Goal: Information Seeking & Learning: Learn about a topic

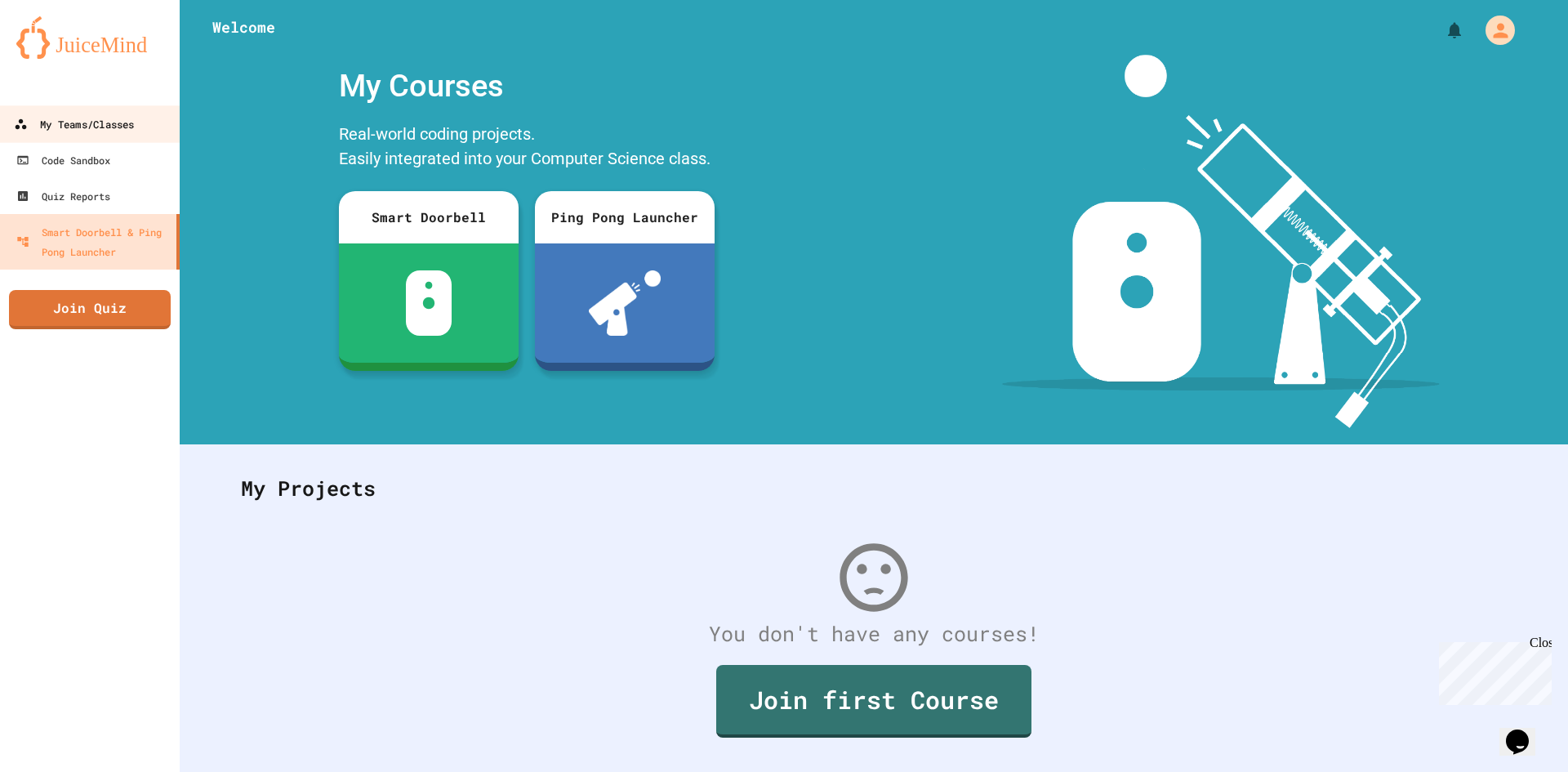
click at [66, 115] on div "My Teams/Classes" at bounding box center [74, 125] width 120 height 21
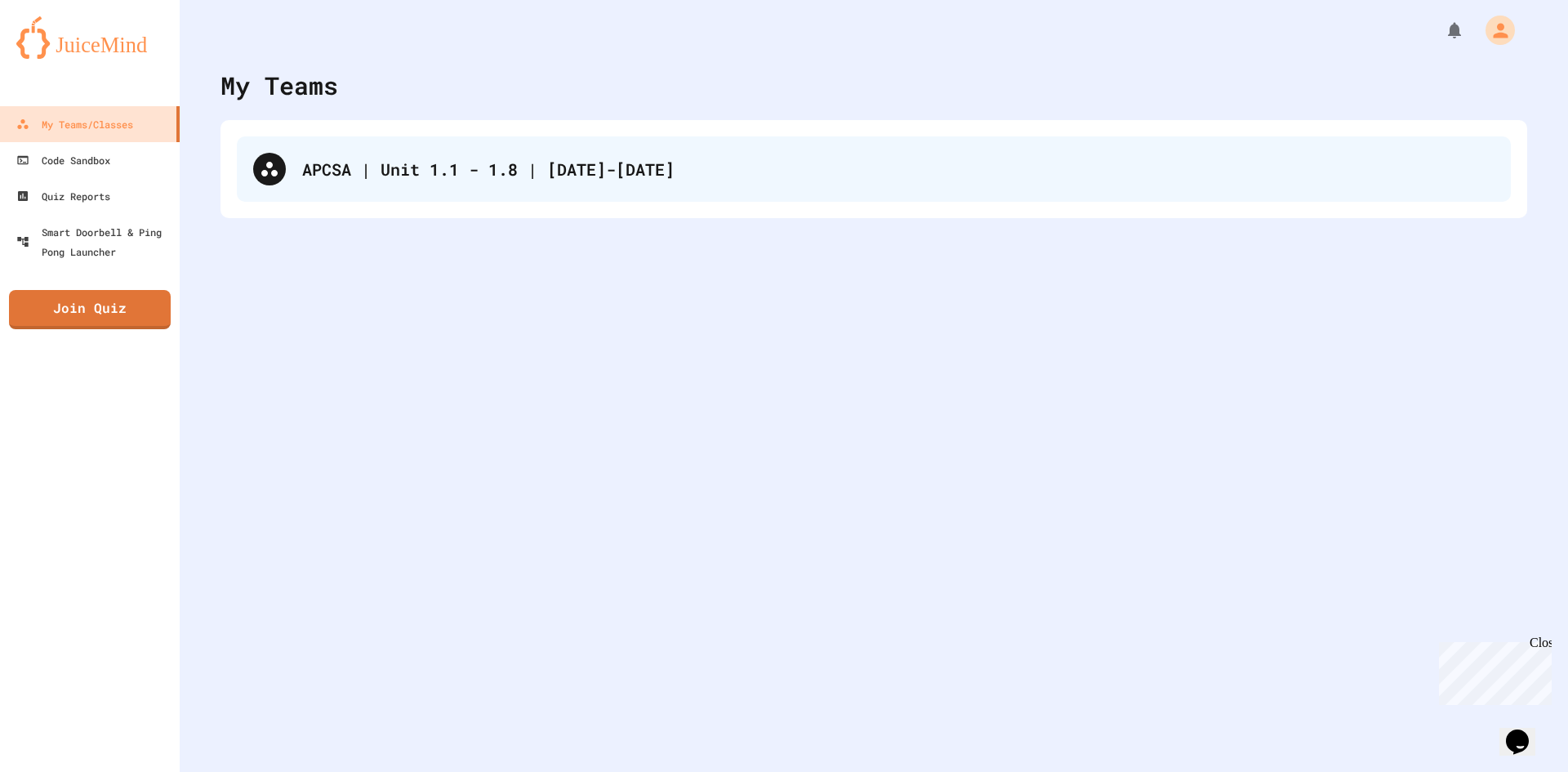
click at [452, 165] on div "APCSA | Unit 1.1 - 1.8 | [DATE]-[DATE]" at bounding box center [899, 169] width 1193 height 25
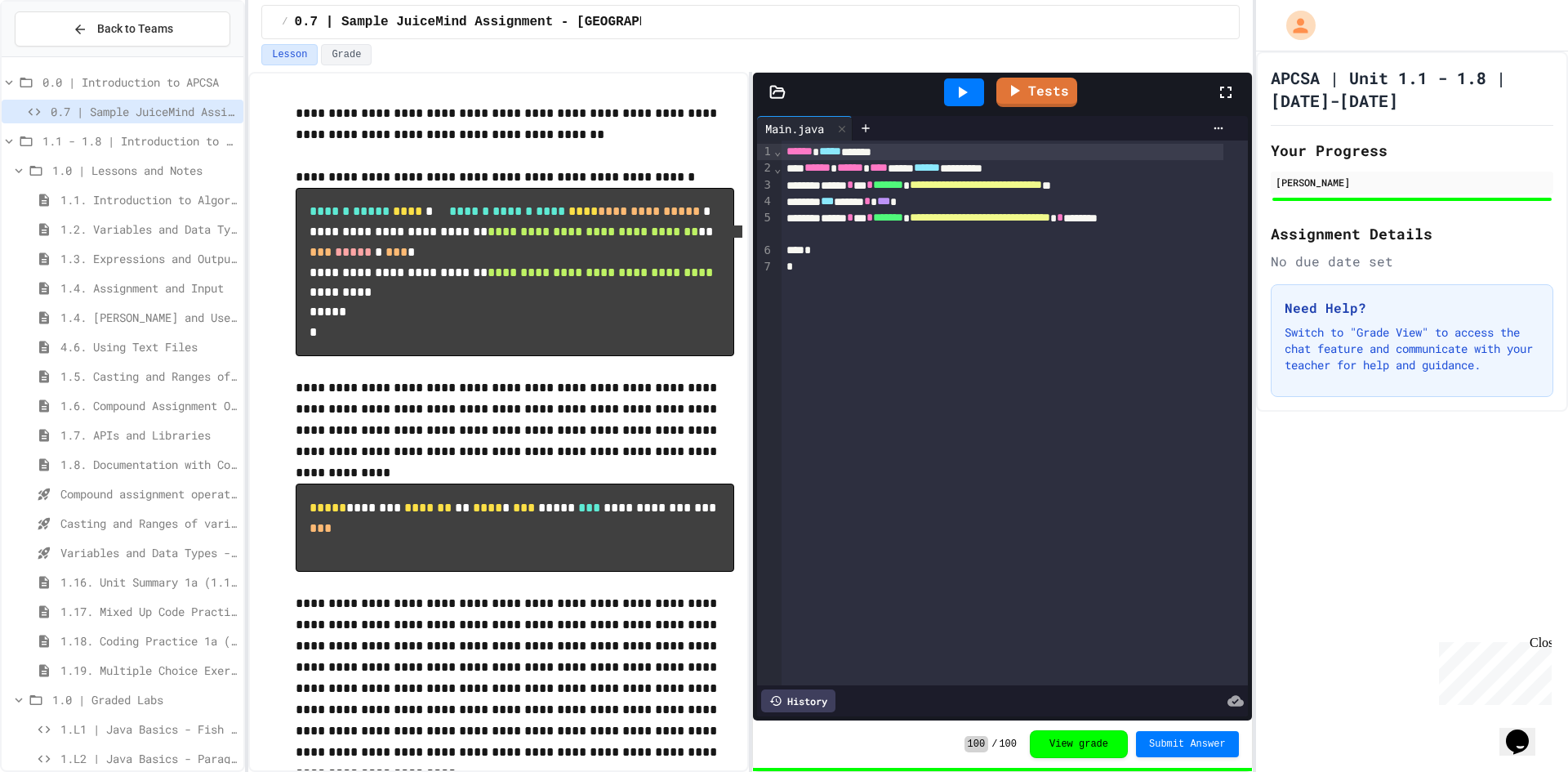
scroll to position [245, 0]
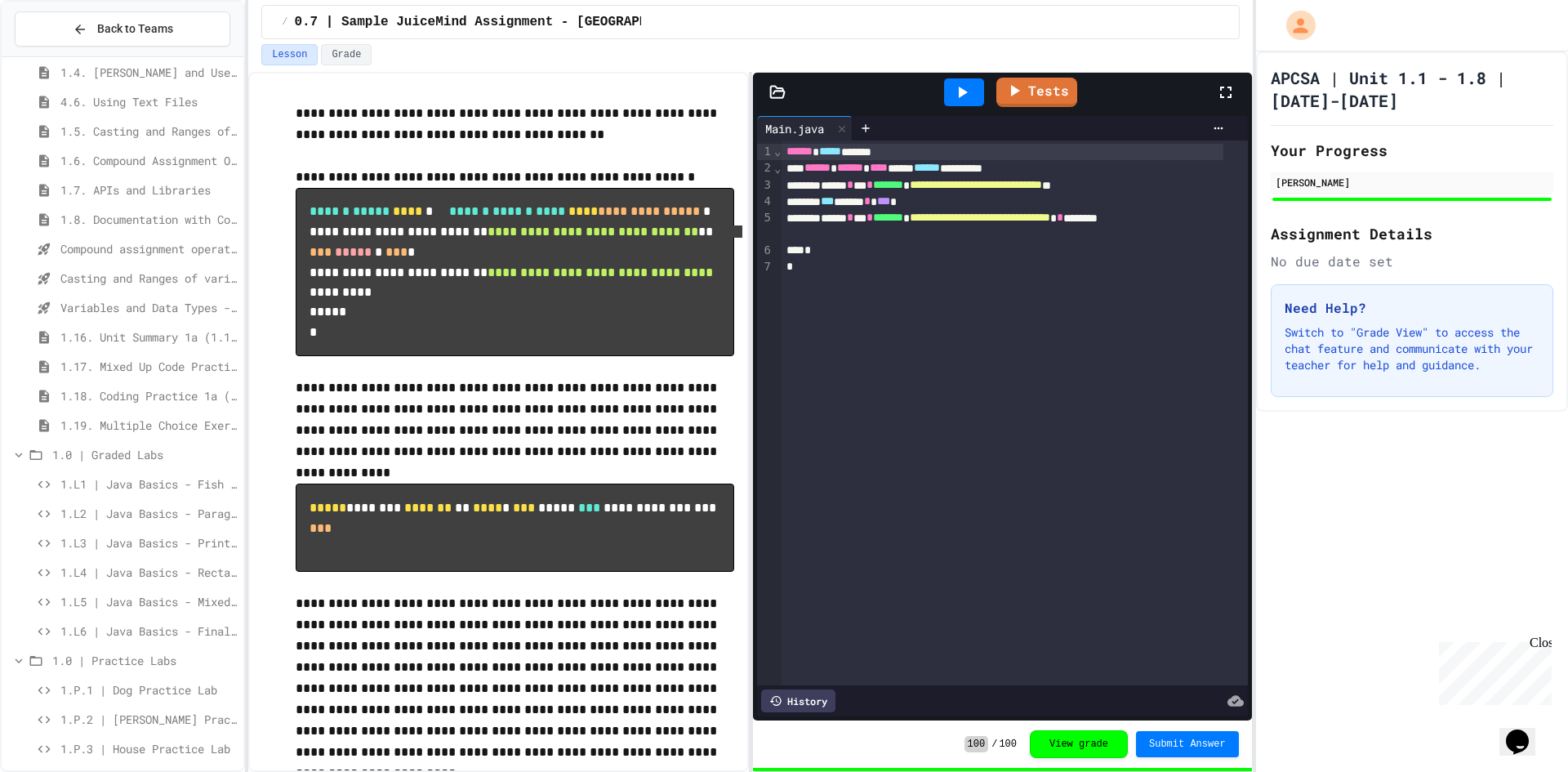
click at [129, 489] on span "1.L1 | Java Basics - Fish Lab" at bounding box center [148, 483] width 176 height 17
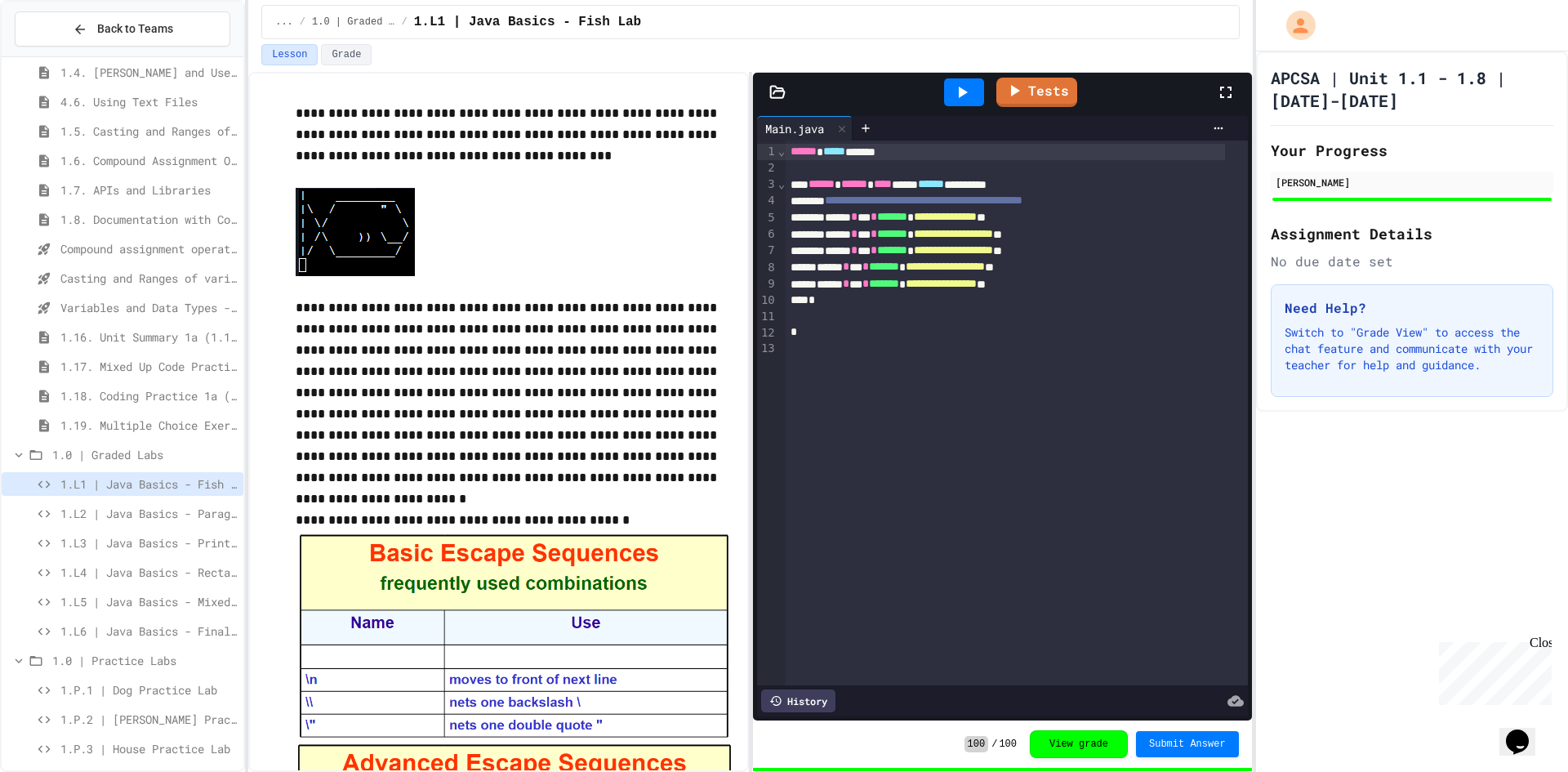
click at [150, 513] on span "1.L2 | Java Basics - Paragraphs Lab" at bounding box center [148, 513] width 176 height 17
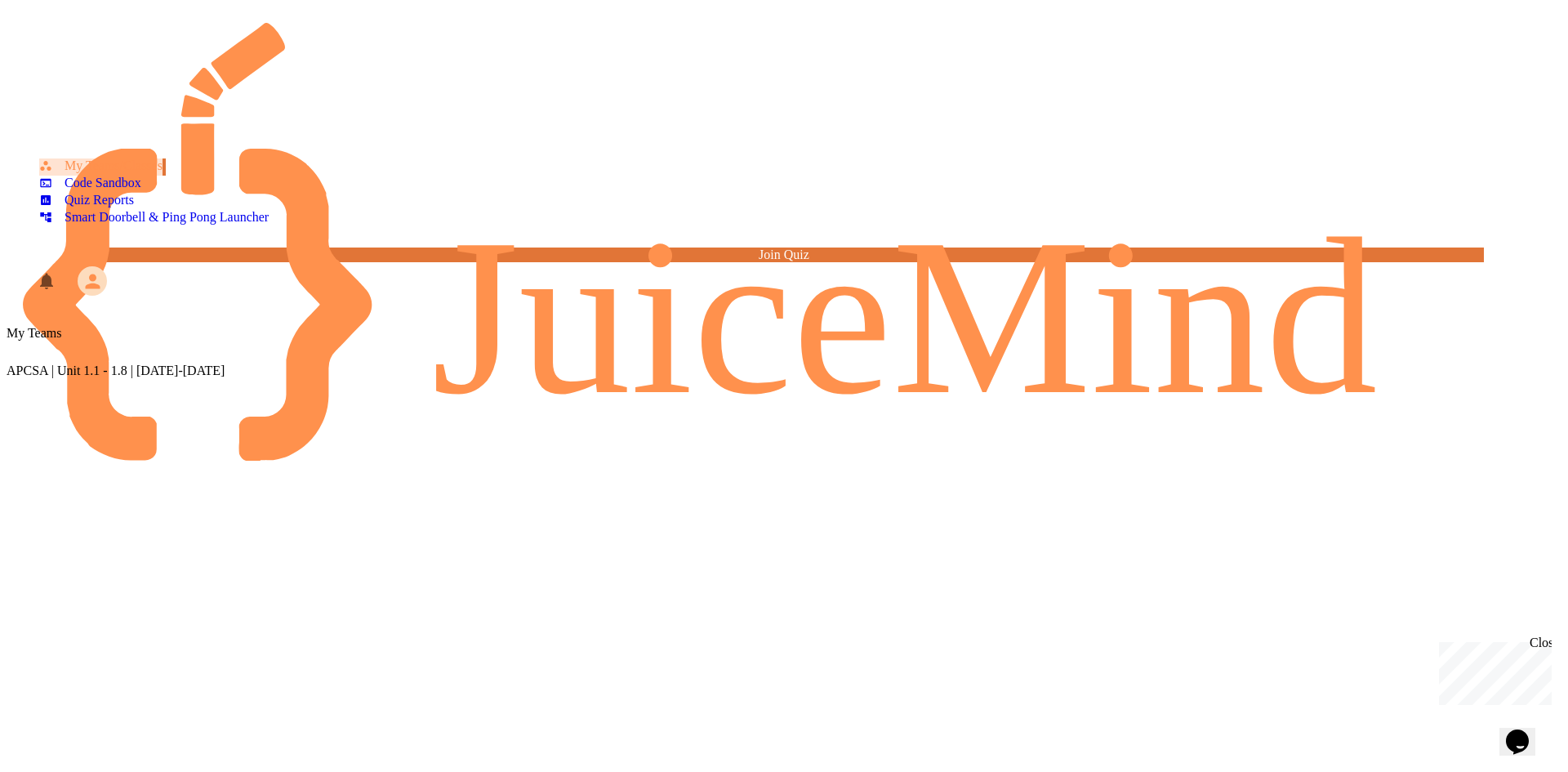
click at [321, 364] on div "APCSA | Unit 1.1 - 1.8 | [DATE]-[DATE]" at bounding box center [784, 371] width 1555 height 15
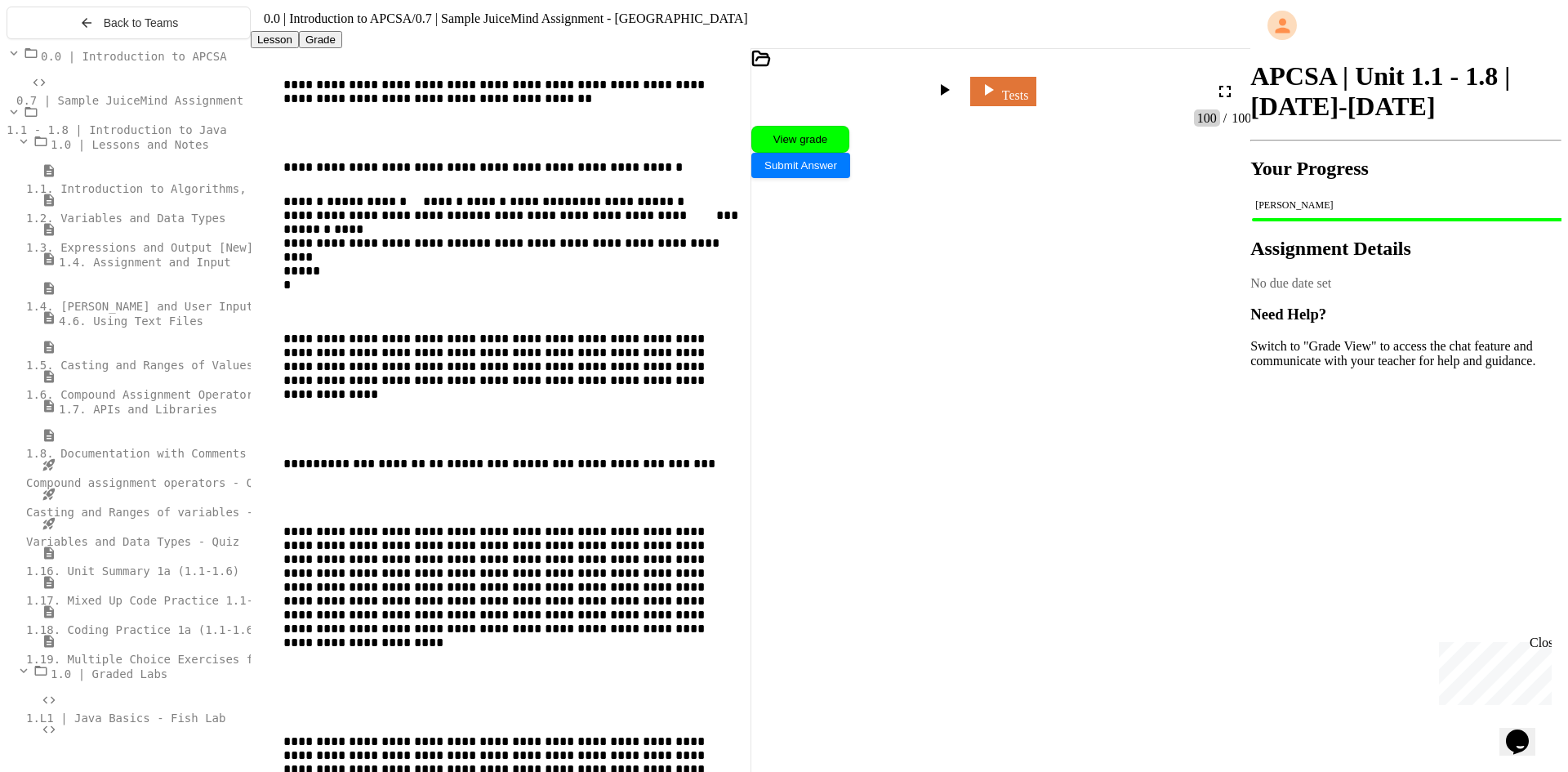
click at [138, 313] on span "1.4. [PERSON_NAME] and User Input" at bounding box center [139, 306] width 227 height 13
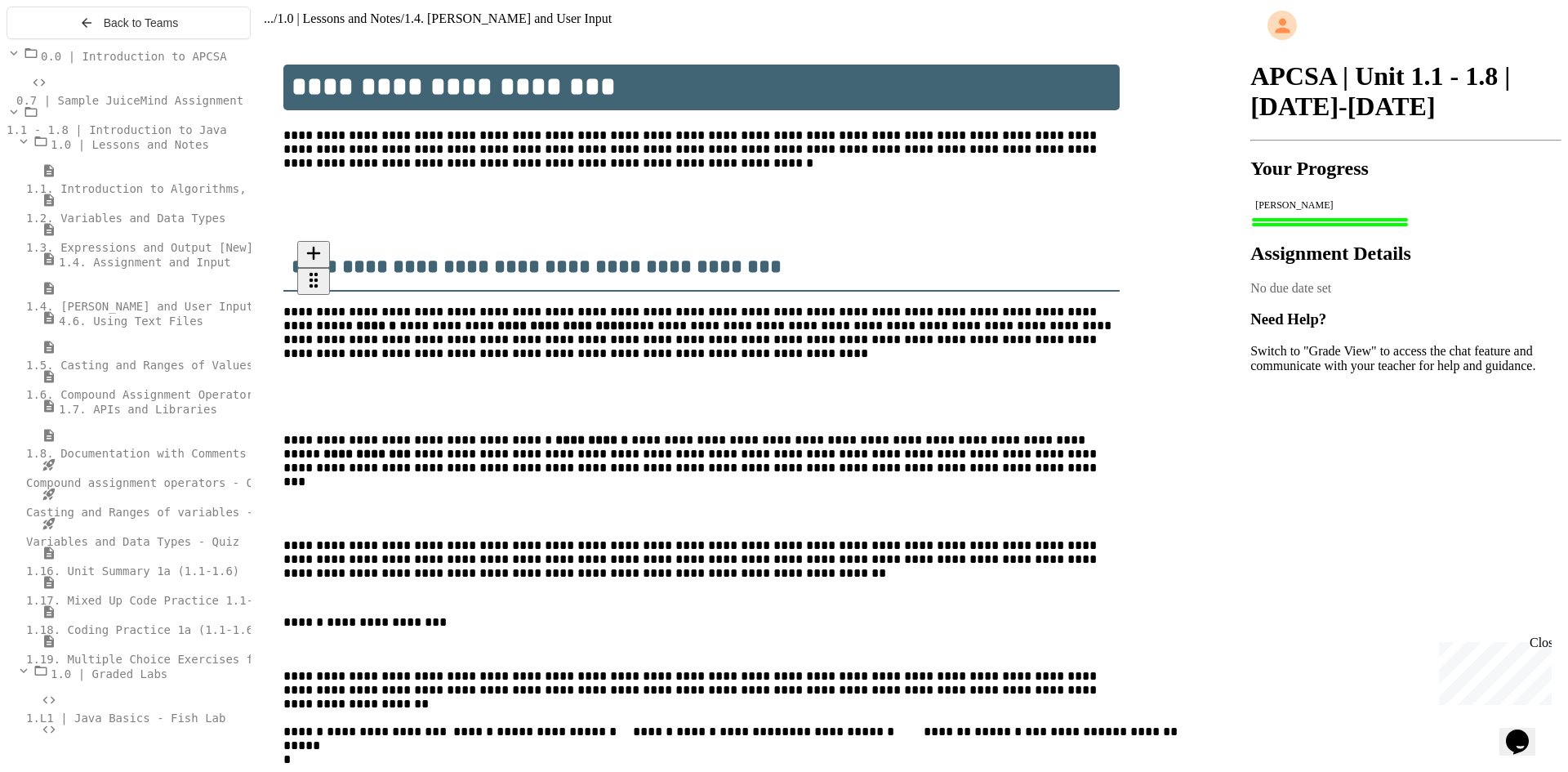
type input "**********"
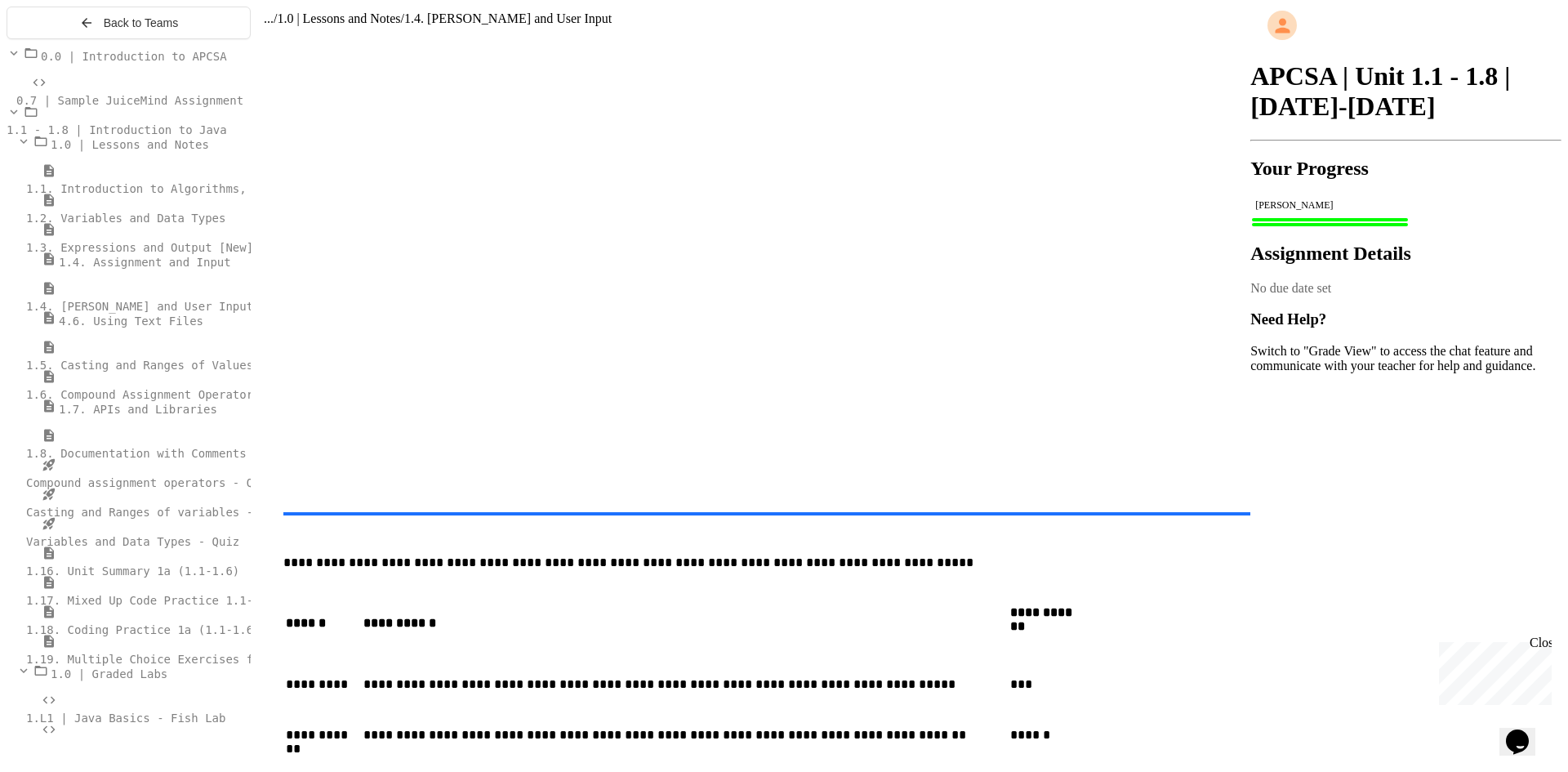
scroll to position [2125, 0]
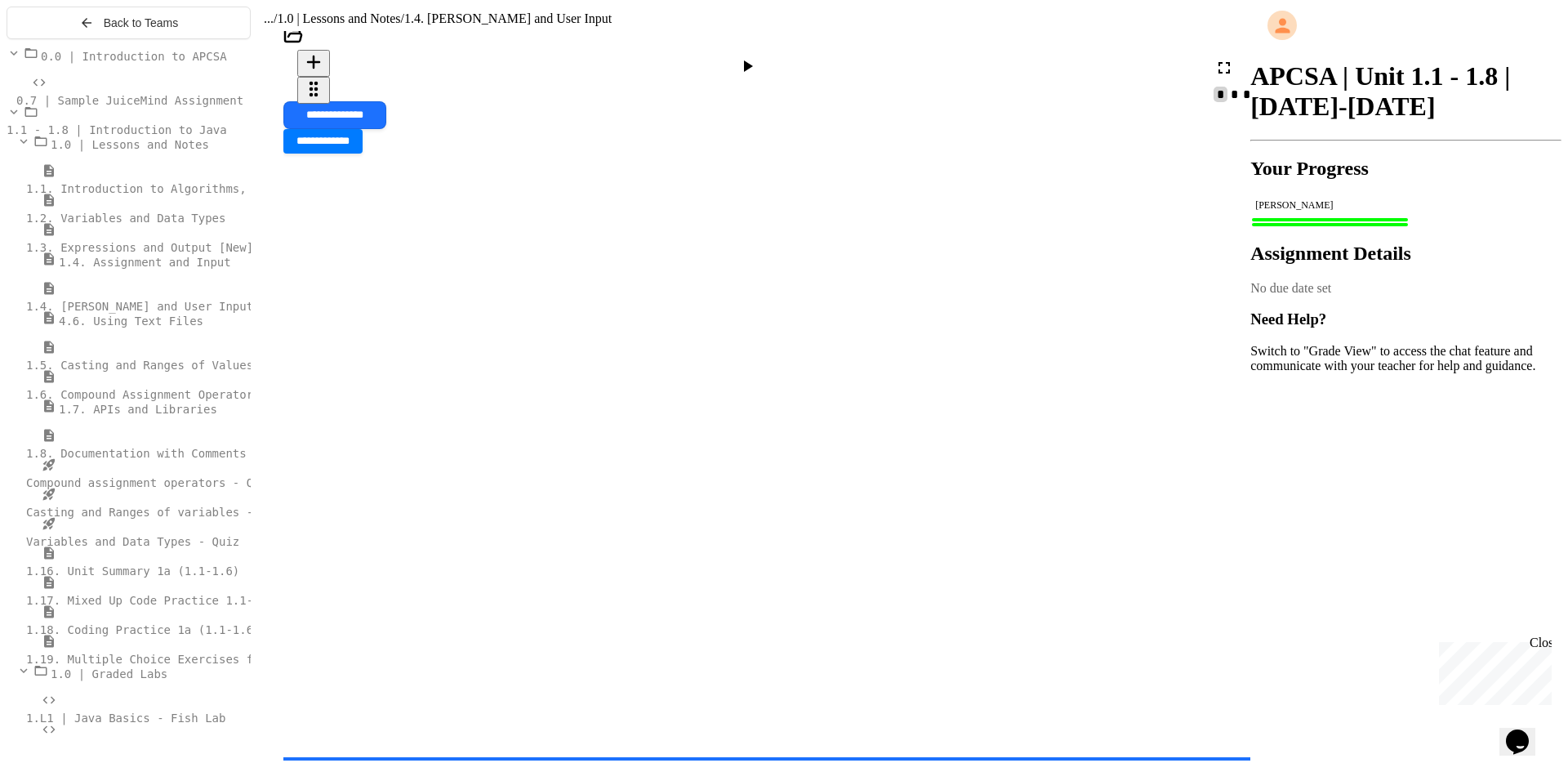
click at [758, 76] on icon at bounding box center [748, 67] width 20 height 20
click at [593, 534] on div at bounding box center [669, 527] width 772 height 14
click at [781, 88] on div "****" at bounding box center [749, 72] width 75 height 31
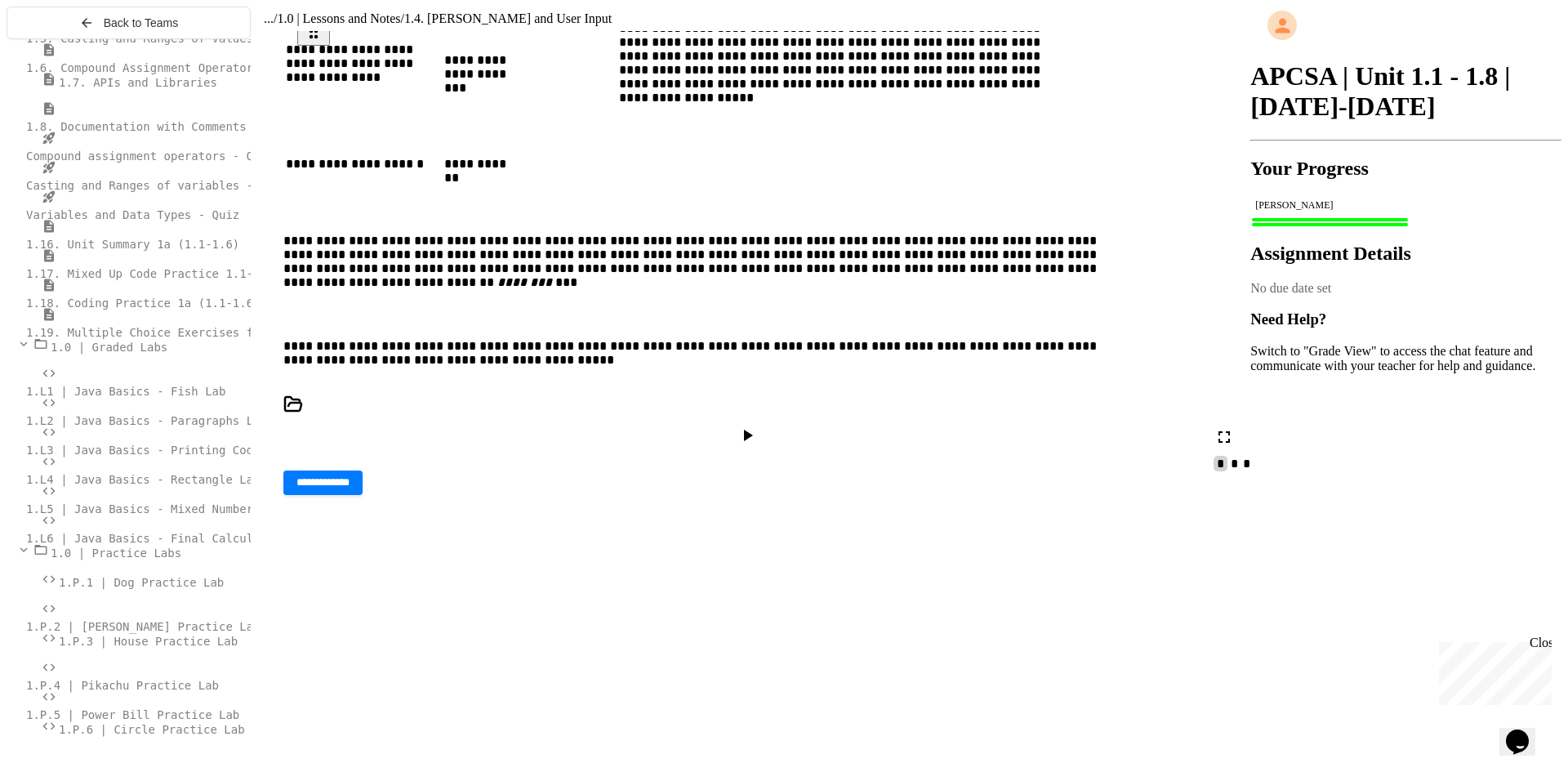
scroll to position [5966, 0]
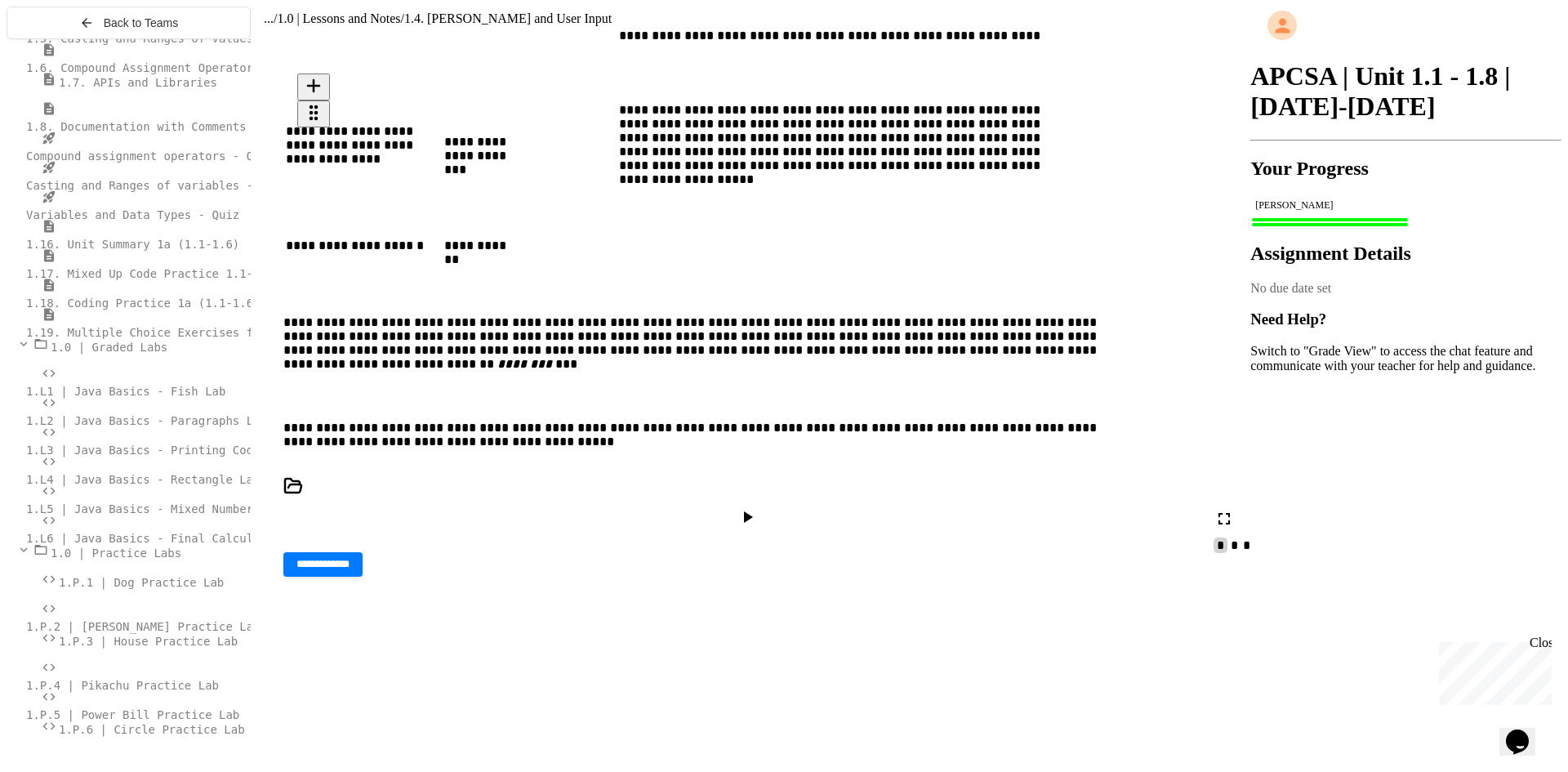
click at [762, 507] on div at bounding box center [750, 518] width 24 height 23
click at [834, 565] on div at bounding box center [776, 556] width 984 height 18
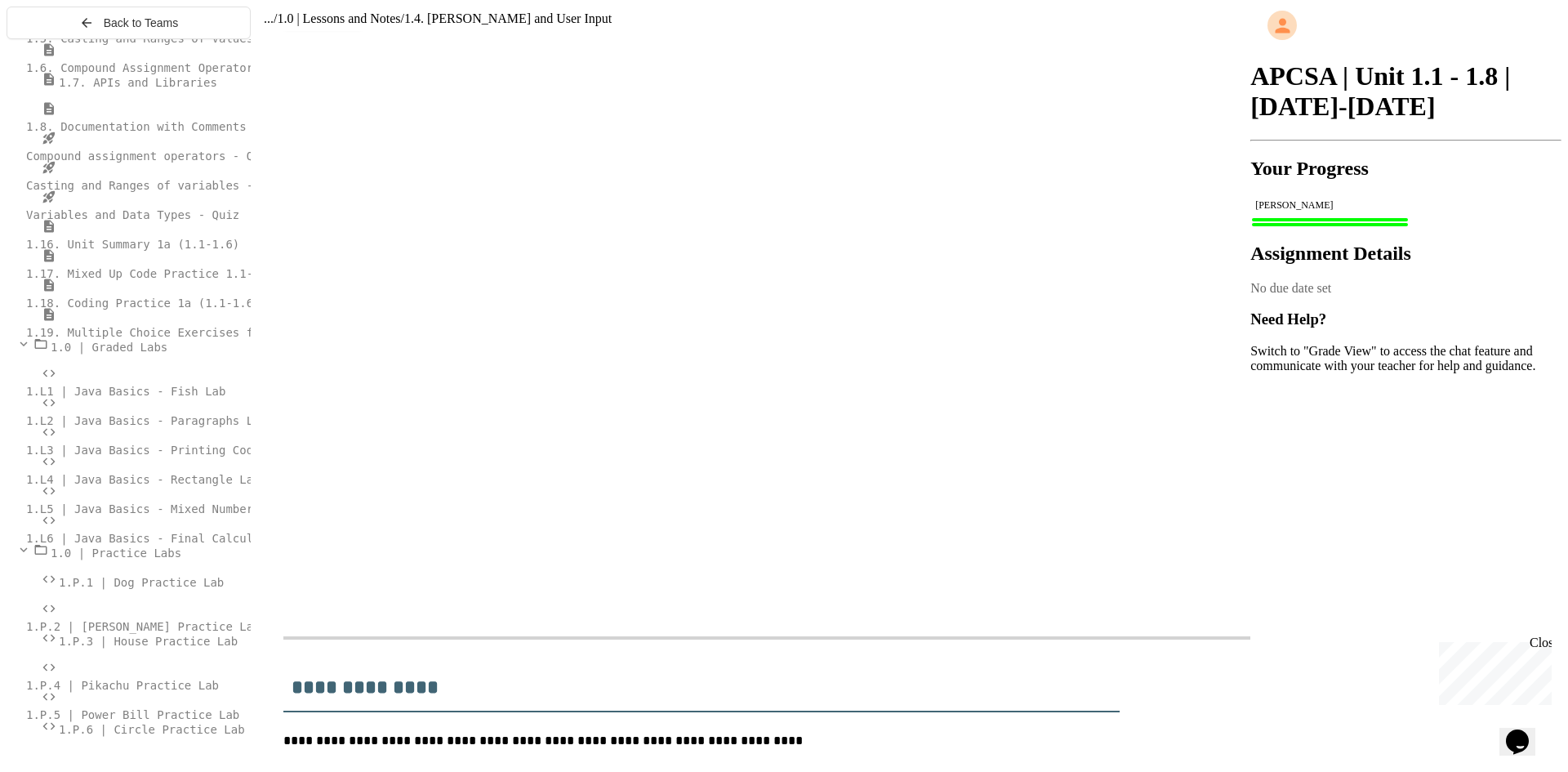
scroll to position [7029, 0]
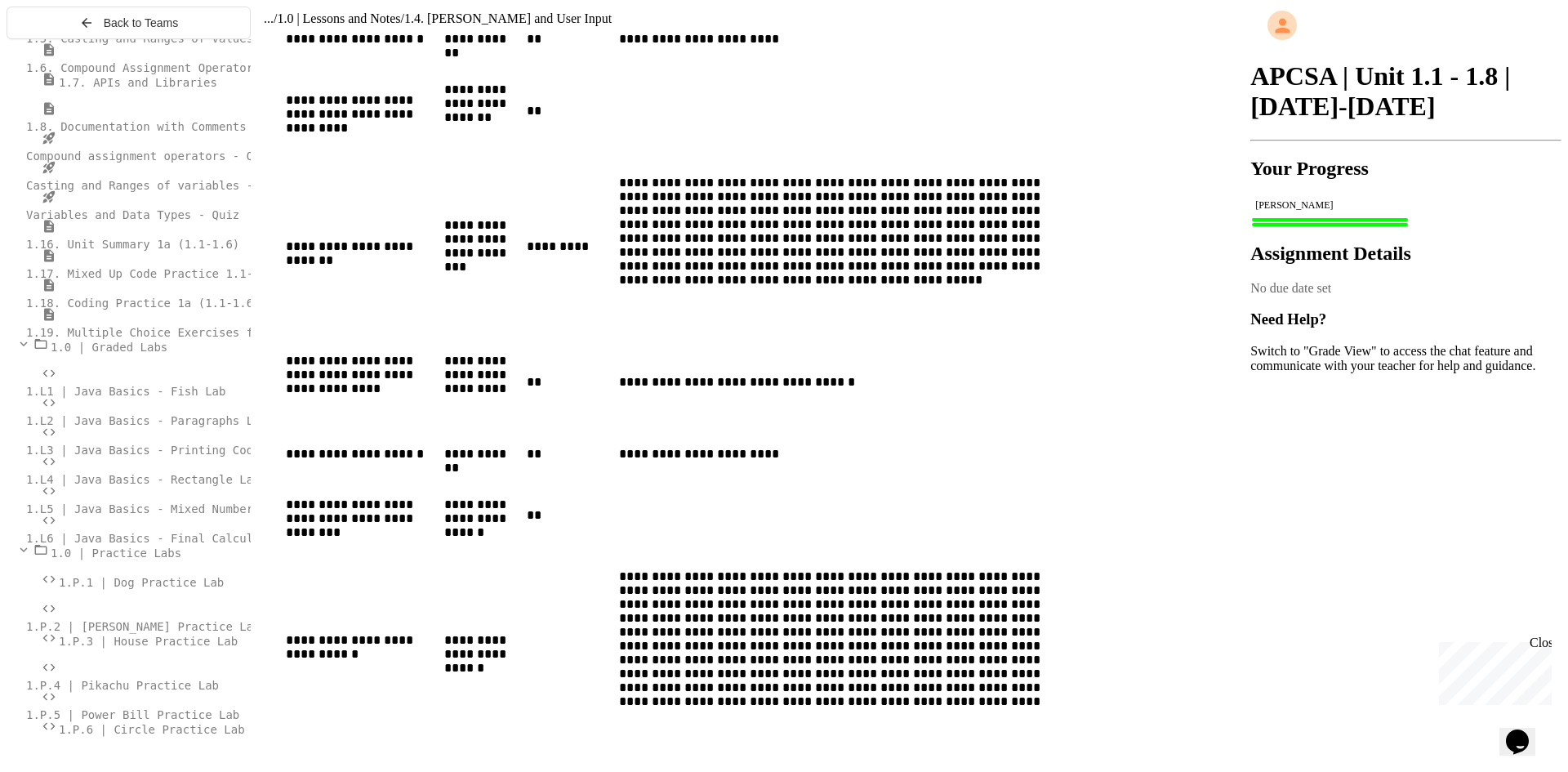
scroll to position [5464, 0]
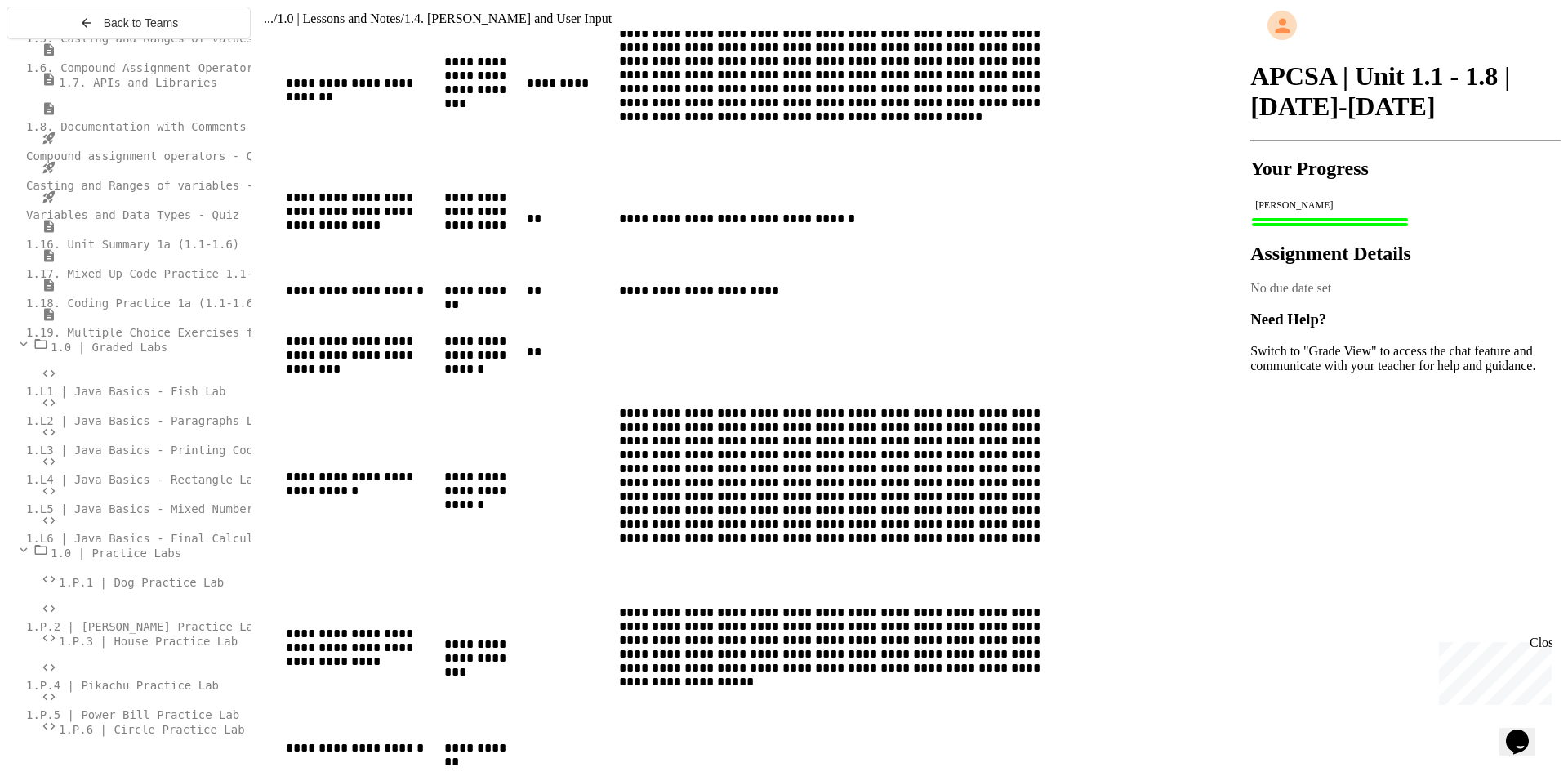
click at [155, 427] on span "1.L2 | Java Basics - Paragraphs Lab" at bounding box center [146, 420] width 241 height 13
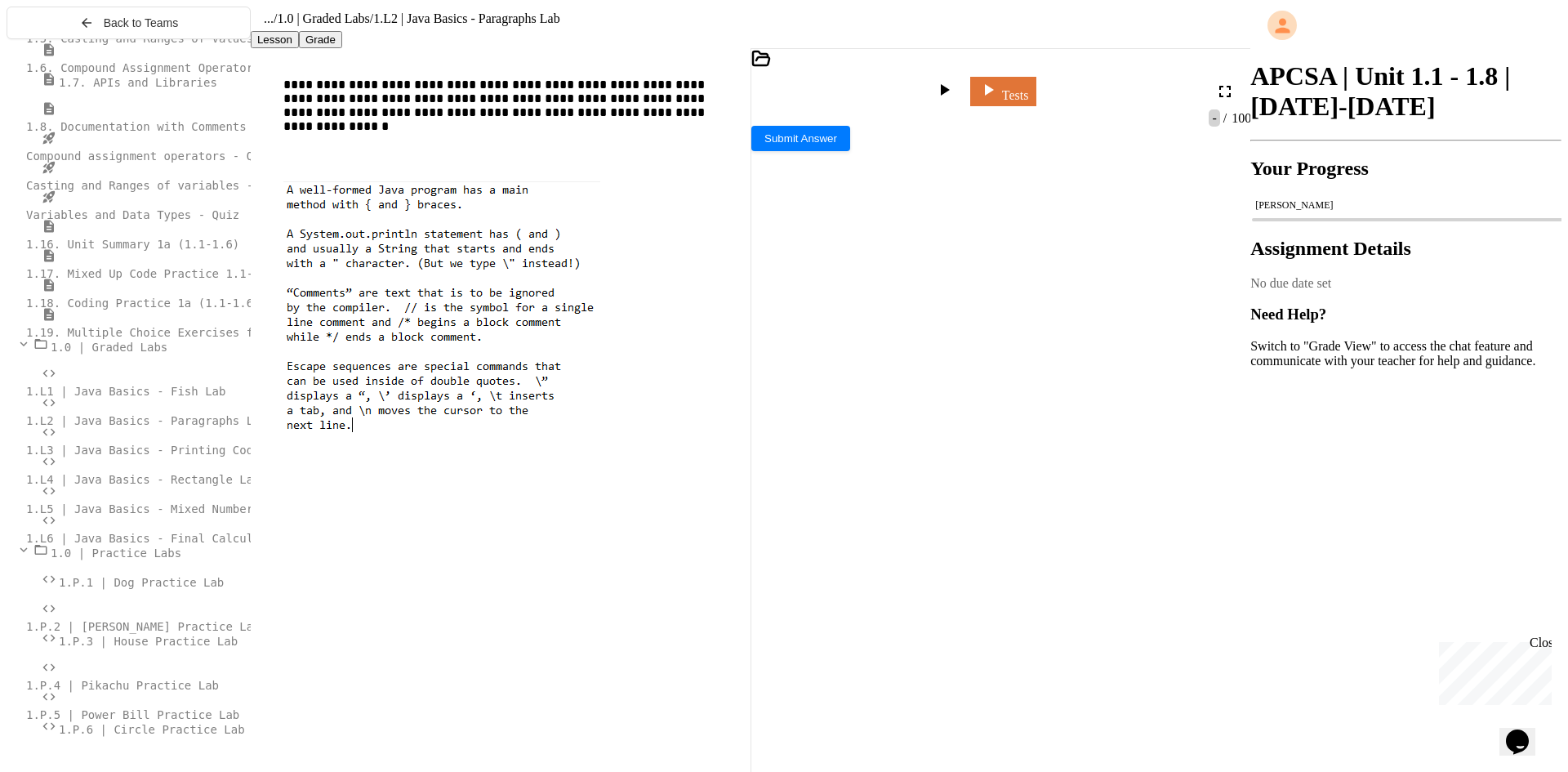
click at [954, 94] on icon at bounding box center [945, 90] width 20 height 20
click at [940, 393] on span "**********" at bounding box center [1015, 398] width 253 height 11
click at [1176, 392] on div "**********" at bounding box center [994, 409] width 427 height 34
click at [970, 103] on div "Stop" at bounding box center [946, 91] width 48 height 23
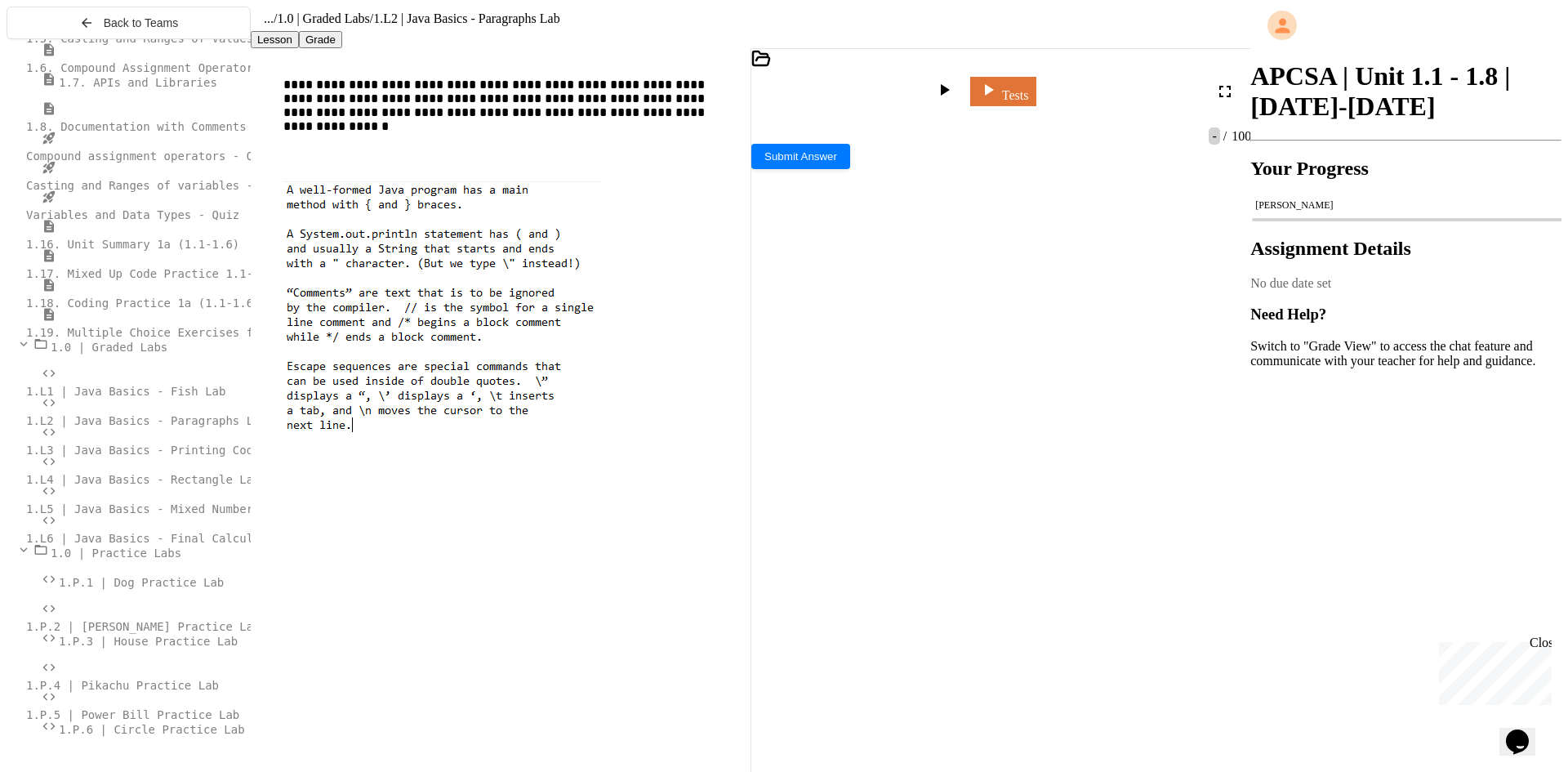
click at [950, 93] on icon at bounding box center [945, 90] width 9 height 11
click at [1055, 129] on div at bounding box center [1009, 121] width 517 height 18
click at [922, 476] on span "********" at bounding box center [905, 481] width 33 height 11
click at [937, 93] on icon at bounding box center [932, 90] width 10 height 10
click at [954, 92] on icon at bounding box center [945, 90] width 20 height 20
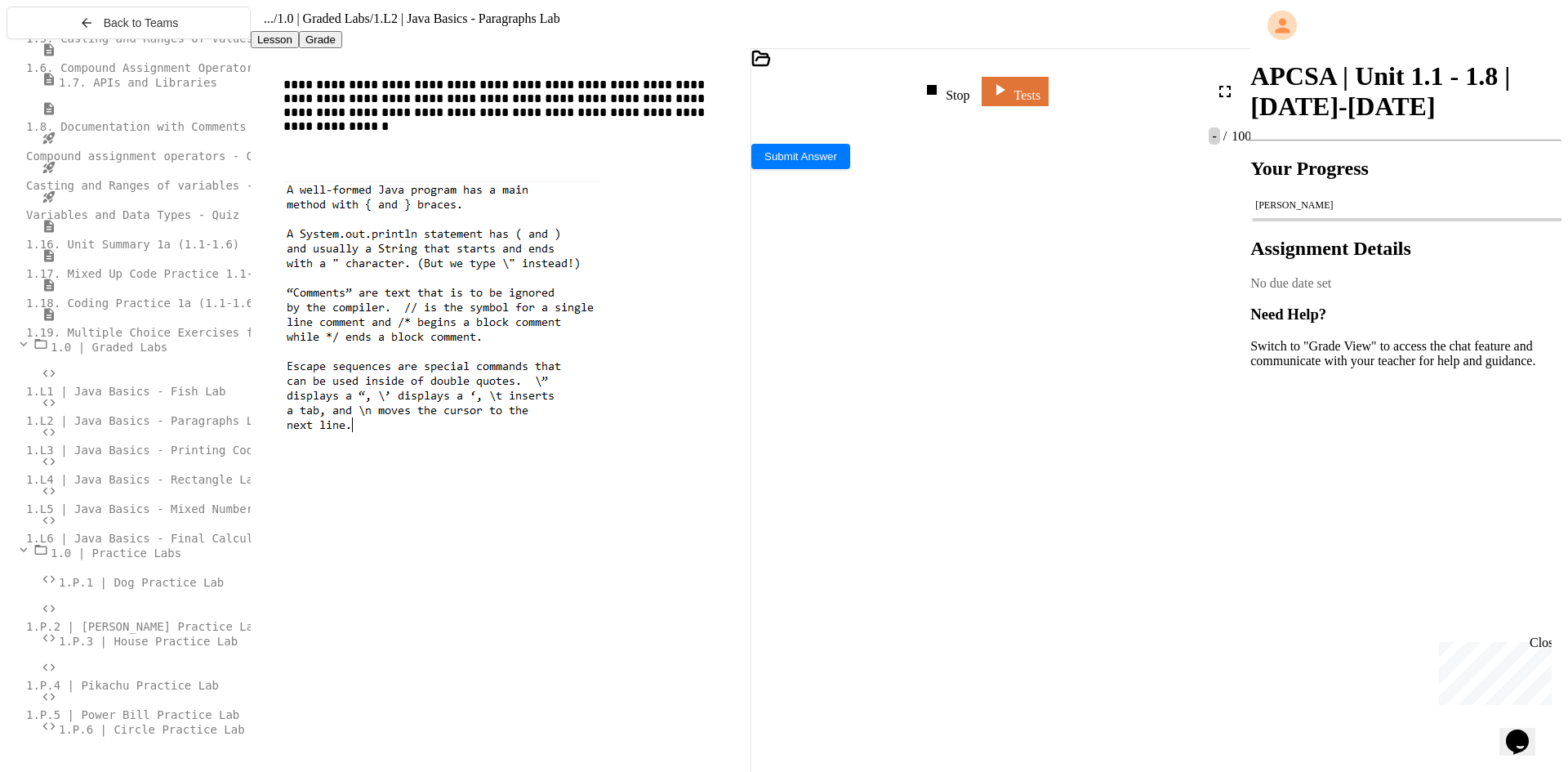
scroll to position [14, 0]
click at [1122, 475] on div "**********" at bounding box center [994, 492] width 427 height 34
click at [970, 93] on div "Stop" at bounding box center [946, 91] width 48 height 23
click at [954, 93] on icon at bounding box center [945, 90] width 20 height 20
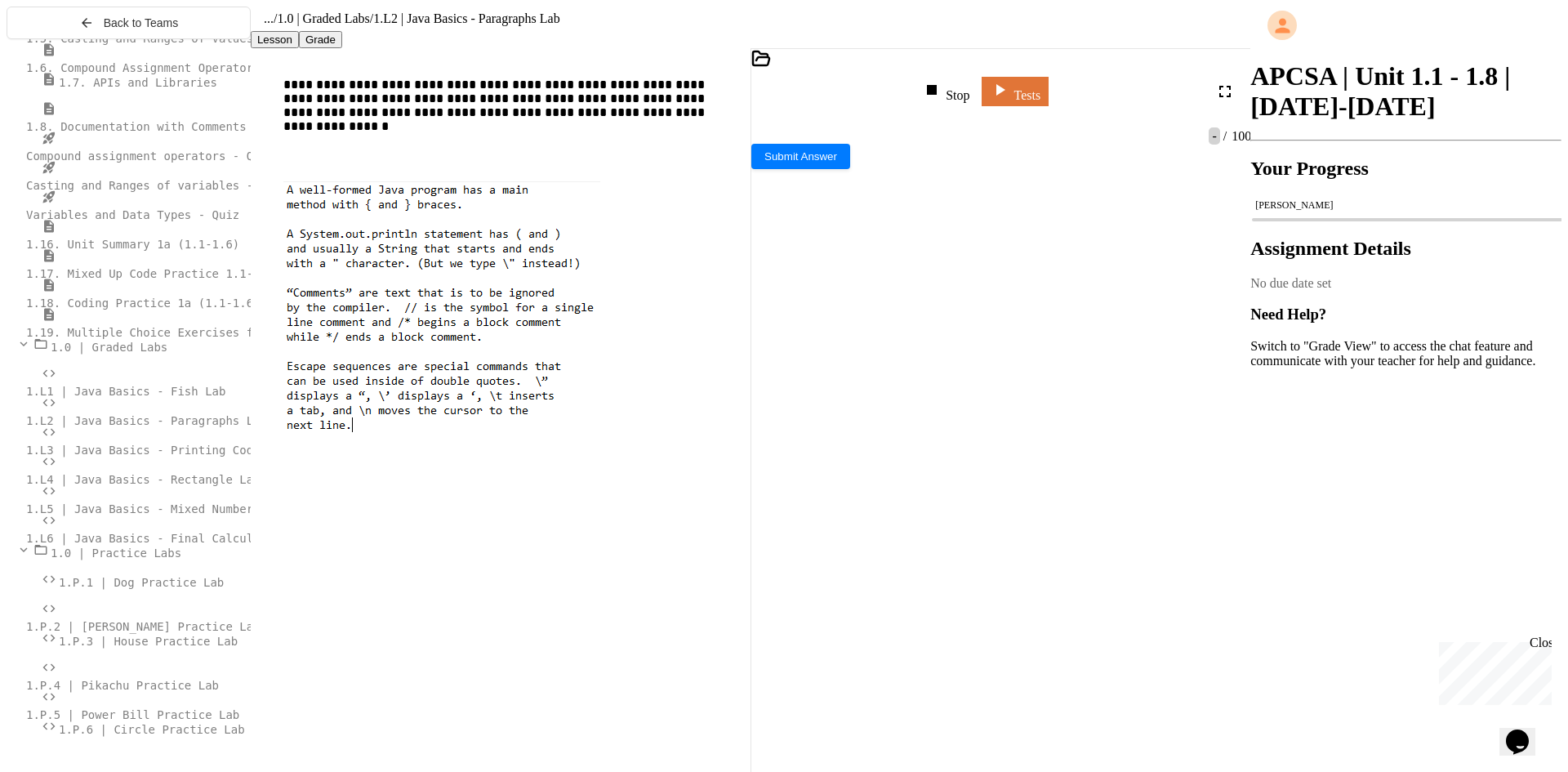
click at [895, 508] on div "**********" at bounding box center [994, 525] width 427 height 34
click at [942, 542] on div "**********" at bounding box center [994, 559] width 427 height 34
click at [970, 94] on div "Stop" at bounding box center [946, 91] width 48 height 23
click at [958, 94] on div at bounding box center [947, 91] width 24 height 23
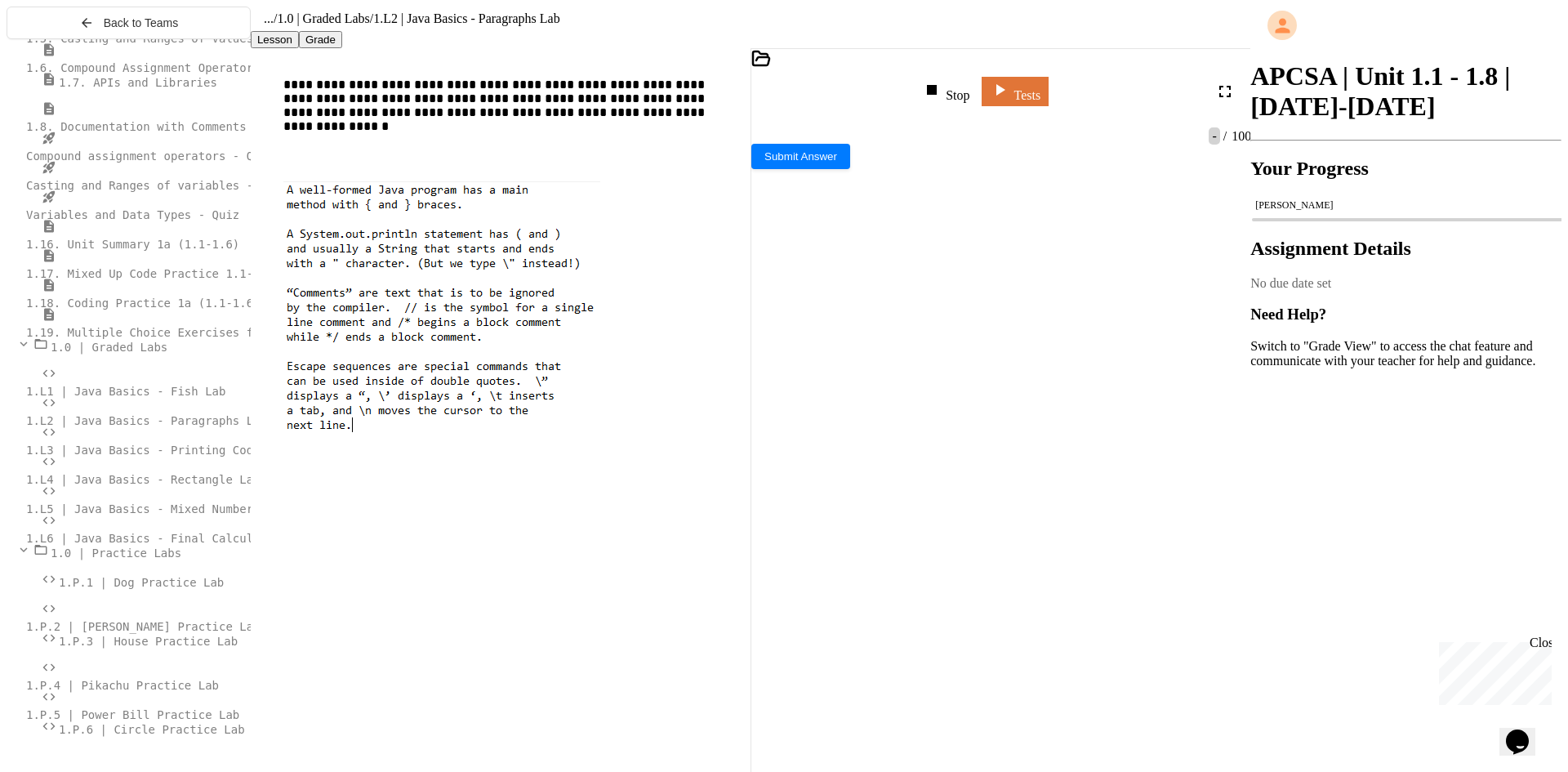
click at [885, 87] on div "Stop Tests" at bounding box center [984, 91] width 464 height 39
click at [1048, 91] on link "Tests" at bounding box center [1015, 90] width 66 height 31
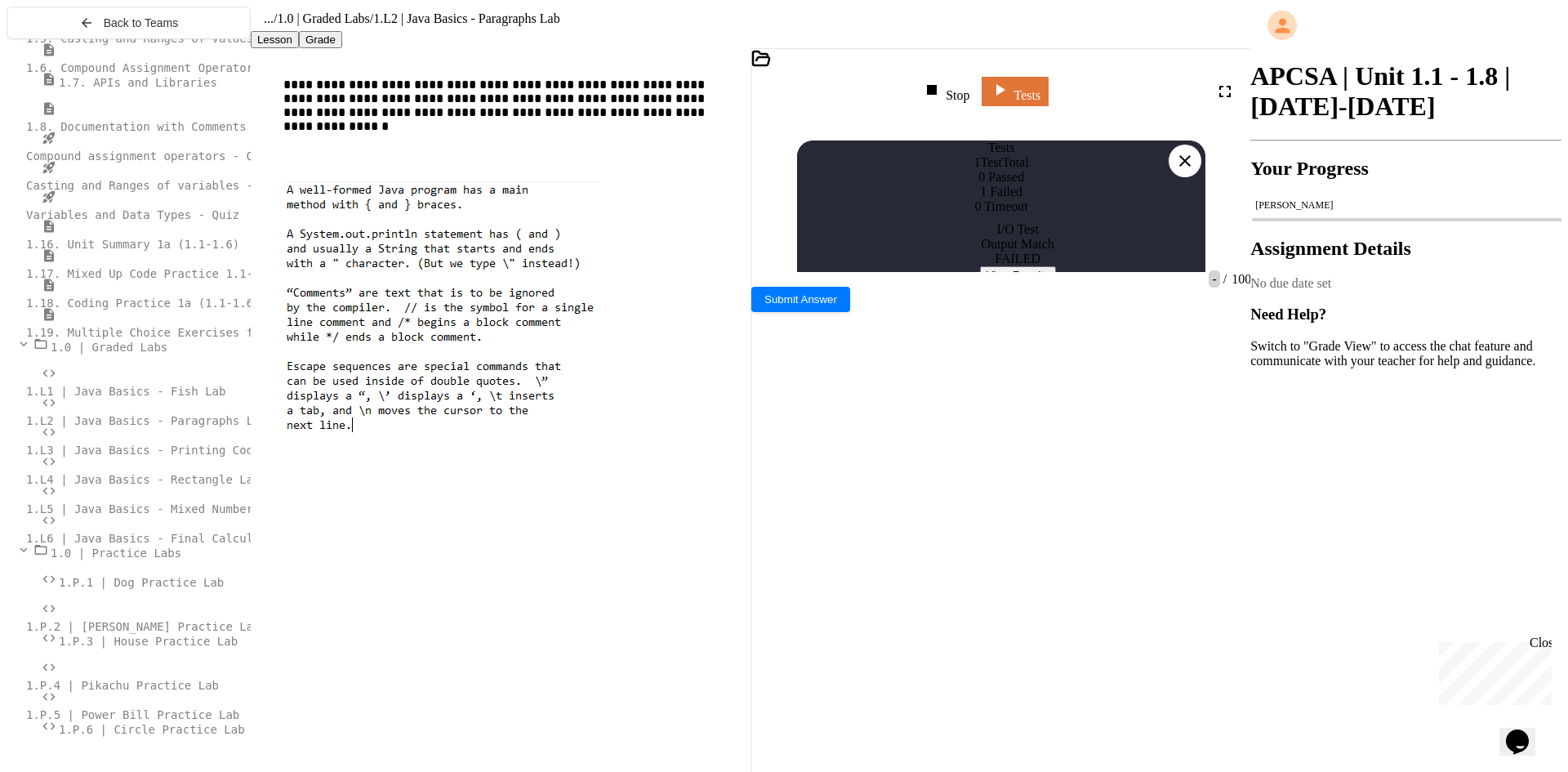
click at [1053, 284] on button "View Results" at bounding box center [1018, 274] width 76 height 17
click at [1183, 151] on icon at bounding box center [1186, 161] width 20 height 20
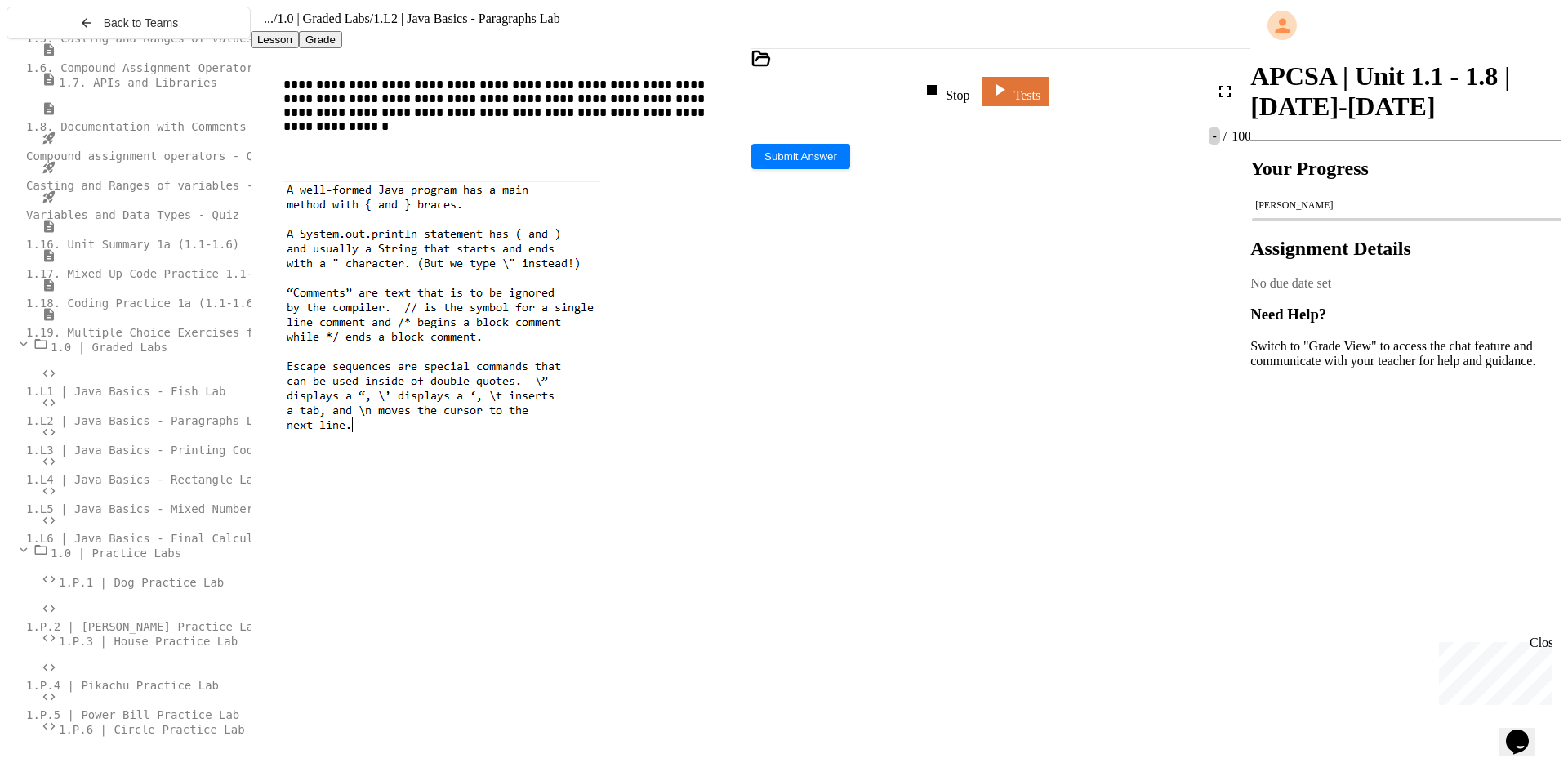
scroll to position [0, 0]
click at [1020, 277] on span "**********" at bounding box center [954, 282] width 130 height 11
click at [817, 292] on div "**********" at bounding box center [994, 309] width 427 height 34
click at [1061, 294] on span "*" at bounding box center [1063, 299] width 4 height 11
click at [970, 94] on div "Stop" at bounding box center [946, 91] width 48 height 23
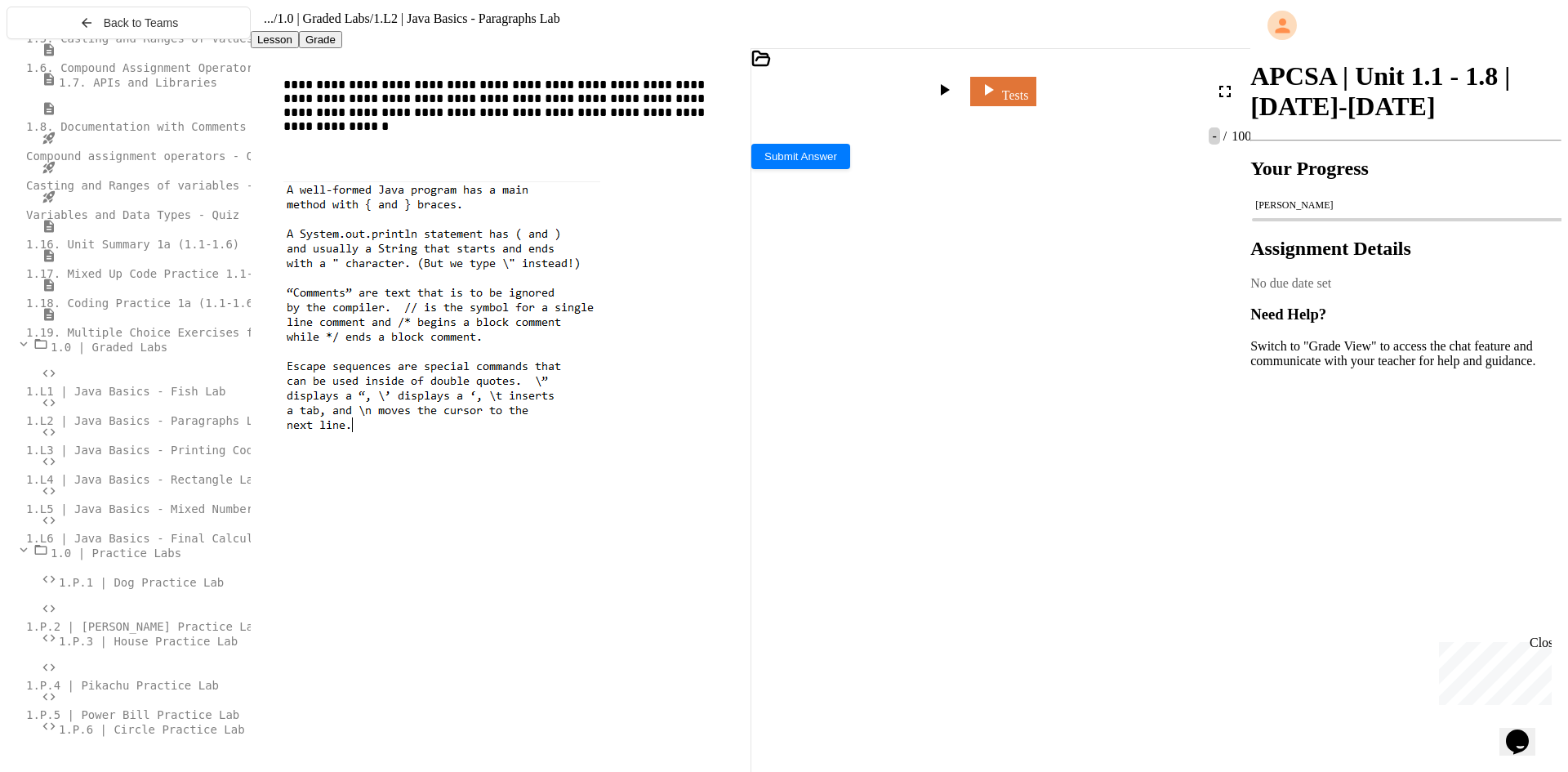
click at [954, 94] on icon at bounding box center [945, 90] width 20 height 20
click at [1047, 93] on link "Tests" at bounding box center [1015, 90] width 64 height 31
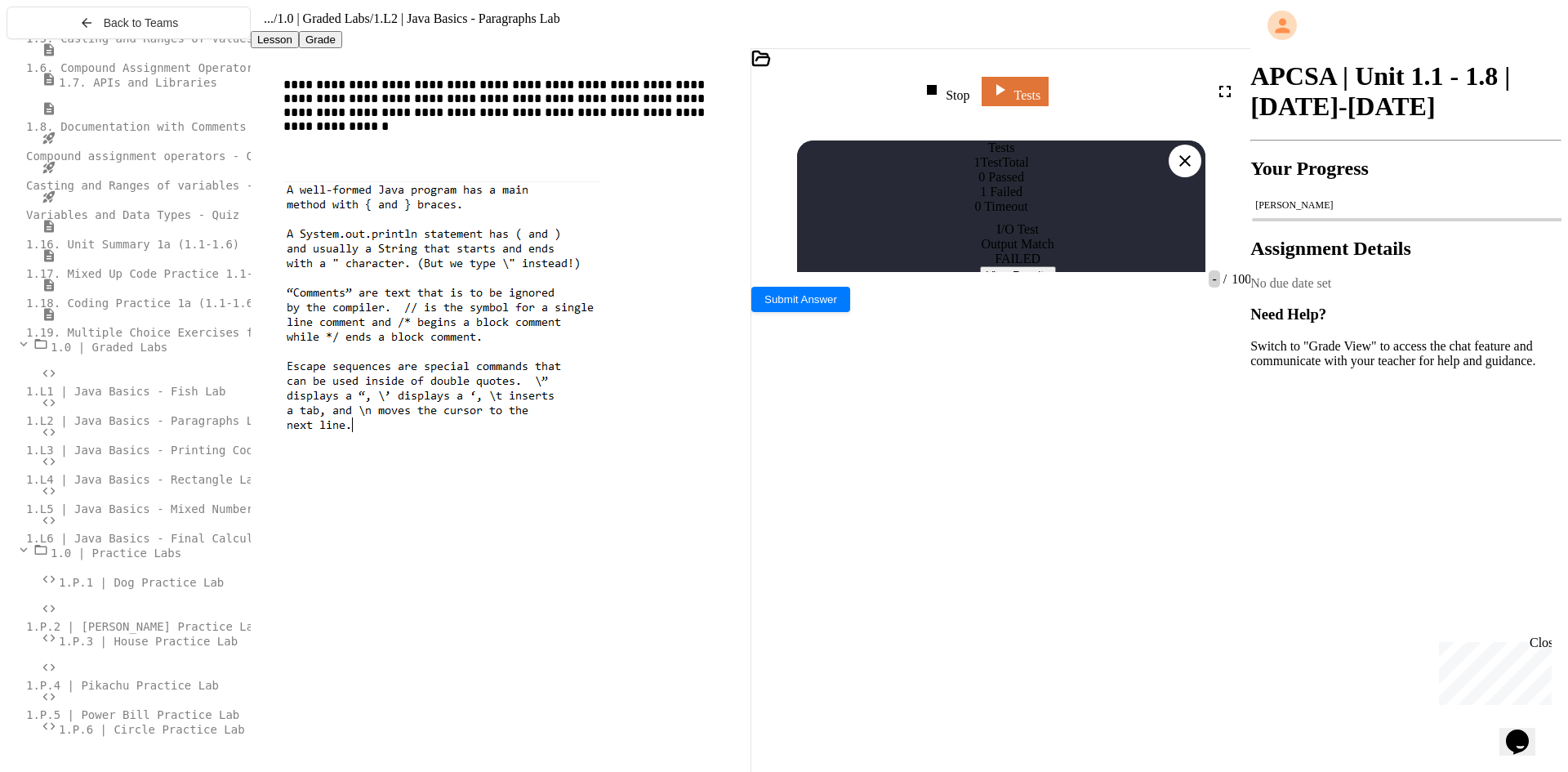
click at [981, 284] on button "View Results" at bounding box center [1018, 274] width 76 height 17
click at [1199, 144] on div at bounding box center [1185, 160] width 33 height 33
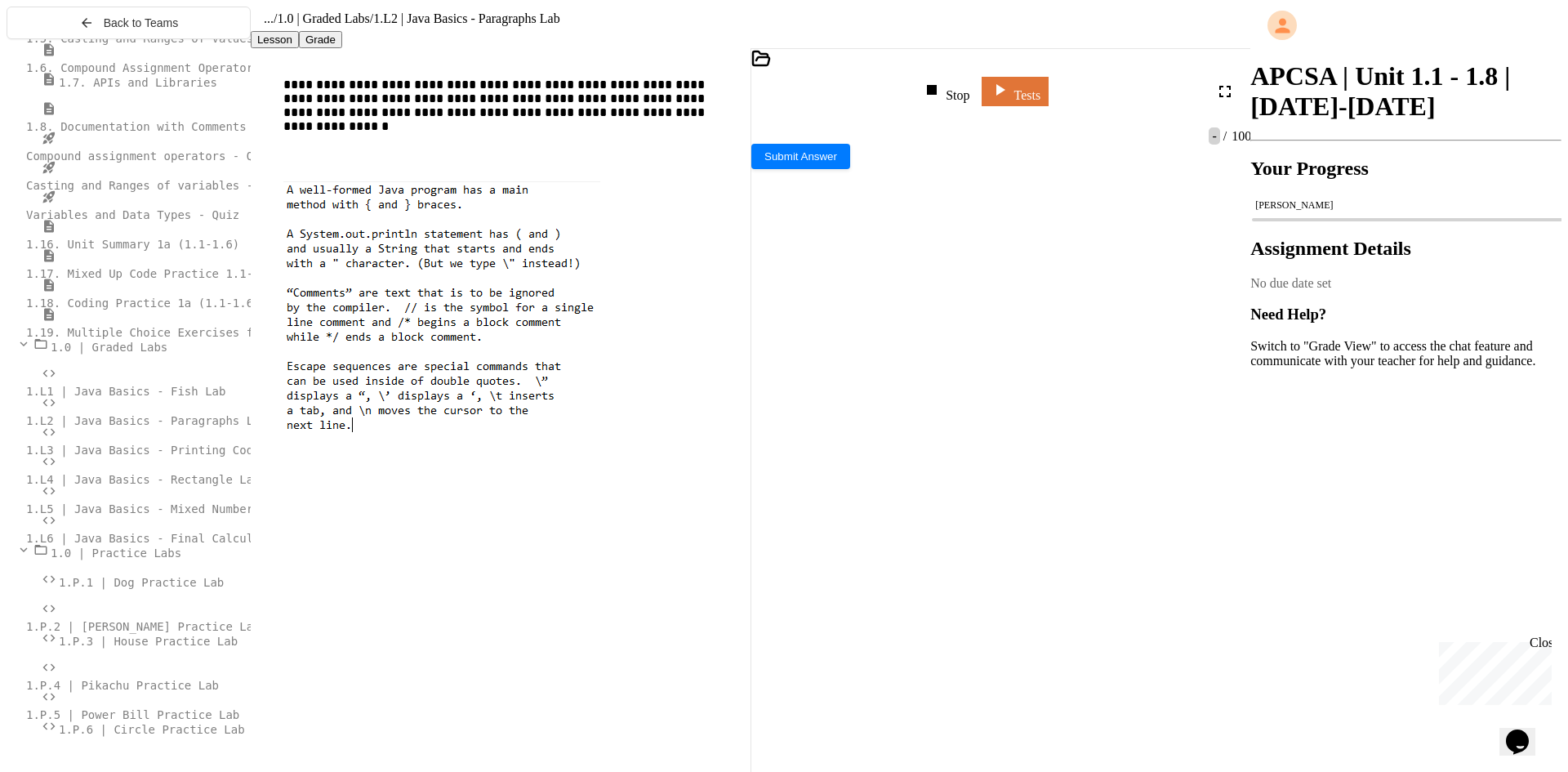
scroll to position [82, 0]
click at [1044, 90] on link "Tests" at bounding box center [1015, 90] width 66 height 31
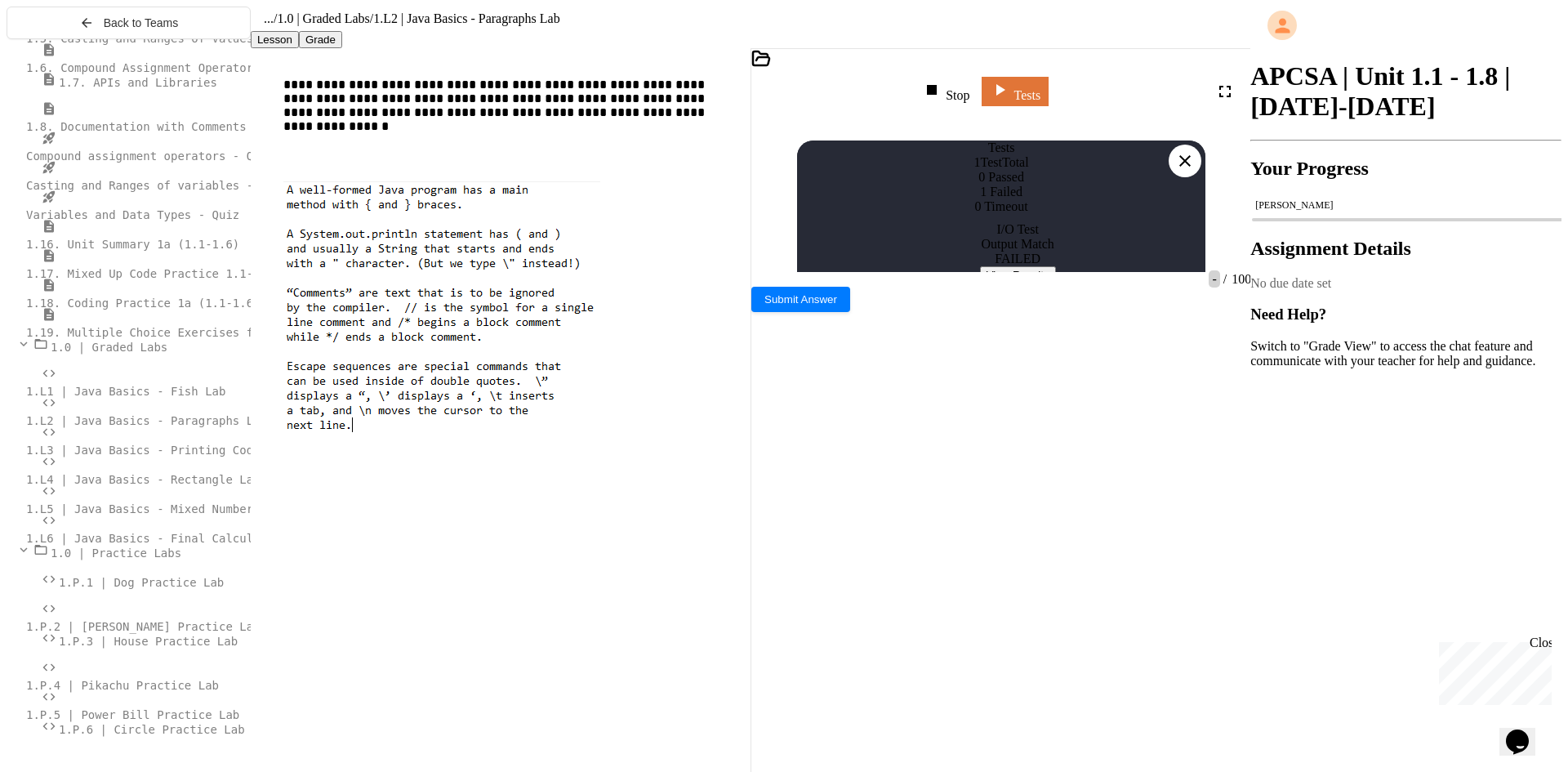
click at [1002, 284] on button "View Results" at bounding box center [1018, 274] width 76 height 17
click at [1194, 151] on icon at bounding box center [1186, 161] width 20 height 20
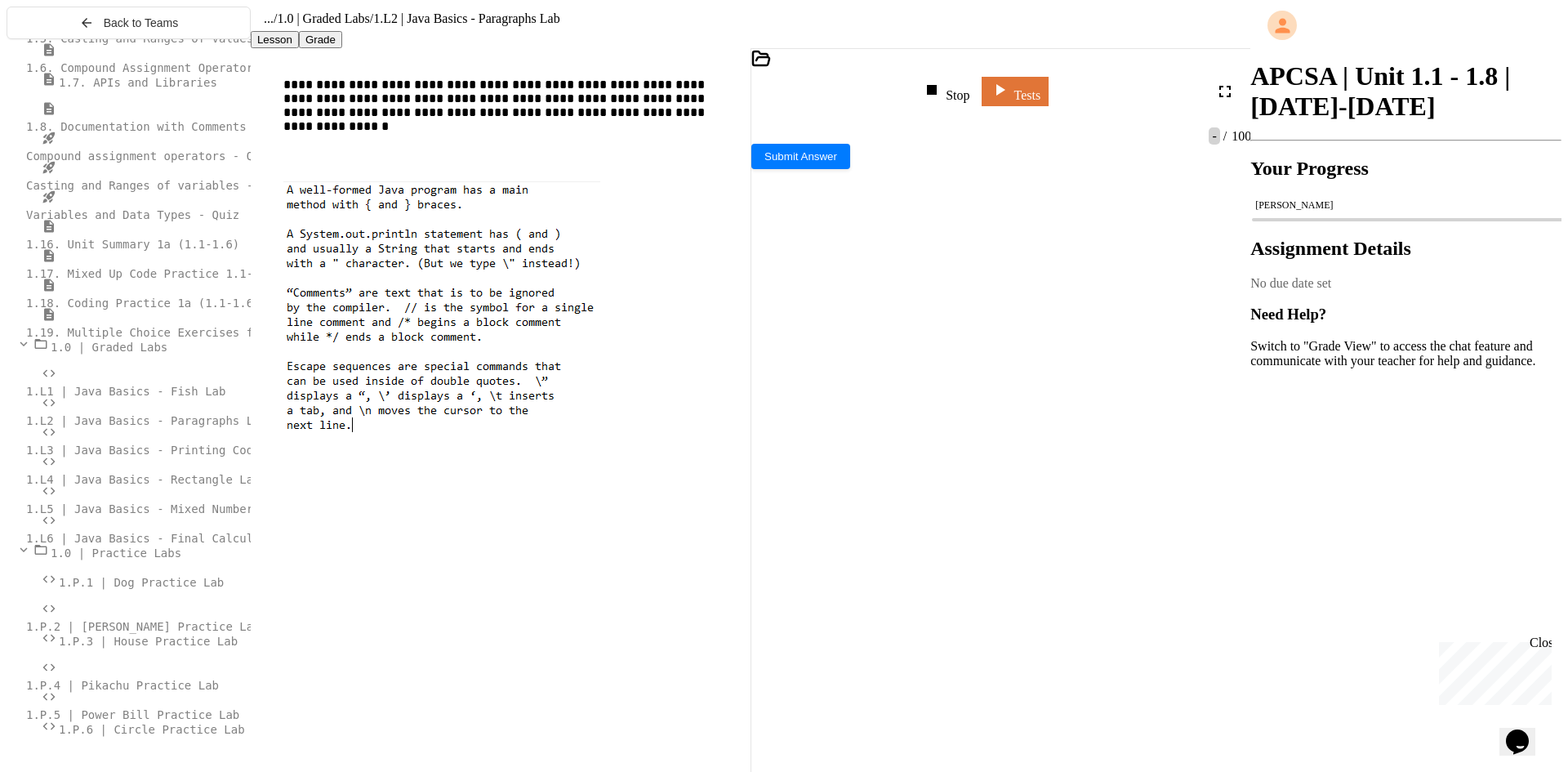
scroll to position [120, 0]
click at [952, 393] on span "**********" at bounding box center [990, 407] width 411 height 28
click at [1048, 93] on link "Tests" at bounding box center [1015, 90] width 66 height 31
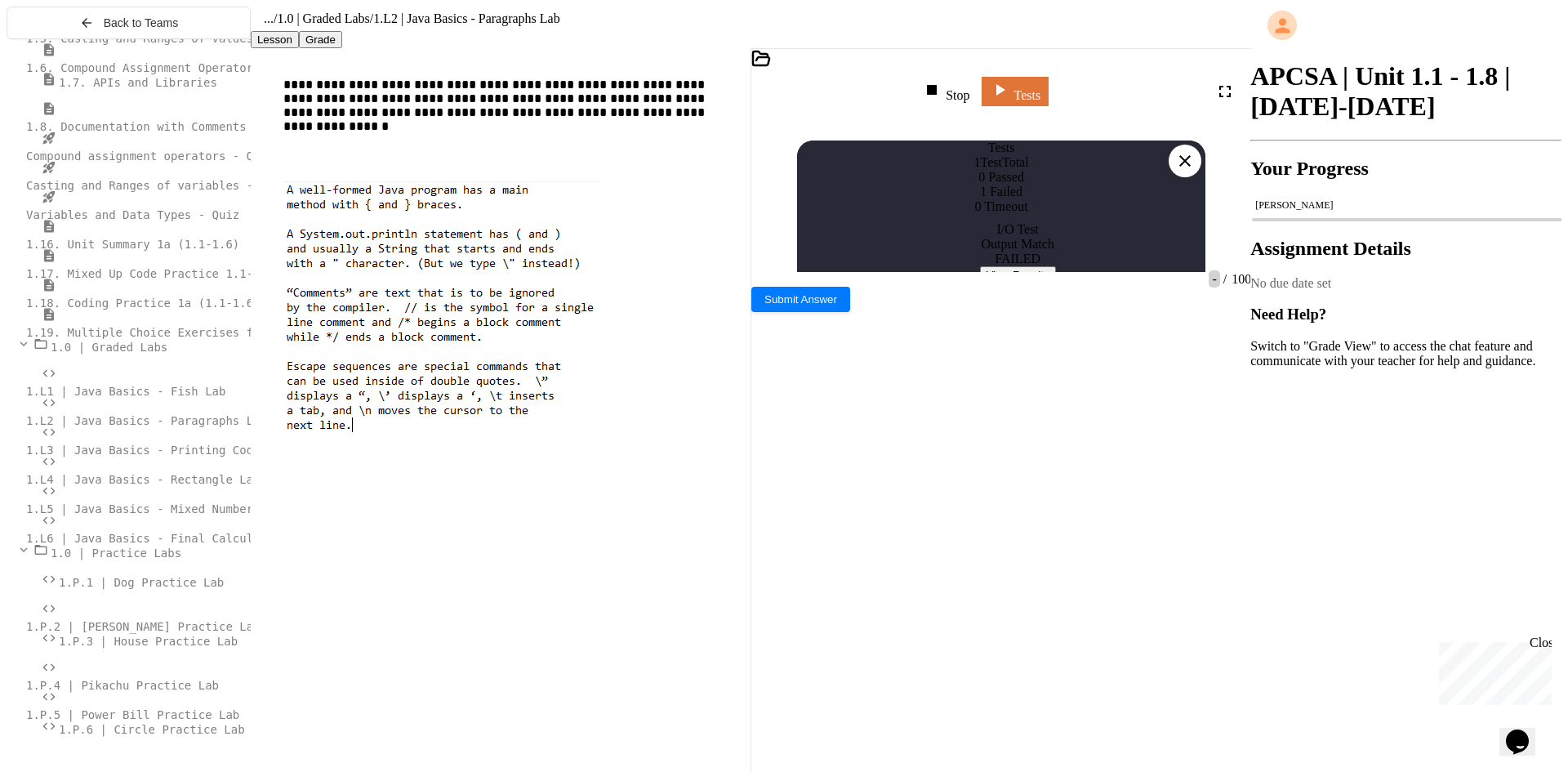
click at [1020, 284] on button "View Results" at bounding box center [1018, 274] width 76 height 17
click at [1199, 144] on div at bounding box center [1185, 160] width 33 height 33
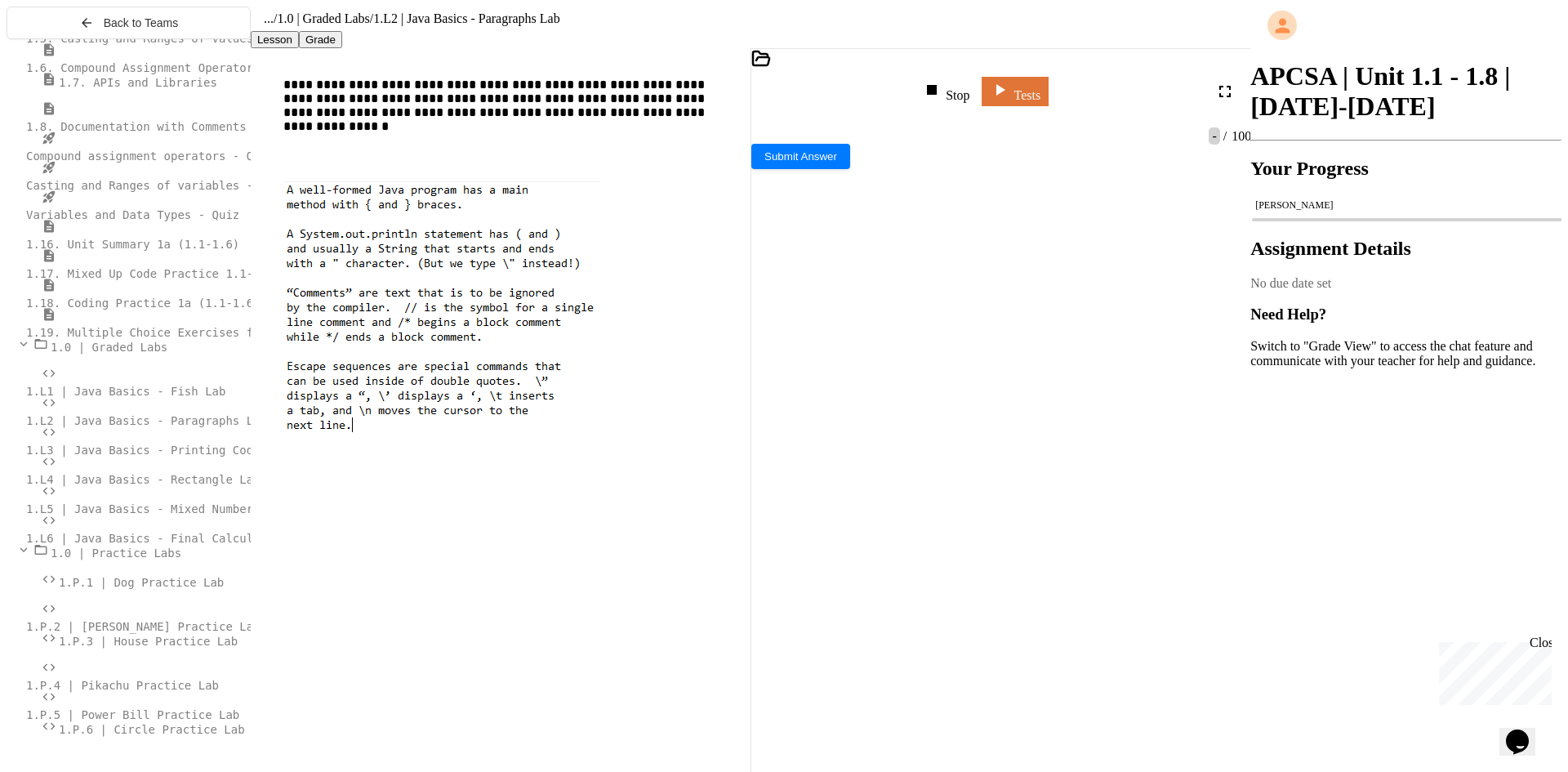
scroll to position [200, 0]
click at [1024, 460] on span "**********" at bounding box center [956, 465] width 134 height 11
click at [960, 96] on div "Stop" at bounding box center [946, 91] width 48 height 23
click at [1034, 94] on link "Tests" at bounding box center [1004, 89] width 62 height 31
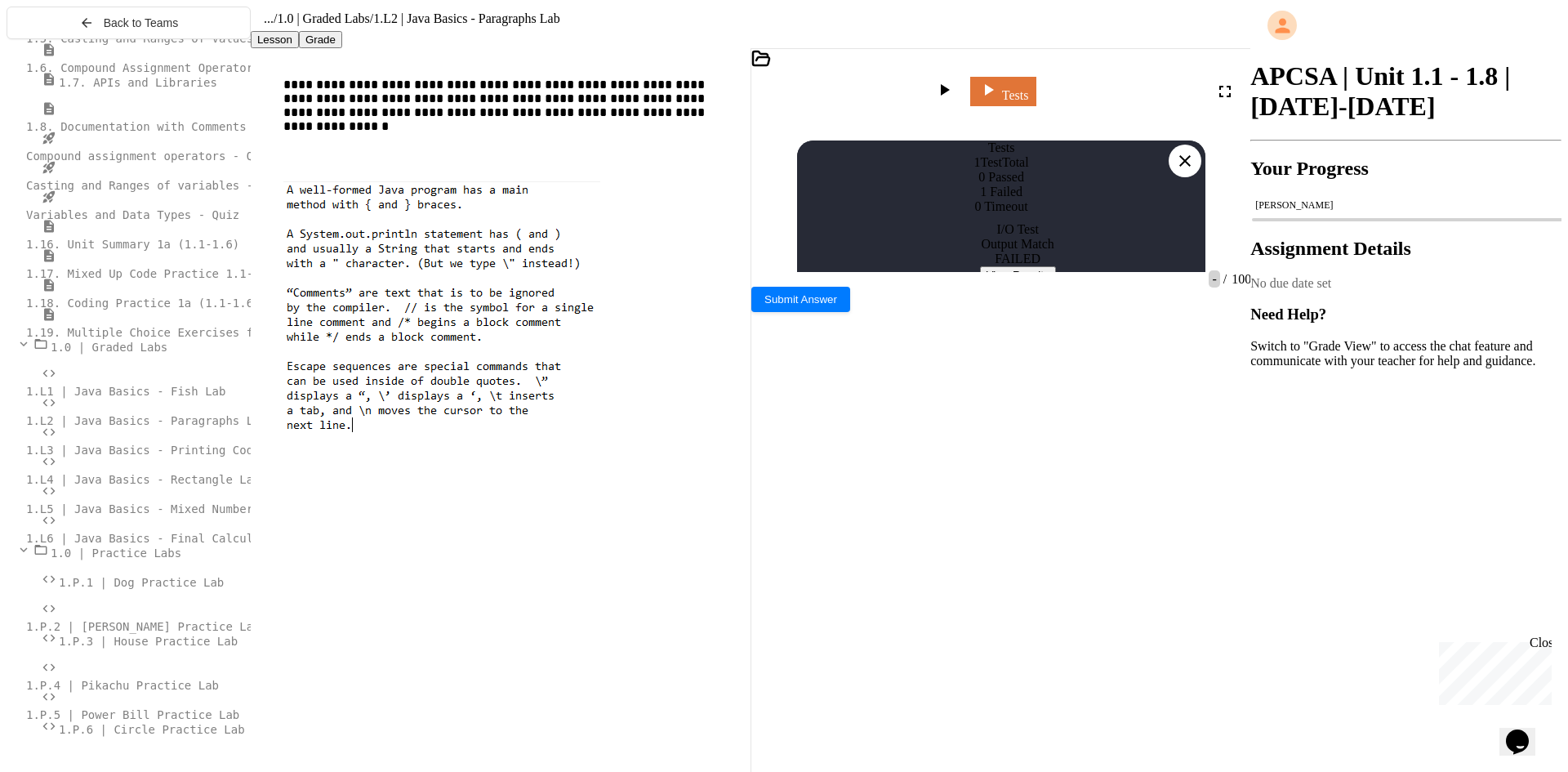
click at [1004, 284] on button "View Results" at bounding box center [1018, 274] width 76 height 17
click at [1197, 144] on div at bounding box center [1185, 160] width 33 height 33
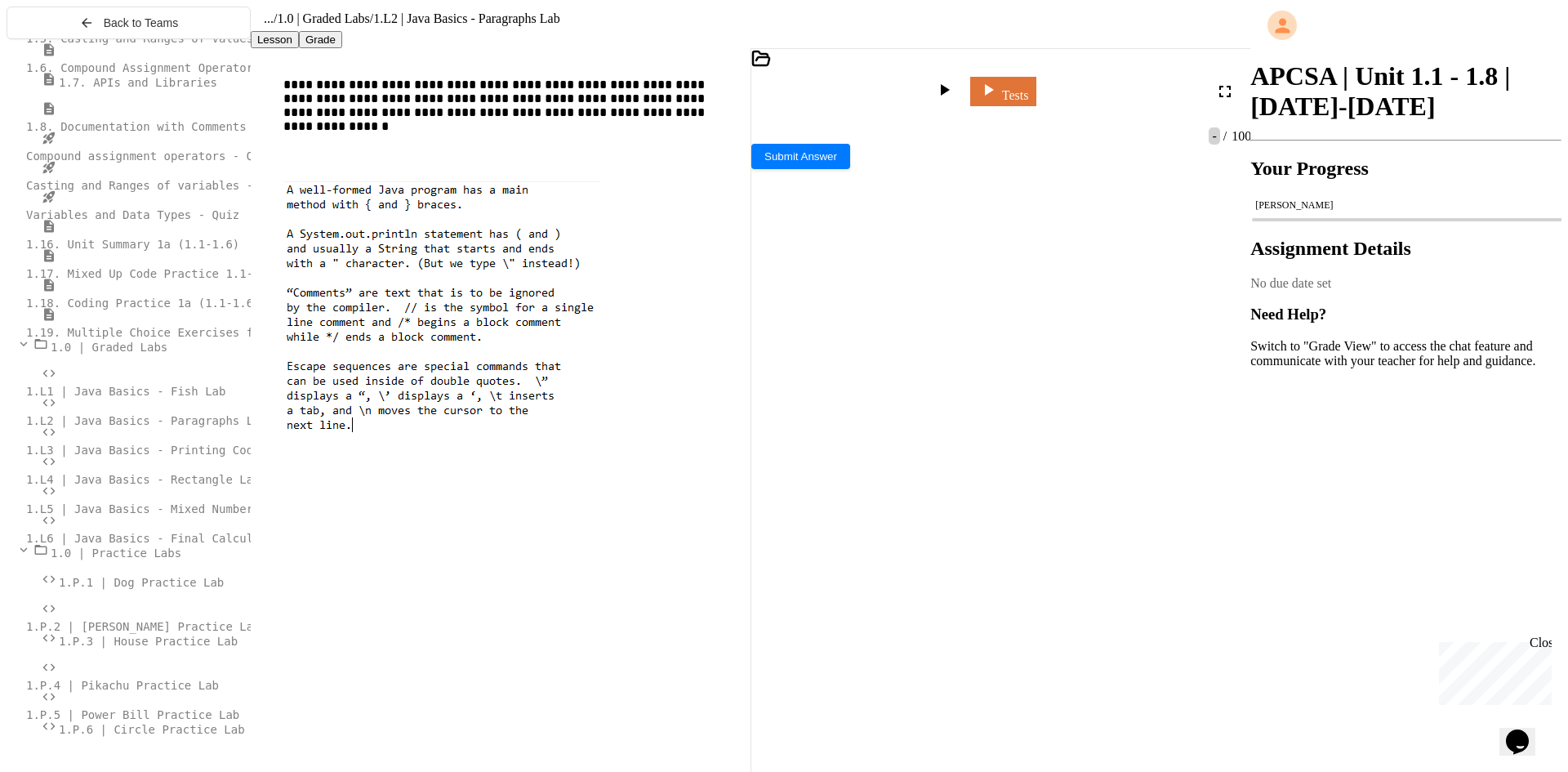
click at [1053, 476] on span "**********" at bounding box center [990, 490] width 411 height 28
click at [1029, 84] on link "Tests" at bounding box center [1003, 90] width 67 height 31
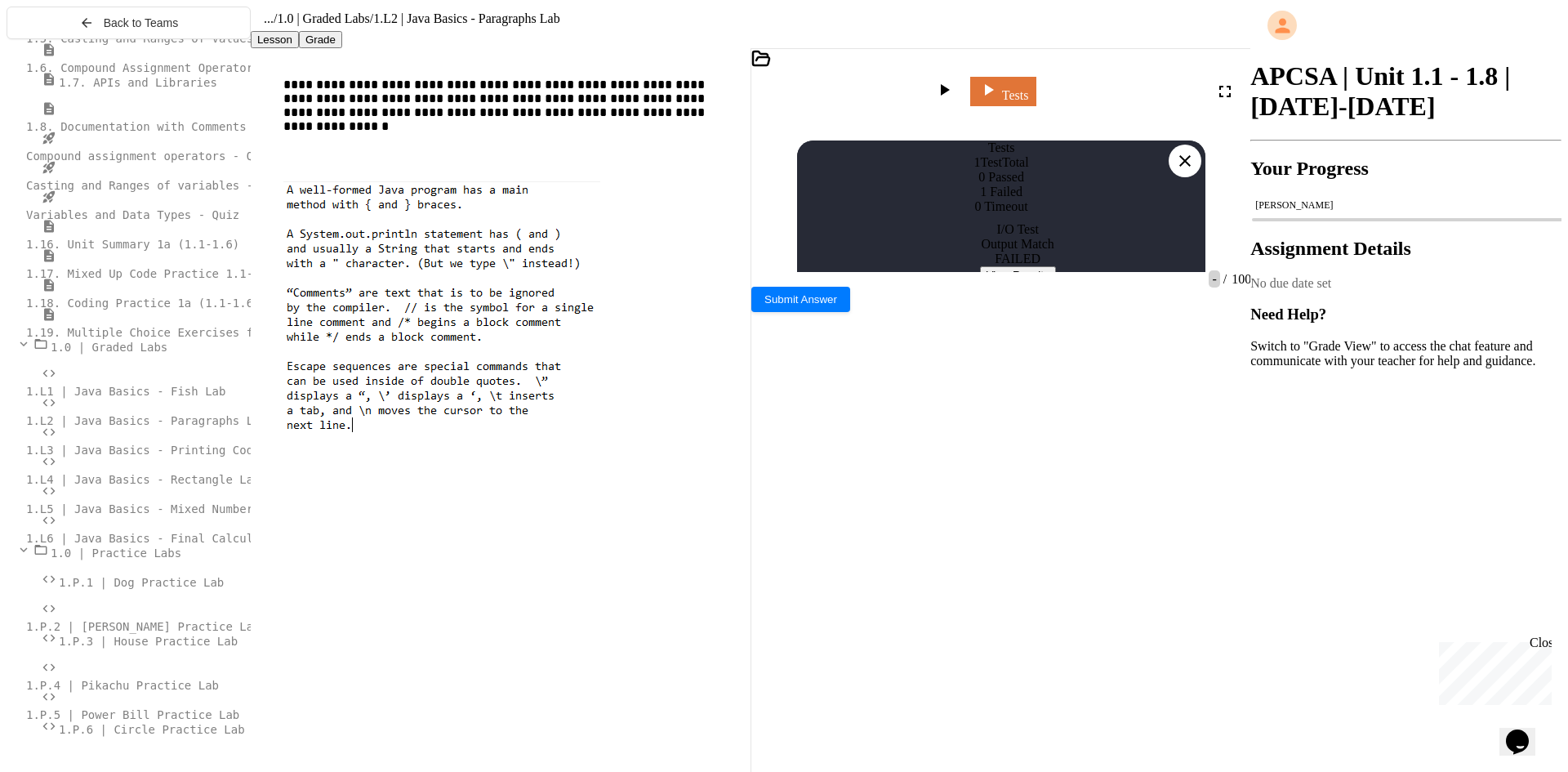
click at [1012, 284] on button "View Results" at bounding box center [1018, 274] width 76 height 17
click at [1188, 151] on icon at bounding box center [1186, 161] width 20 height 20
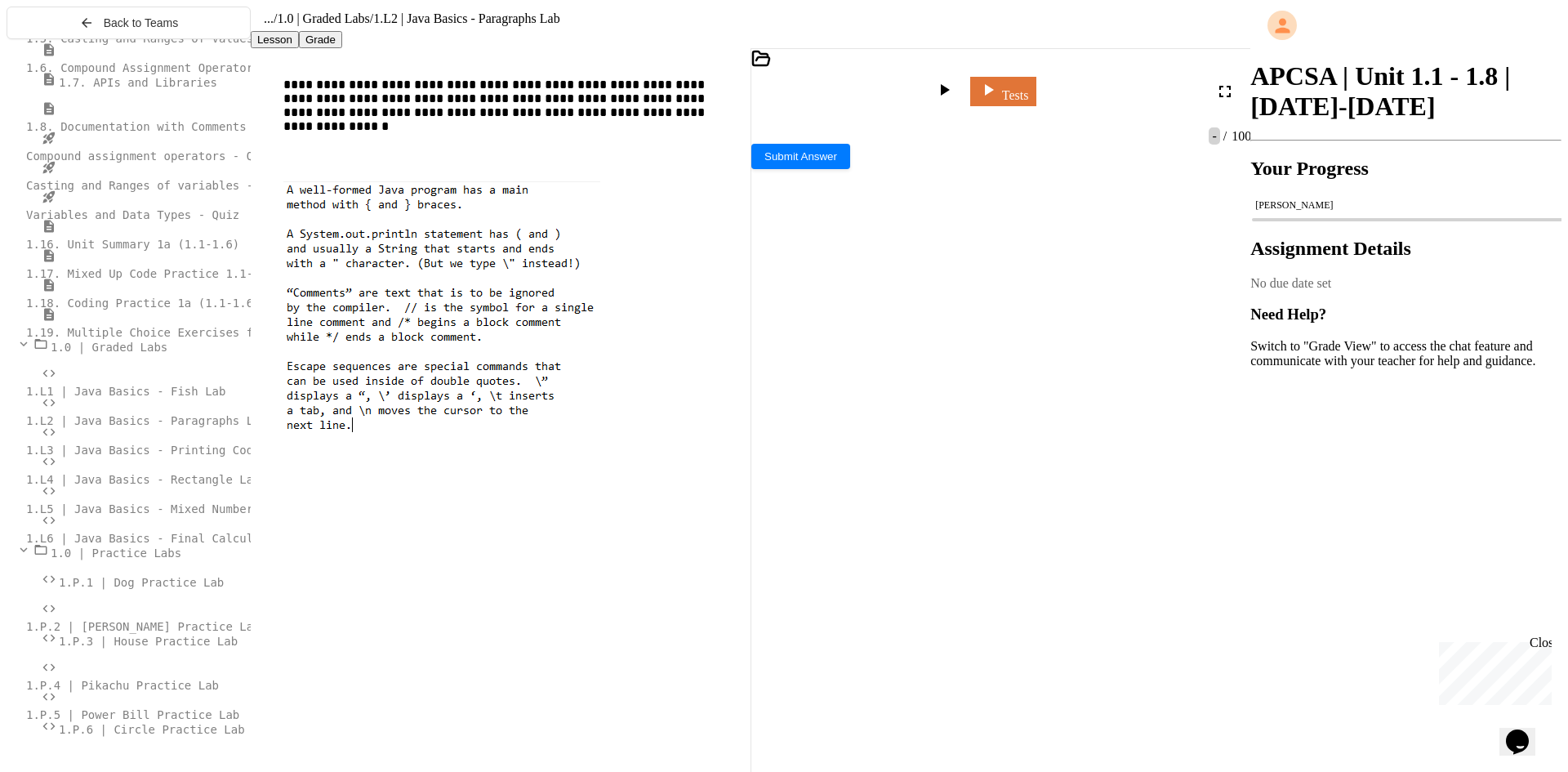
scroll to position [37, 0]
click at [844, 359] on div "**********" at bounding box center [994, 376] width 427 height 34
click at [885, 361] on span "*******" at bounding box center [871, 366] width 29 height 11
click at [999, 94] on icon at bounding box center [989, 88] width 19 height 21
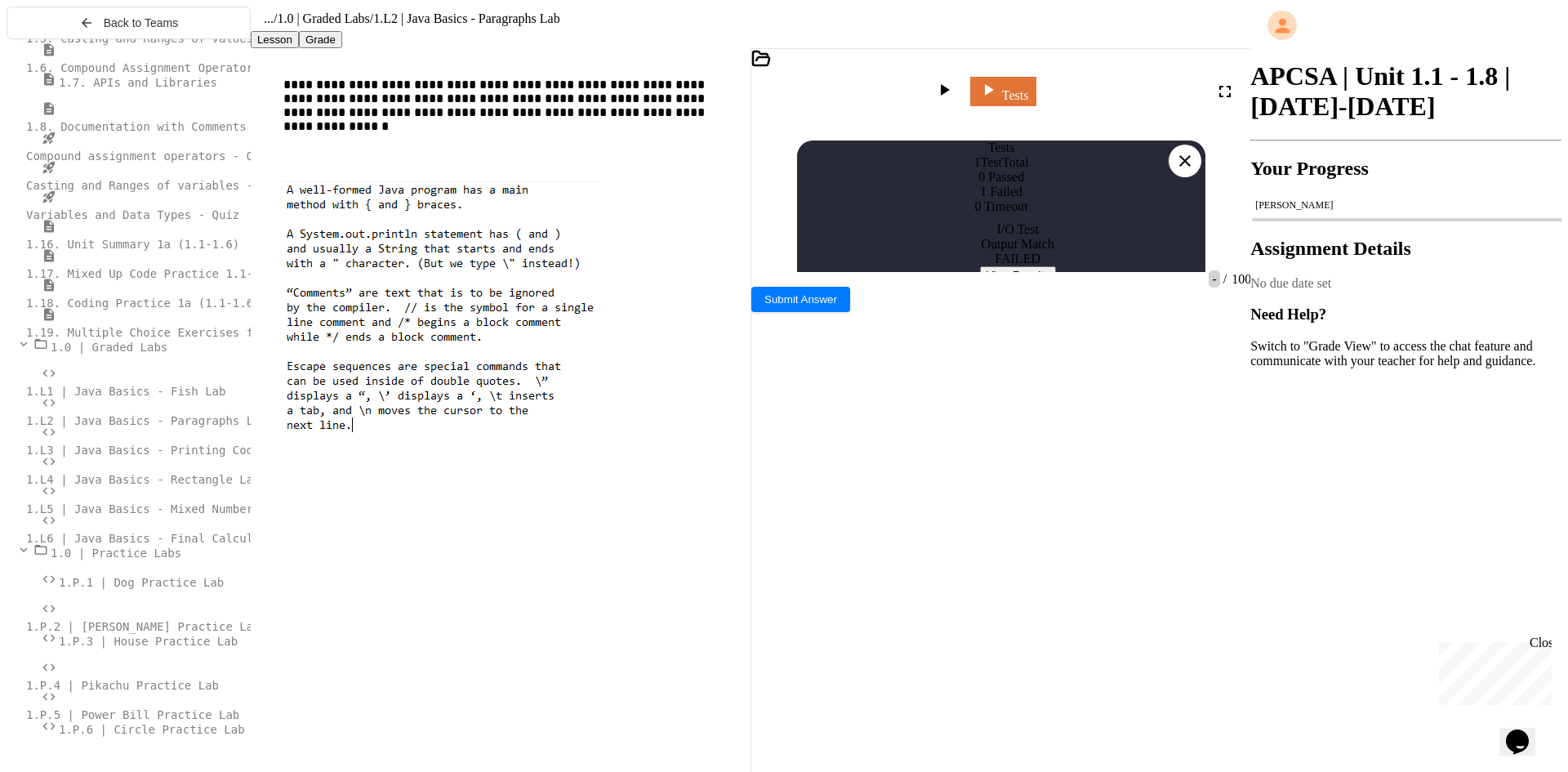
click at [994, 284] on button "View Results" at bounding box center [1018, 274] width 76 height 17
drag, startPoint x: 801, startPoint y: 376, endPoint x: 793, endPoint y: 386, distance: 12.8
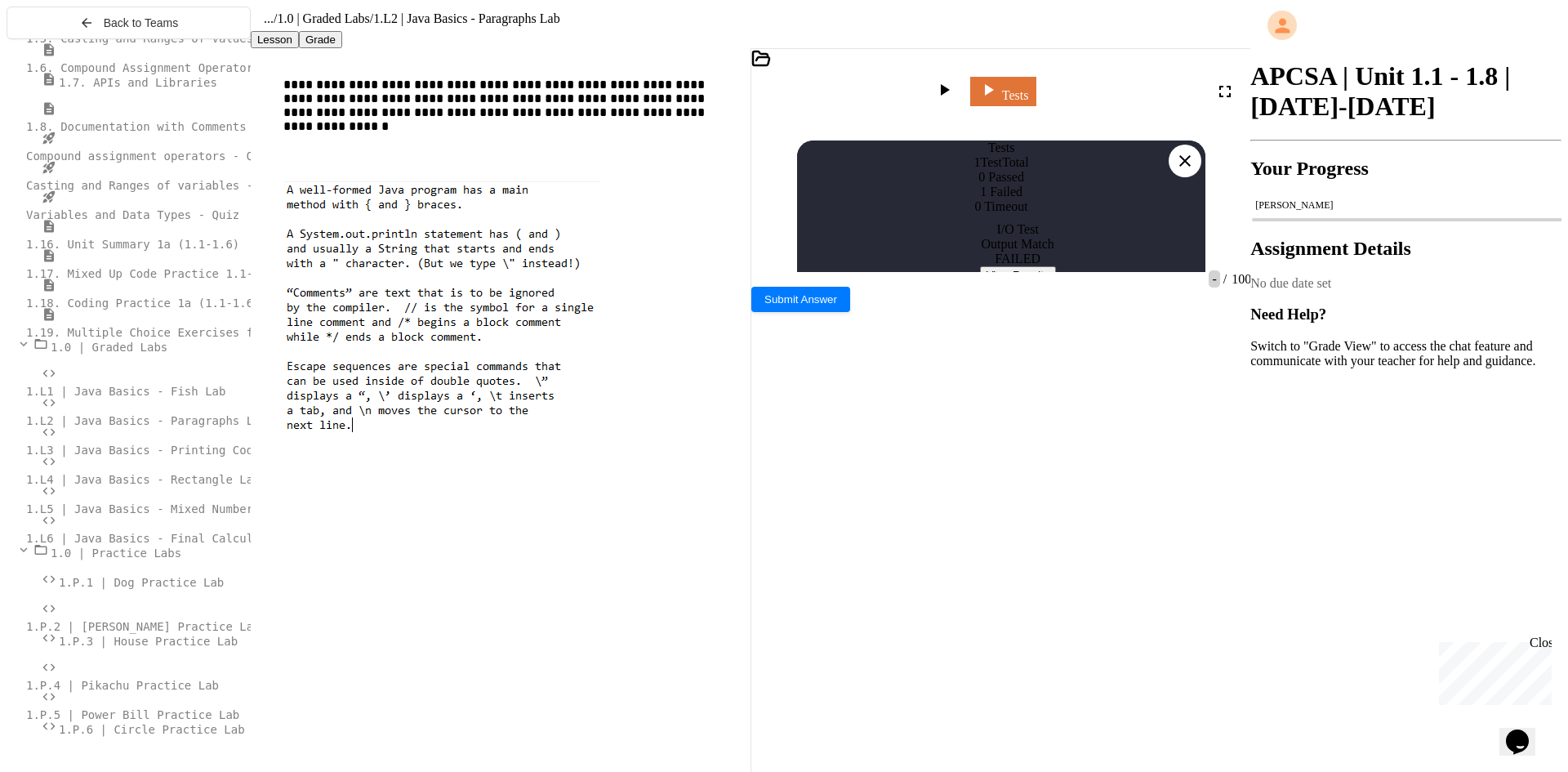
click at [1185, 155] on icon at bounding box center [1185, 160] width 11 height 11
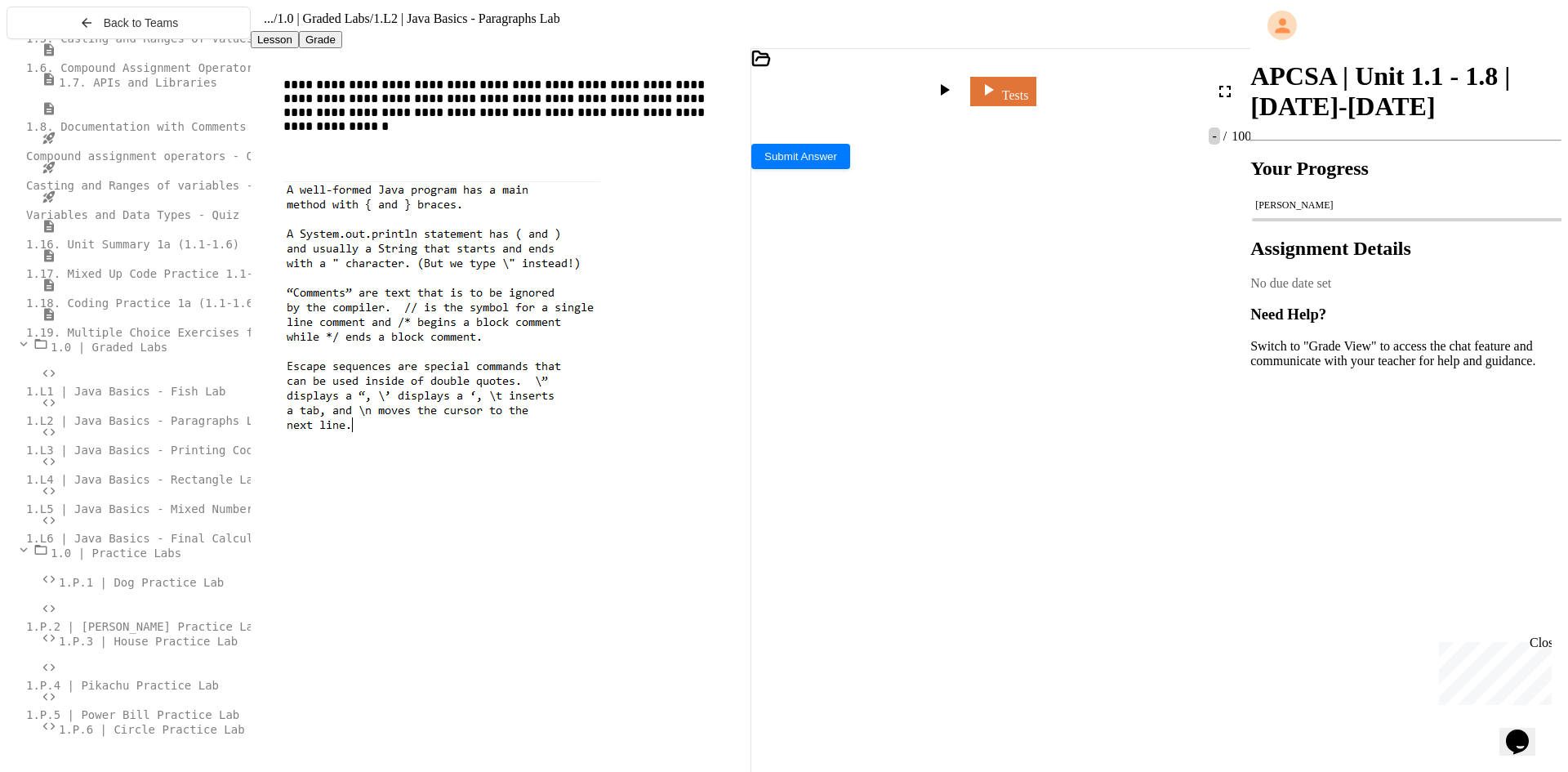
scroll to position [42, 0]
click at [954, 98] on icon at bounding box center [945, 90] width 20 height 20
click at [881, 361] on span "**********" at bounding box center [987, 366] width 212 height 11
click at [928, 359] on div "**********" at bounding box center [994, 376] width 427 height 34
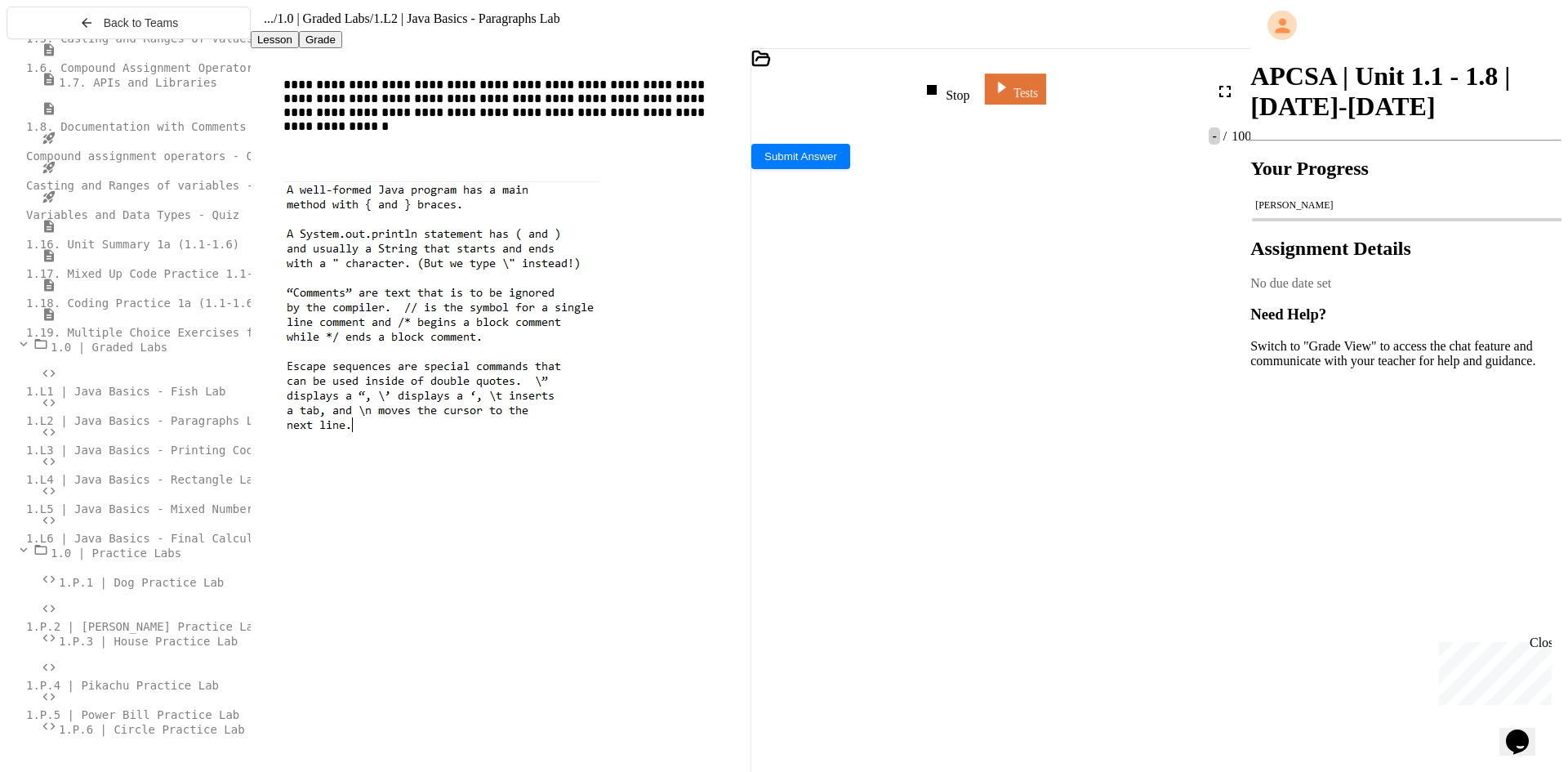
click at [1045, 92] on link "Tests" at bounding box center [1014, 89] width 61 height 31
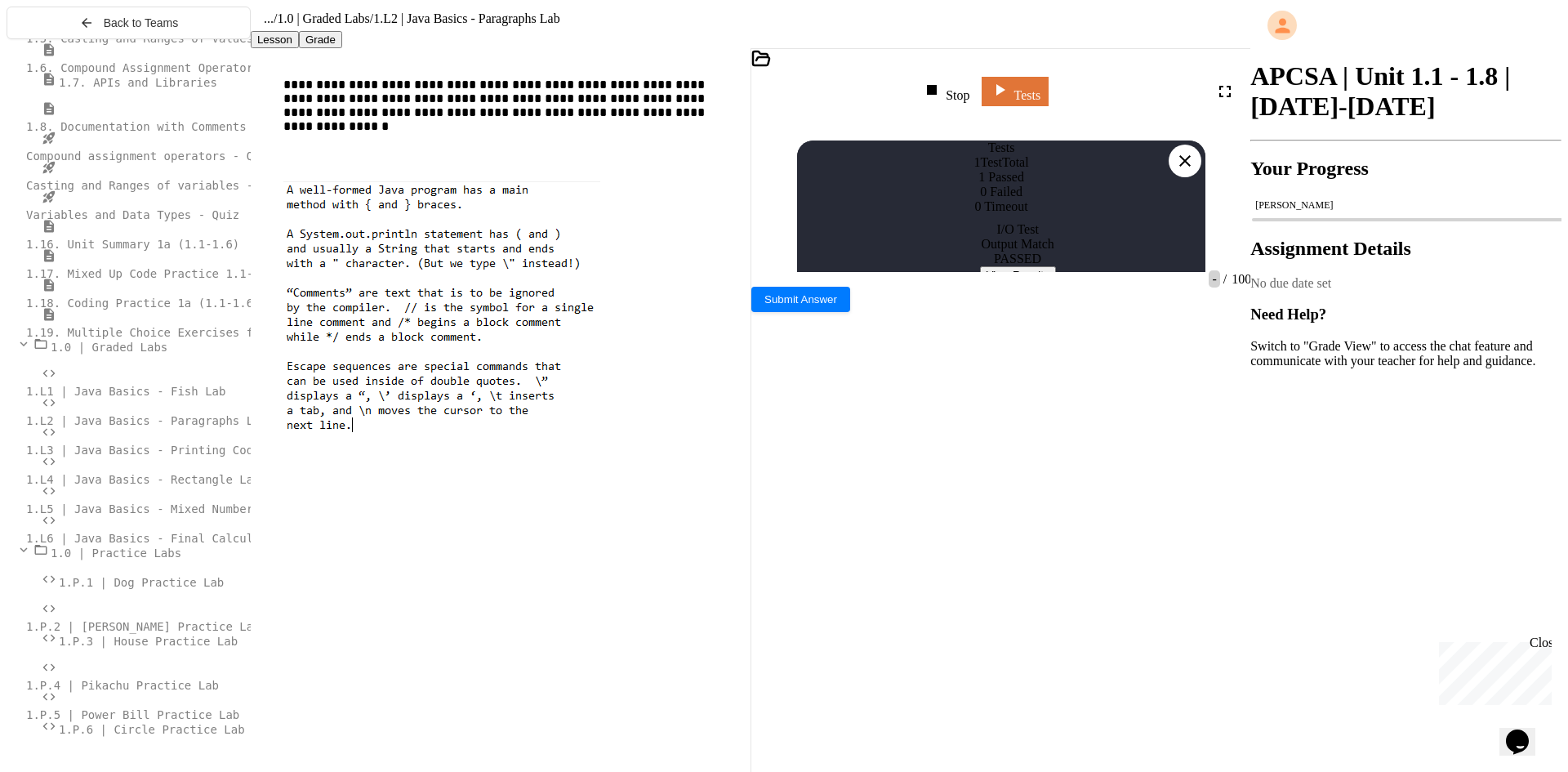
click at [1056, 284] on button "View Results" at bounding box center [1018, 274] width 76 height 17
click at [1181, 151] on icon at bounding box center [1186, 161] width 20 height 20
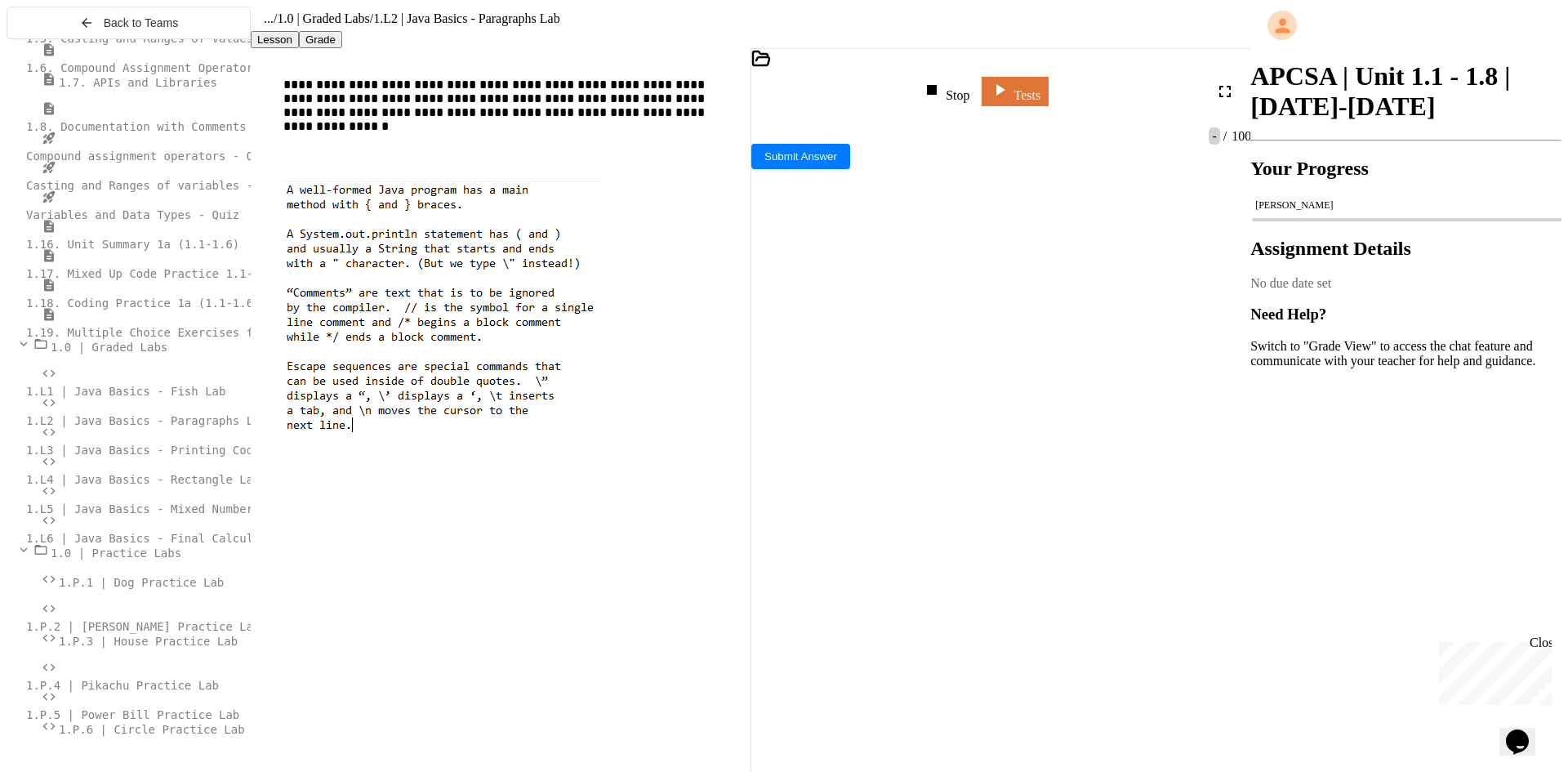
scroll to position [200, 0]
click at [837, 161] on span "Submit Answer" at bounding box center [800, 154] width 73 height 12
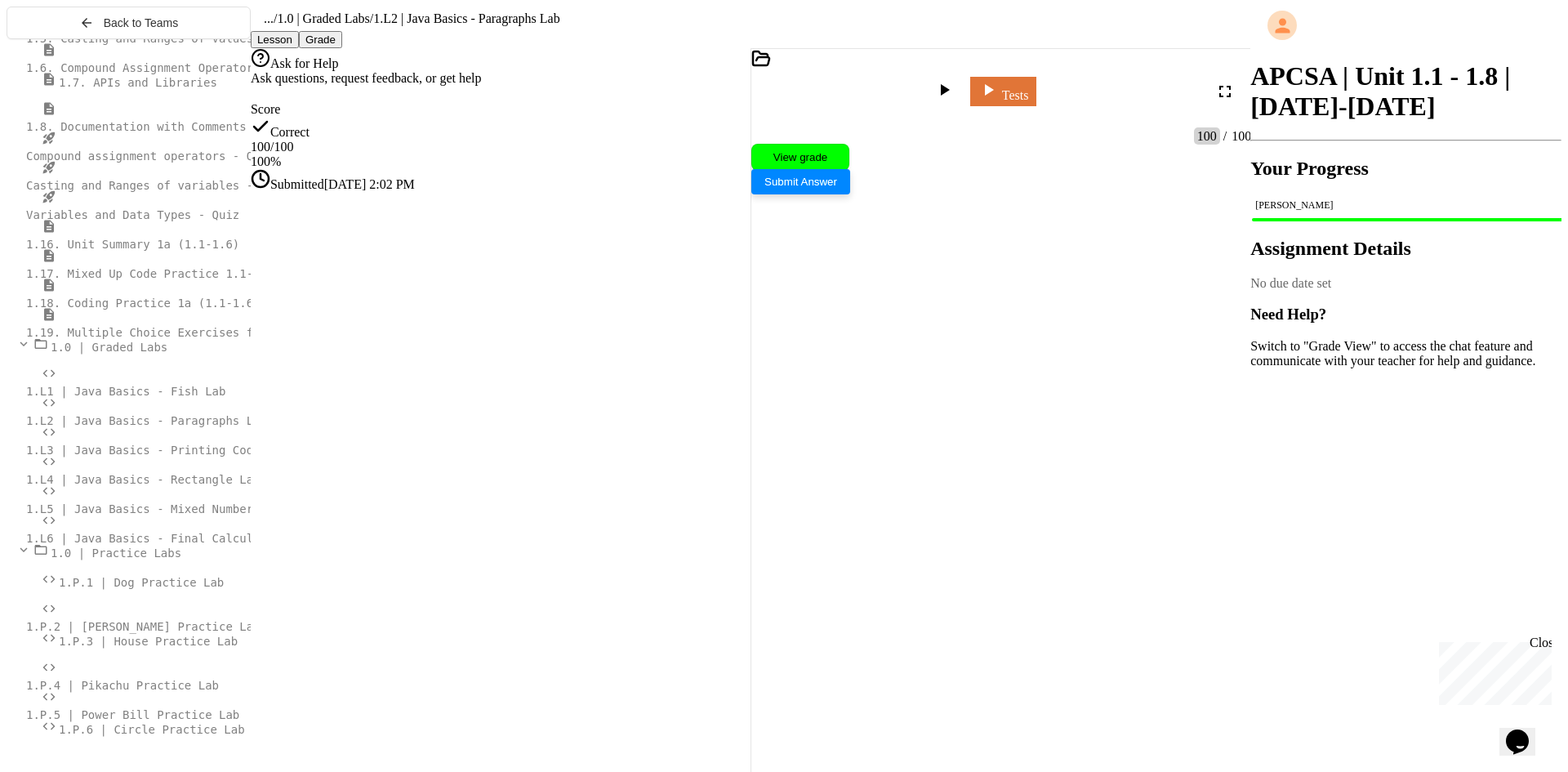
click at [140, 457] on span "1.L3 | Java Basics - Printing Code Lab" at bounding box center [156, 450] width 262 height 13
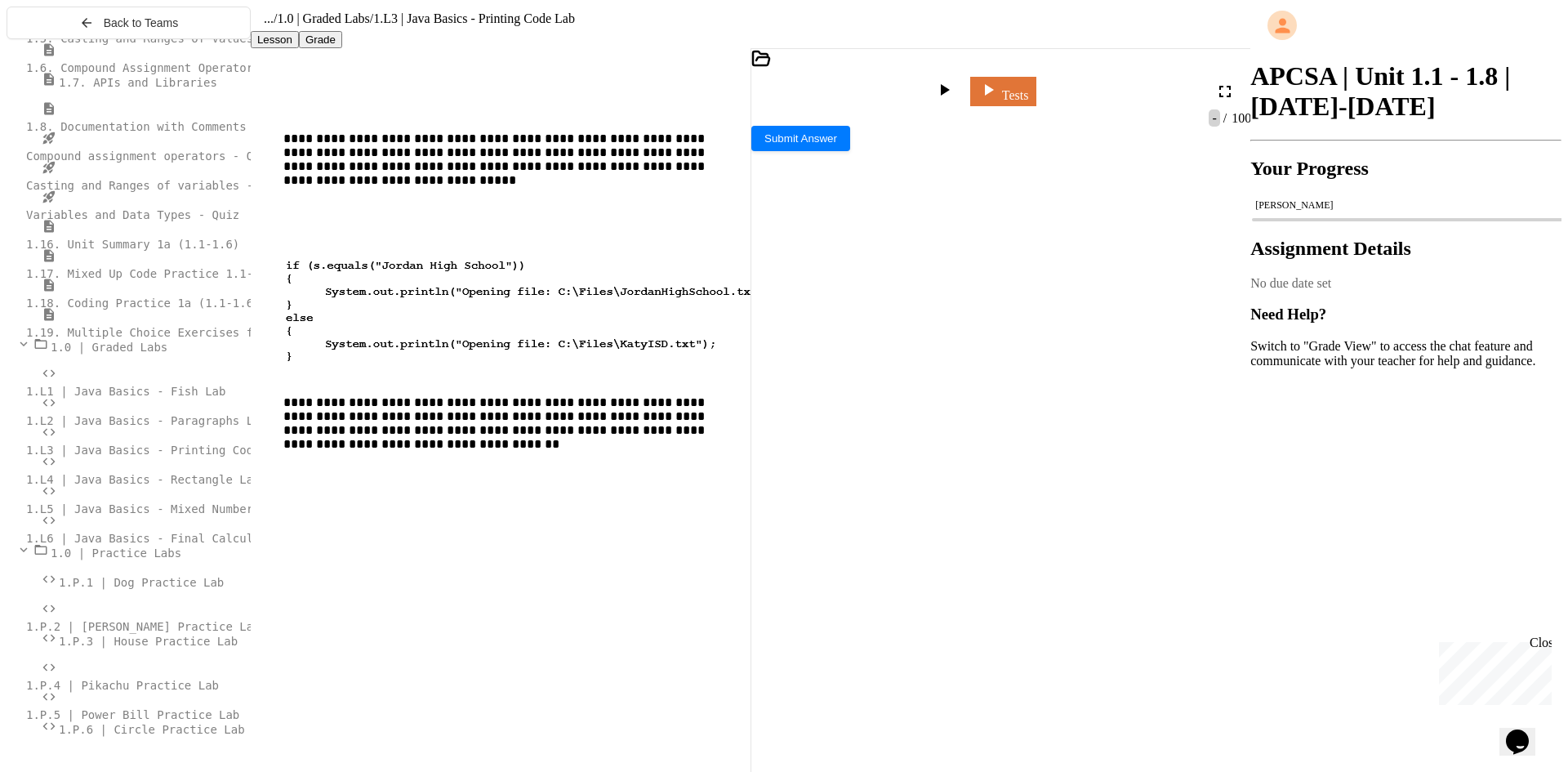
drag, startPoint x: 1037, startPoint y: 216, endPoint x: 962, endPoint y: 217, distance: 75.0
click at [952, 244] on span "**********" at bounding box center [922, 249] width 57 height 11
click at [1200, 277] on span "*" at bounding box center [1202, 282] width 4 height 11
click at [954, 89] on icon at bounding box center [945, 90] width 20 height 20
click at [989, 294] on span "**********" at bounding box center [994, 308] width 419 height 28
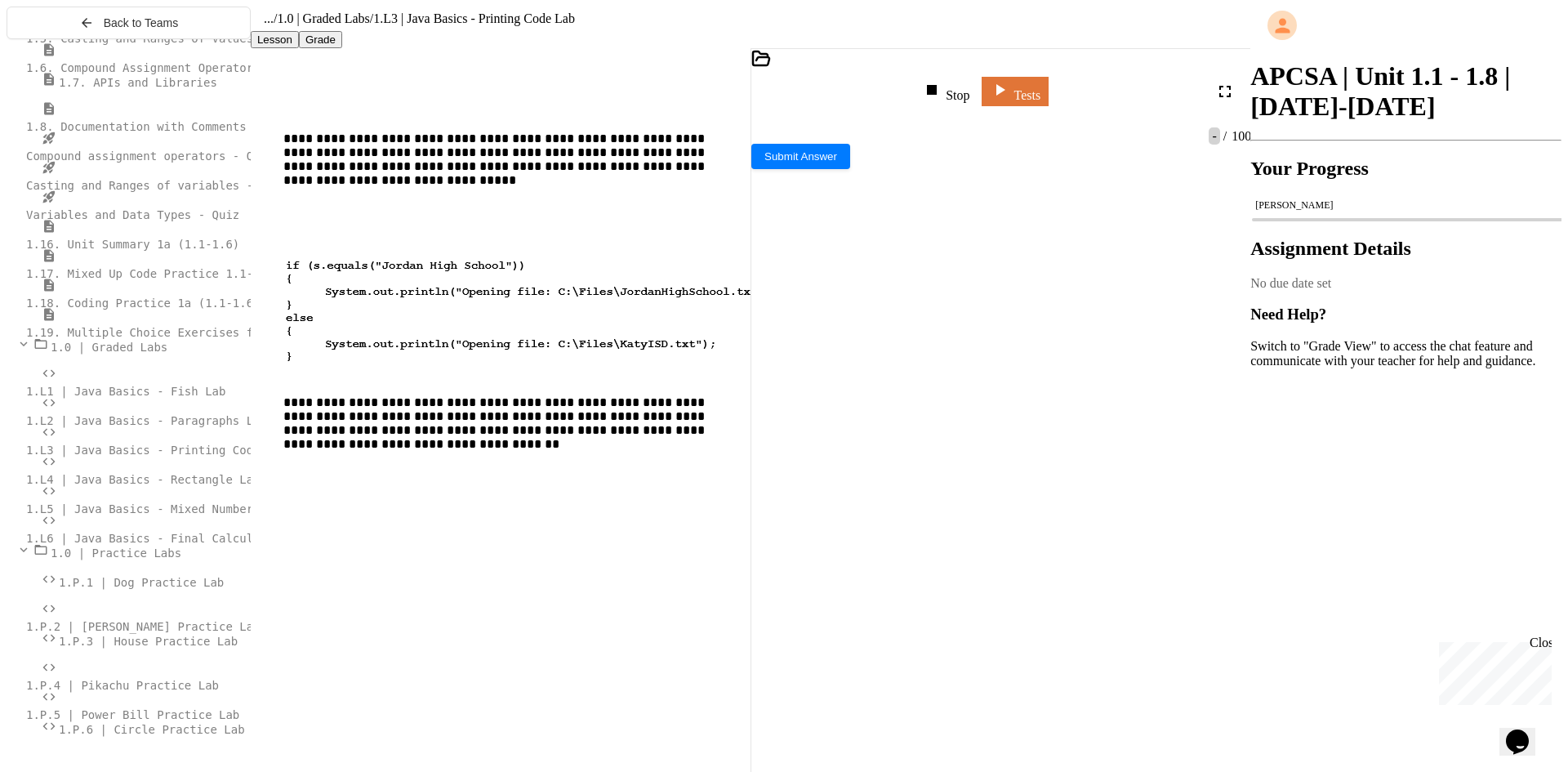
click at [970, 97] on div "Stop" at bounding box center [946, 91] width 48 height 23
click at [954, 97] on icon at bounding box center [945, 90] width 20 height 20
click at [1010, 95] on icon at bounding box center [1001, 88] width 19 height 21
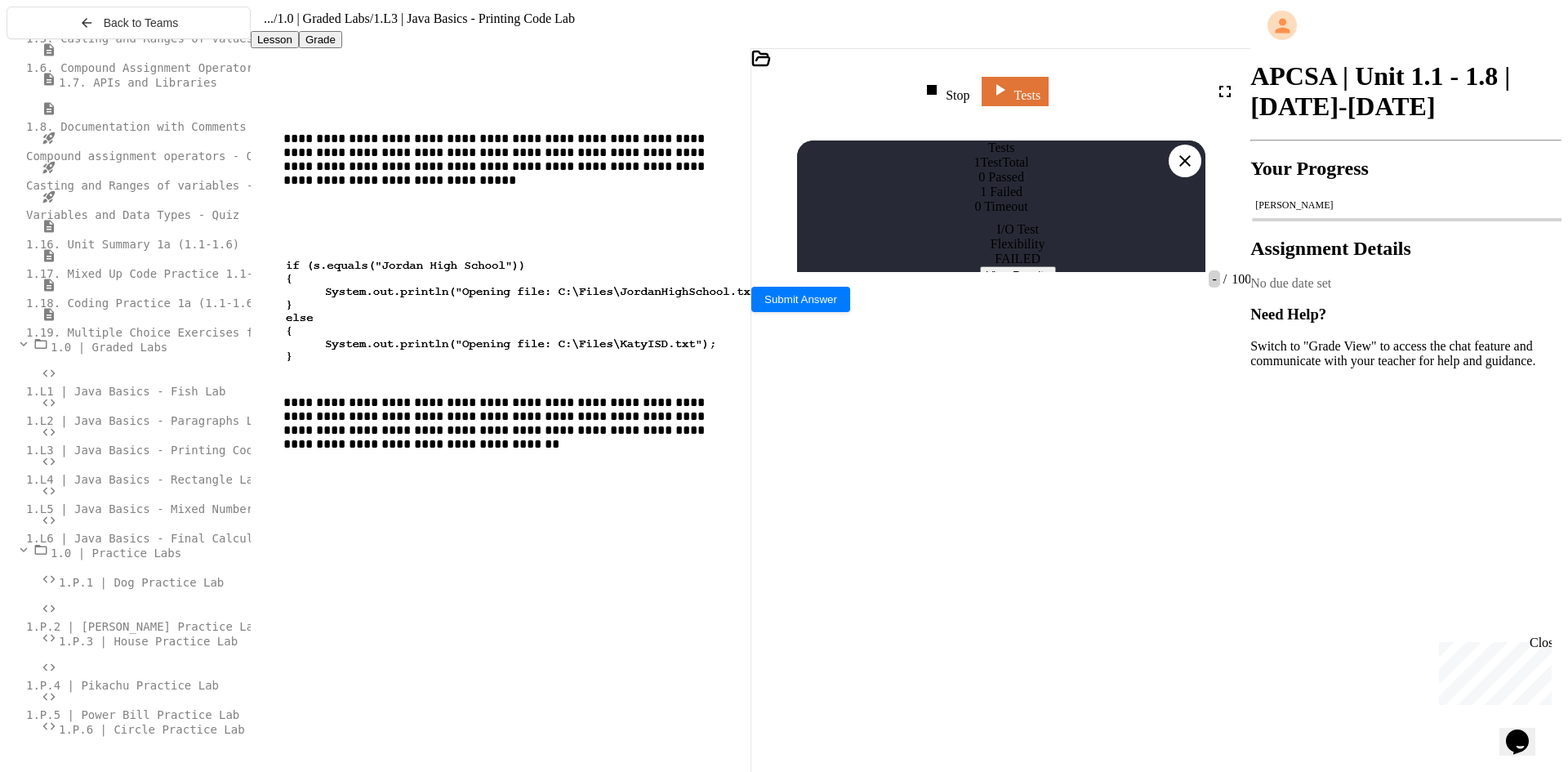
click at [1056, 284] on button "View Results" at bounding box center [1018, 274] width 76 height 17
drag, startPoint x: 830, startPoint y: 424, endPoint x: 795, endPoint y: 422, distance: 35.1
click at [1176, 144] on div at bounding box center [1185, 160] width 33 height 33
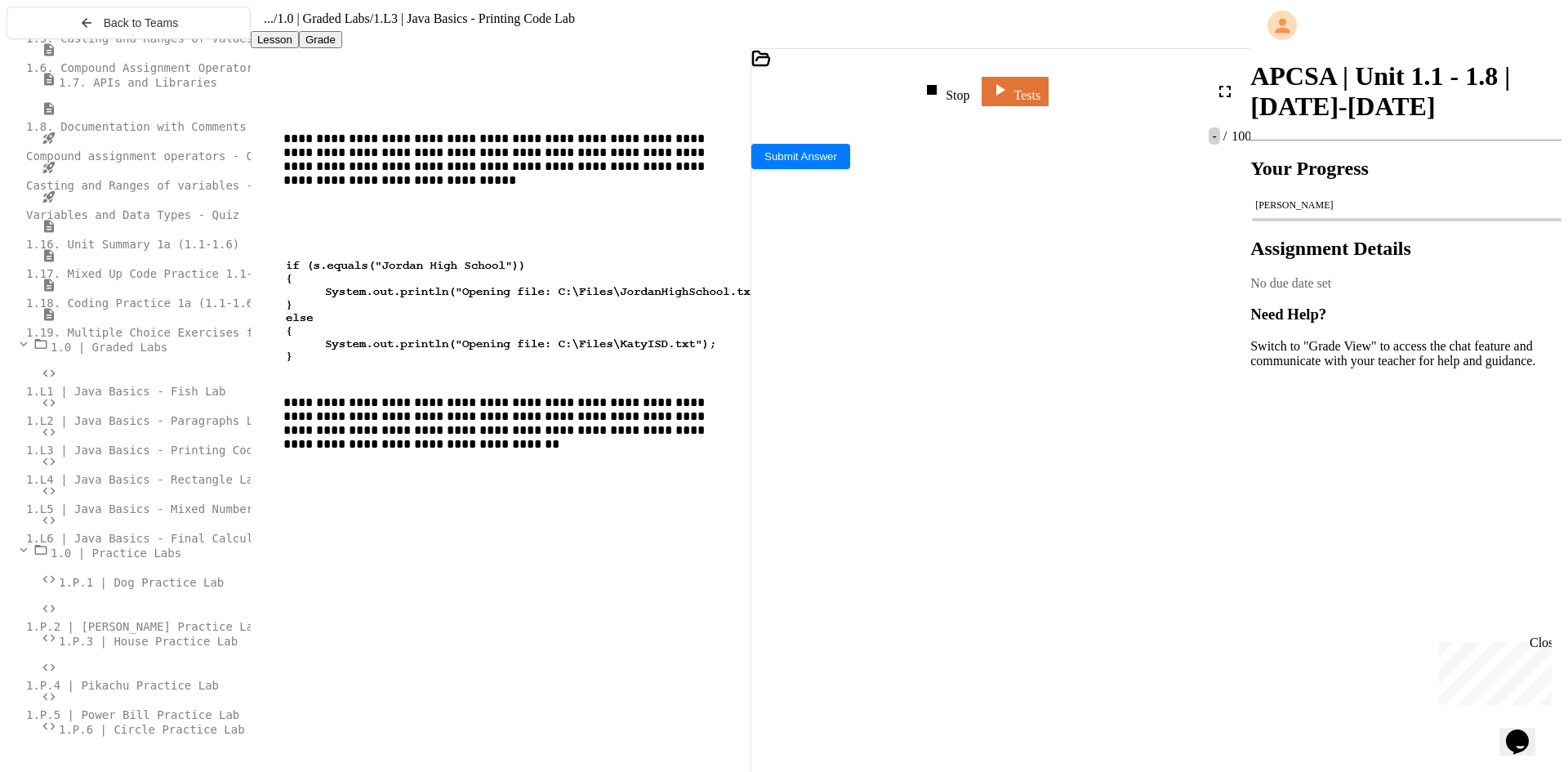
click at [1103, 326] on div "*" at bounding box center [994, 334] width 427 height 16
click at [1108, 292] on div "**********" at bounding box center [994, 309] width 427 height 34
drag, startPoint x: 814, startPoint y: 481, endPoint x: 753, endPoint y: 490, distance: 61.7
click at [417, 297] on img at bounding box center [533, 311] width 498 height 109
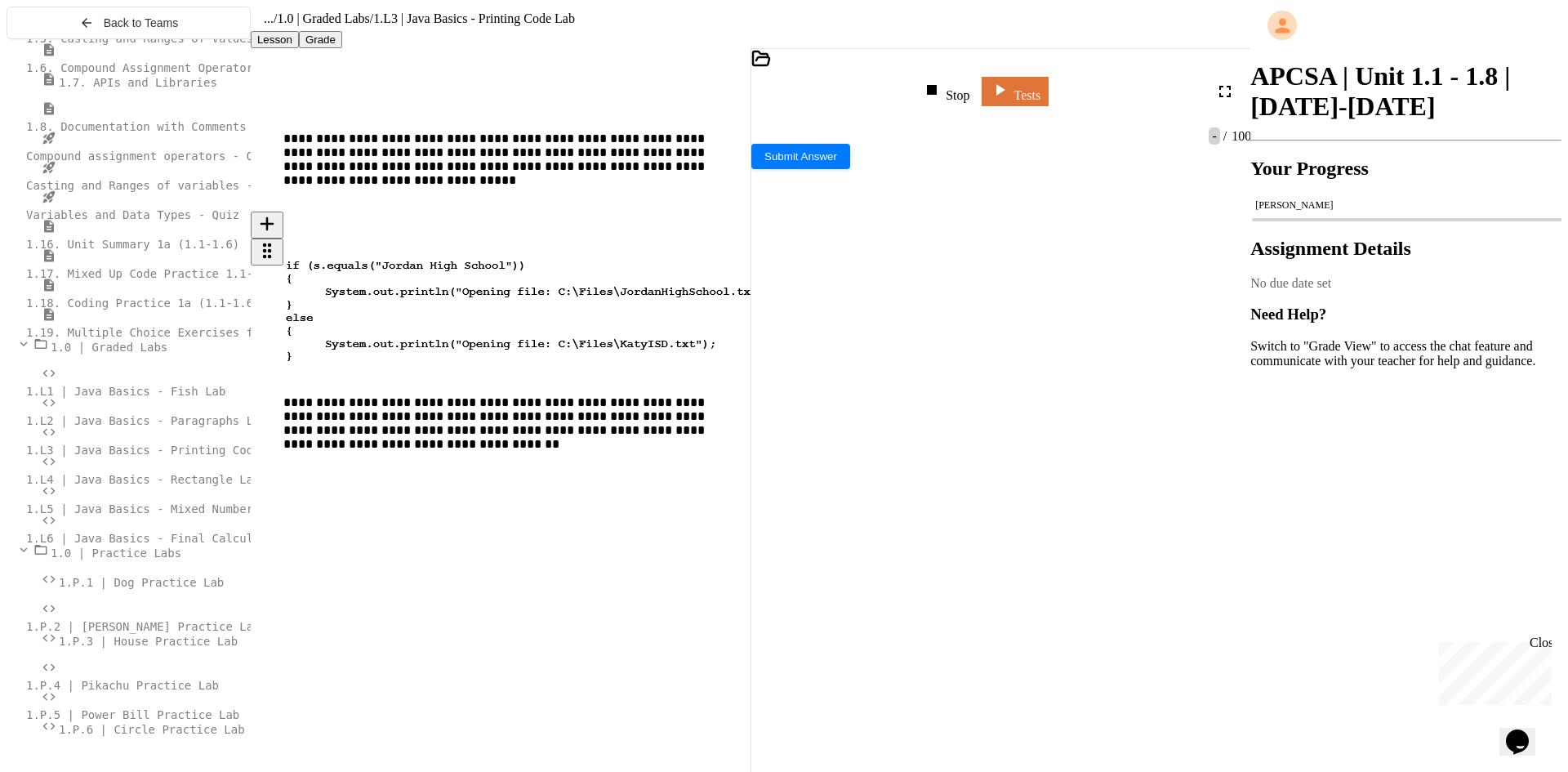
drag, startPoint x: 361, startPoint y: 277, endPoint x: 339, endPoint y: 282, distance: 22.6
click at [339, 282] on img at bounding box center [533, 311] width 498 height 109
click at [979, 294] on span "**********" at bounding box center [984, 308] width 398 height 28
click at [1045, 98] on link "Tests" at bounding box center [1014, 89] width 61 height 31
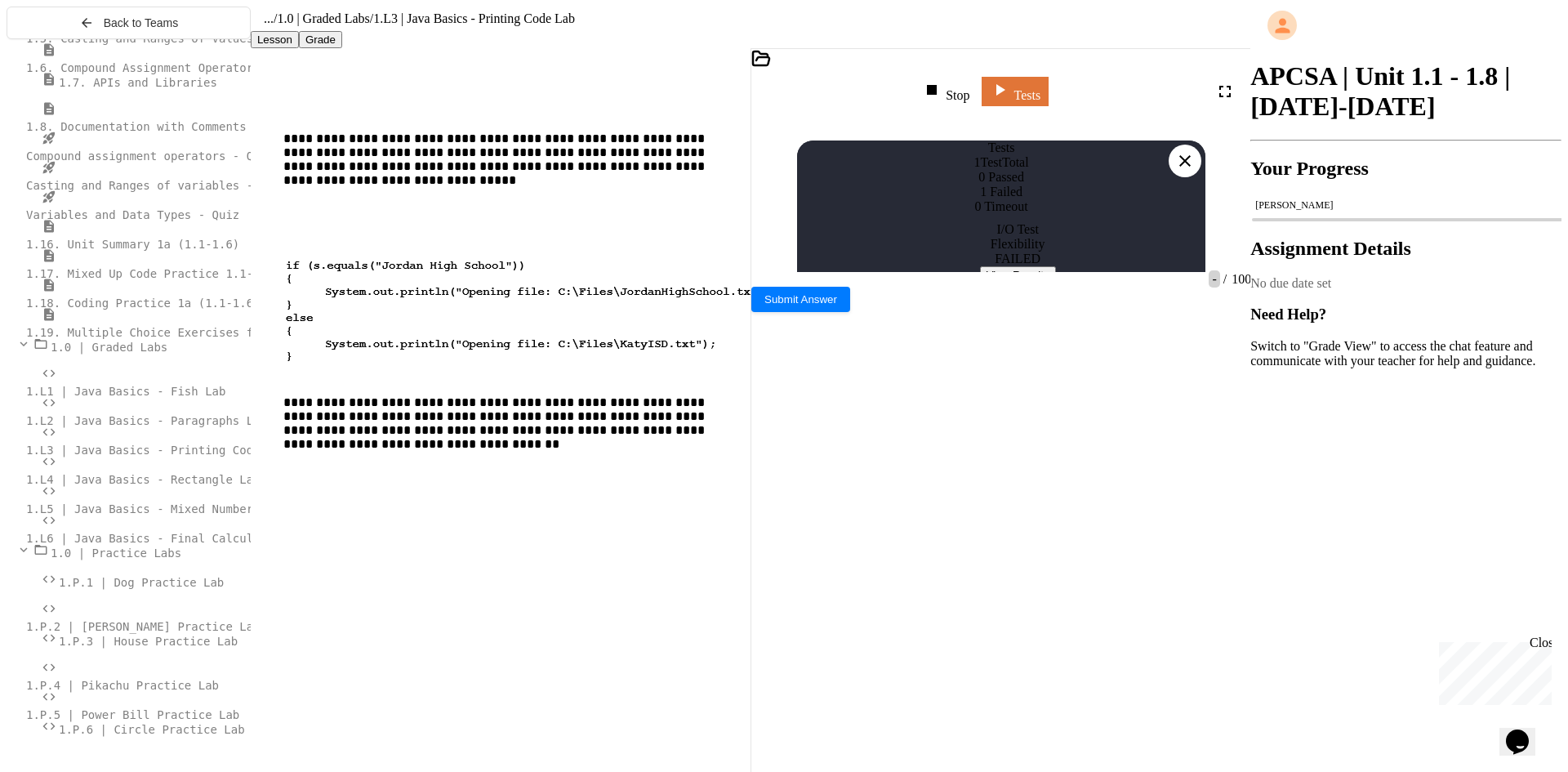
click at [1056, 284] on button "View Results" at bounding box center [1018, 274] width 76 height 17
drag, startPoint x: 834, startPoint y: 423, endPoint x: 807, endPoint y: 430, distance: 27.9
click at [1182, 144] on div at bounding box center [1185, 160] width 33 height 33
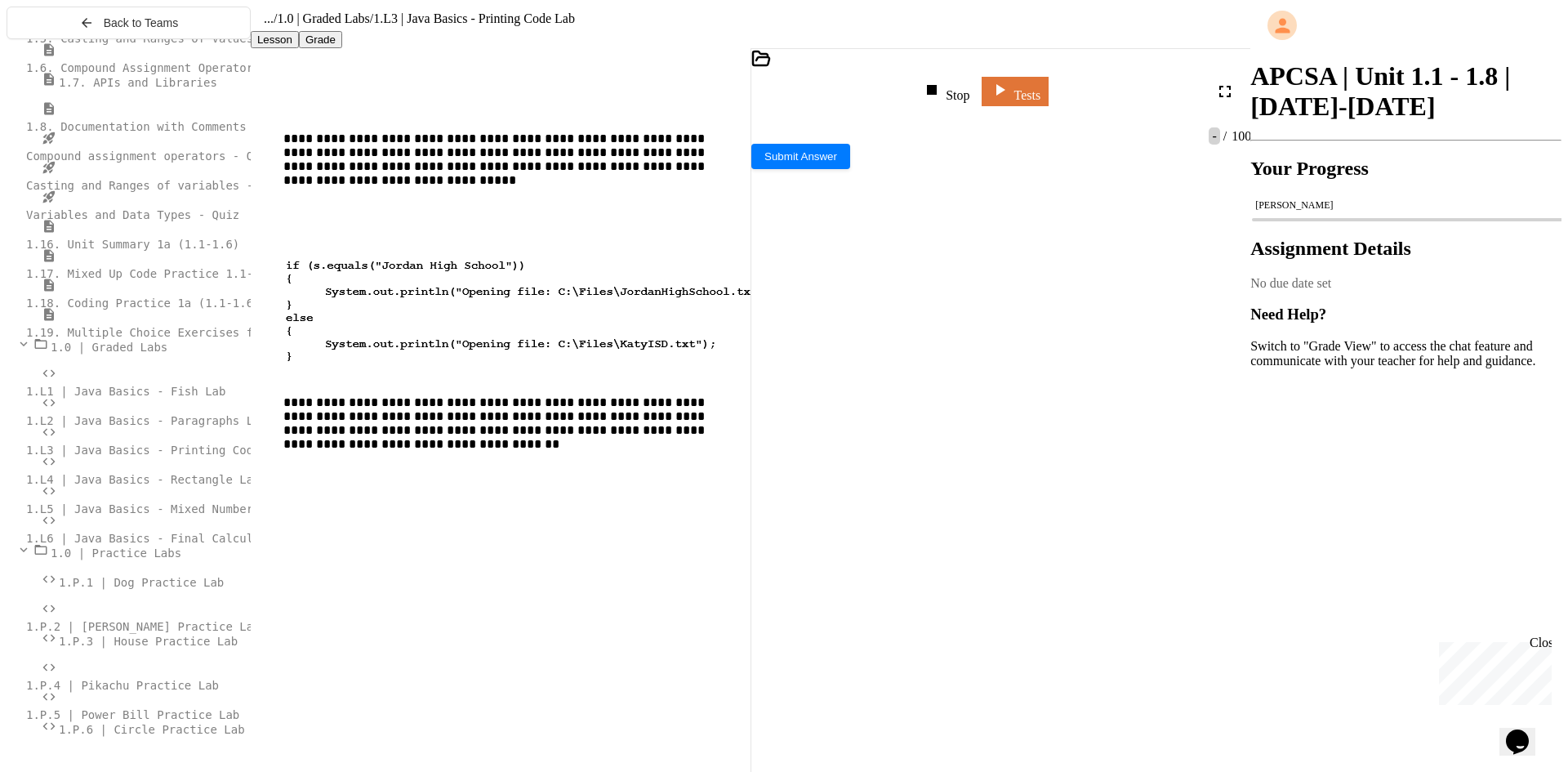
click at [1011, 294] on span "**********" at bounding box center [994, 308] width 419 height 28
click at [1048, 105] on link "Tests" at bounding box center [1014, 90] width 67 height 30
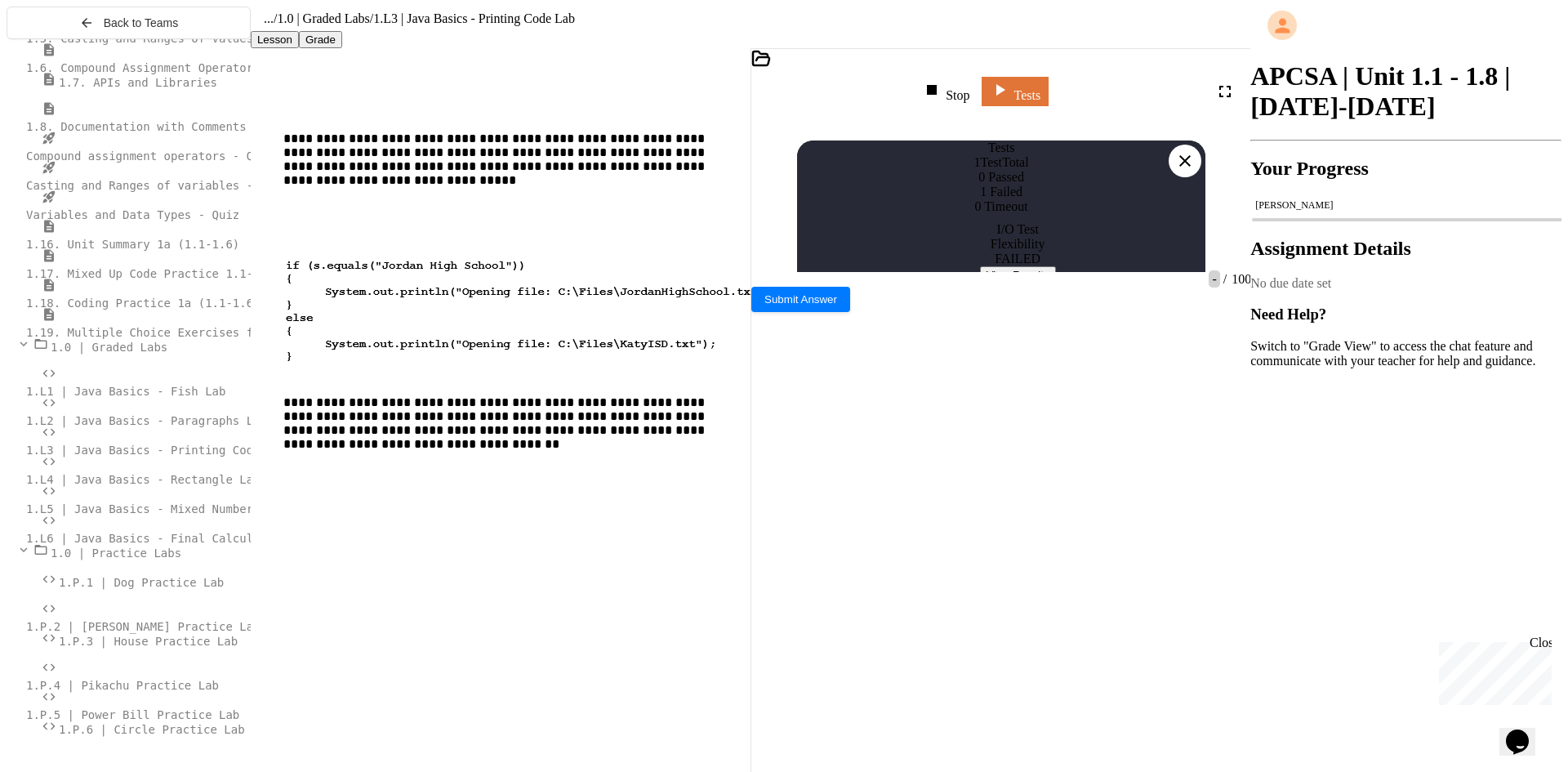
click at [1056, 284] on button "View Results" at bounding box center [1018, 274] width 76 height 17
click at [1192, 151] on icon at bounding box center [1186, 161] width 20 height 20
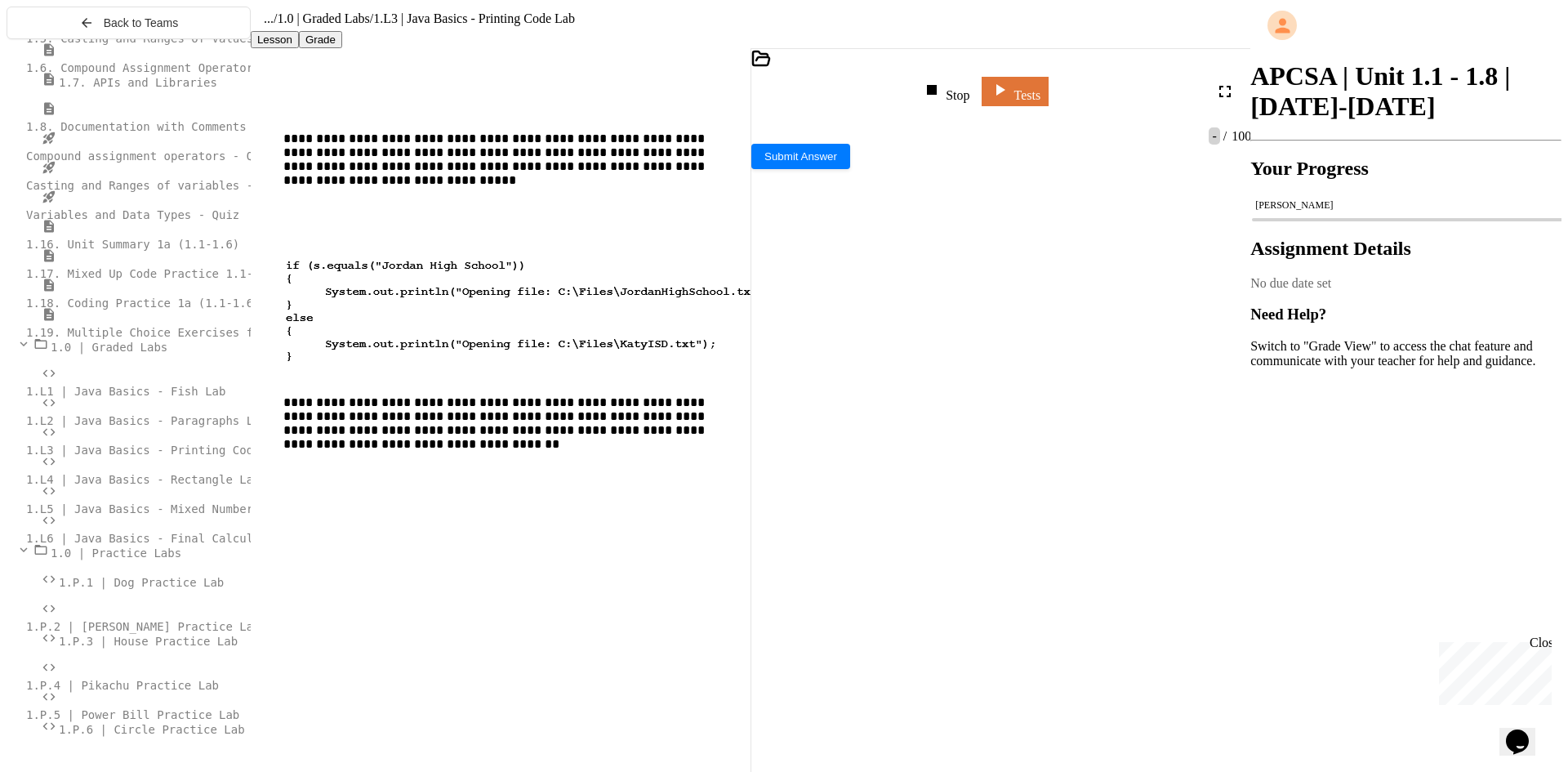
click at [898, 377] on span "**" at bounding box center [893, 382] width 8 height 11
click at [1046, 95] on link "Tests" at bounding box center [1015, 89] width 62 height 31
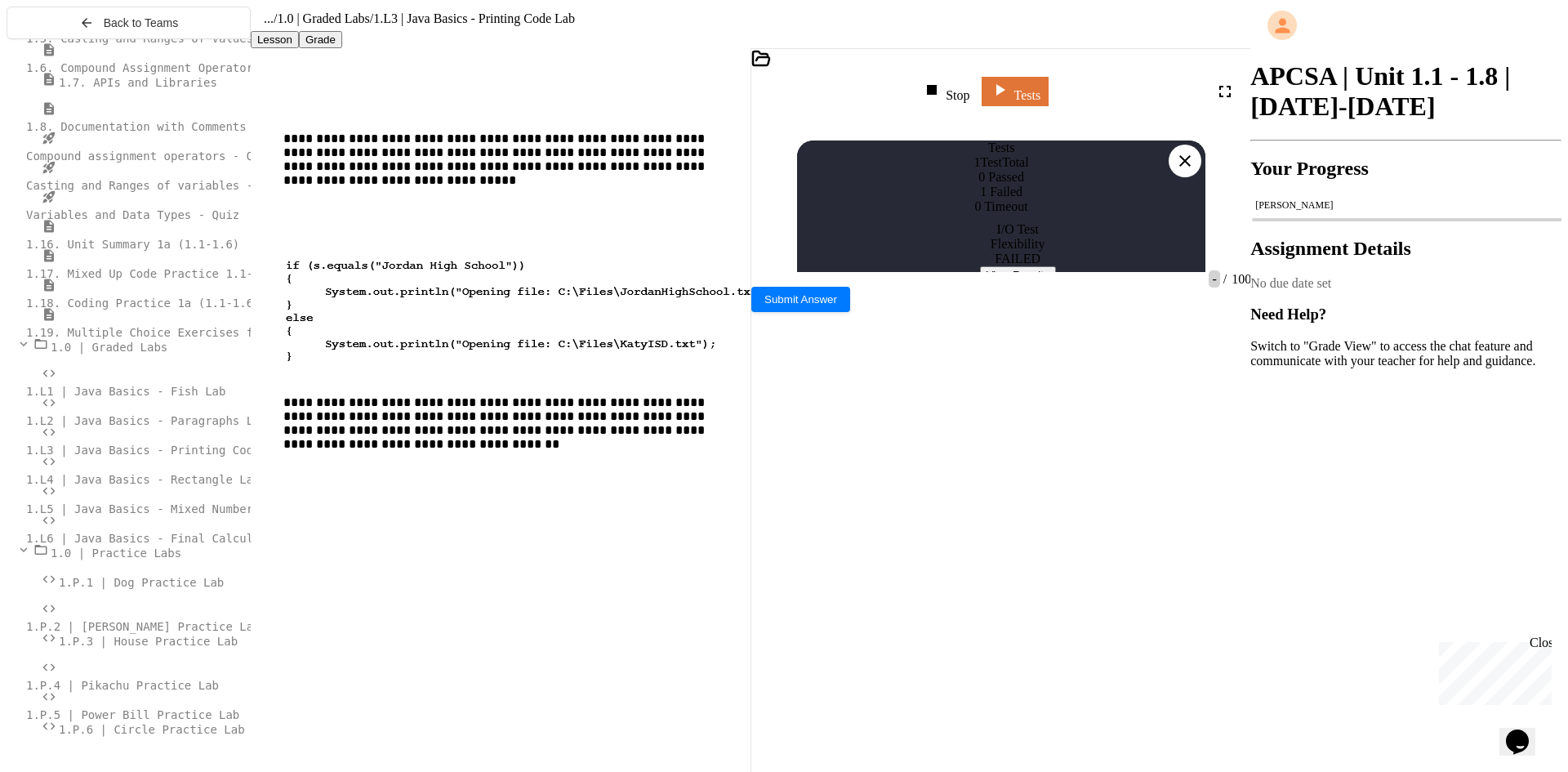
click at [1021, 284] on div "View Results" at bounding box center [1017, 274] width 408 height 17
click at [1021, 284] on button "View Results" at bounding box center [1018, 274] width 76 height 17
drag, startPoint x: 1100, startPoint y: 193, endPoint x: 1089, endPoint y: 197, distance: 11.7
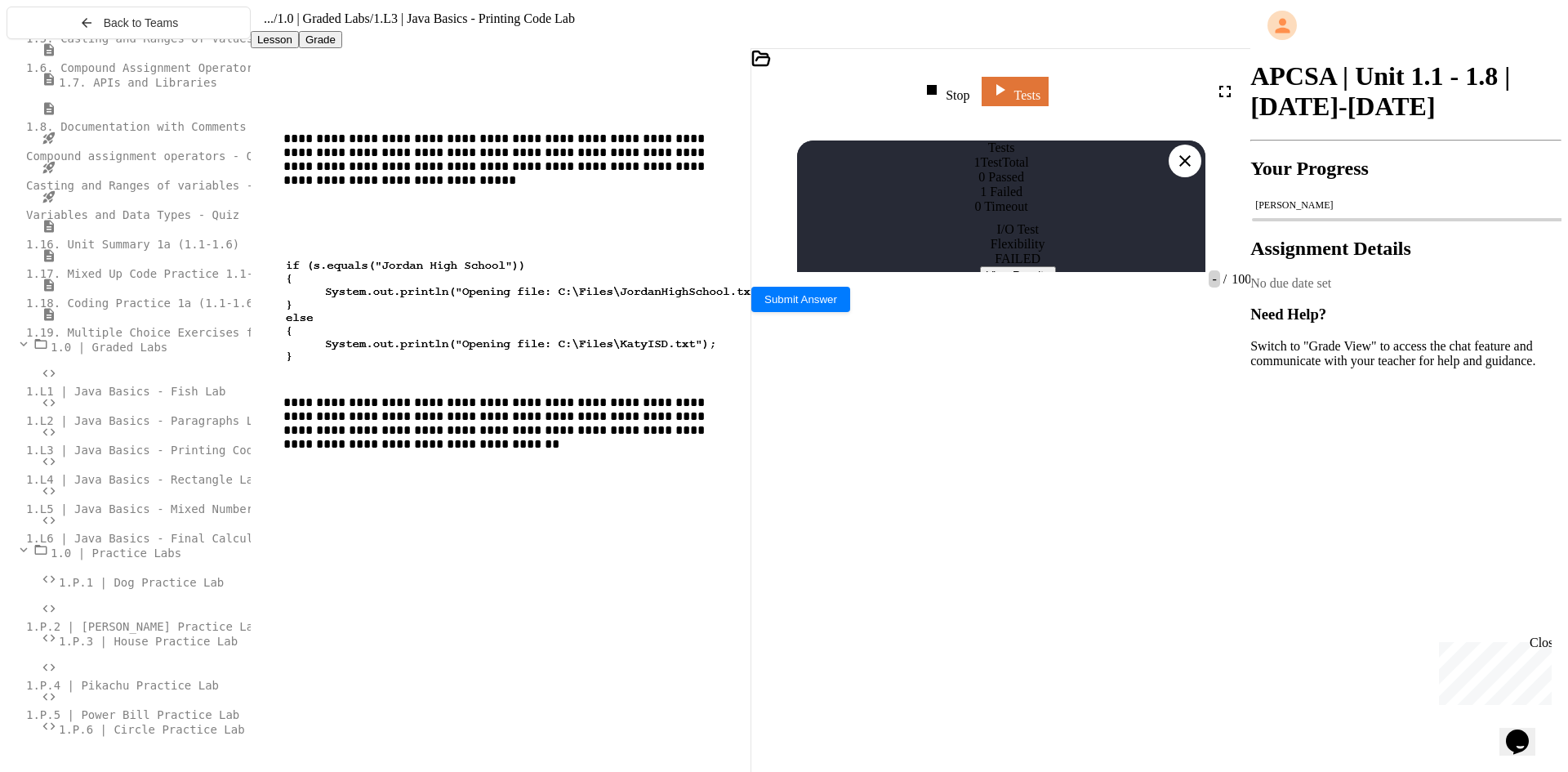
click at [1194, 151] on icon at bounding box center [1186, 161] width 20 height 20
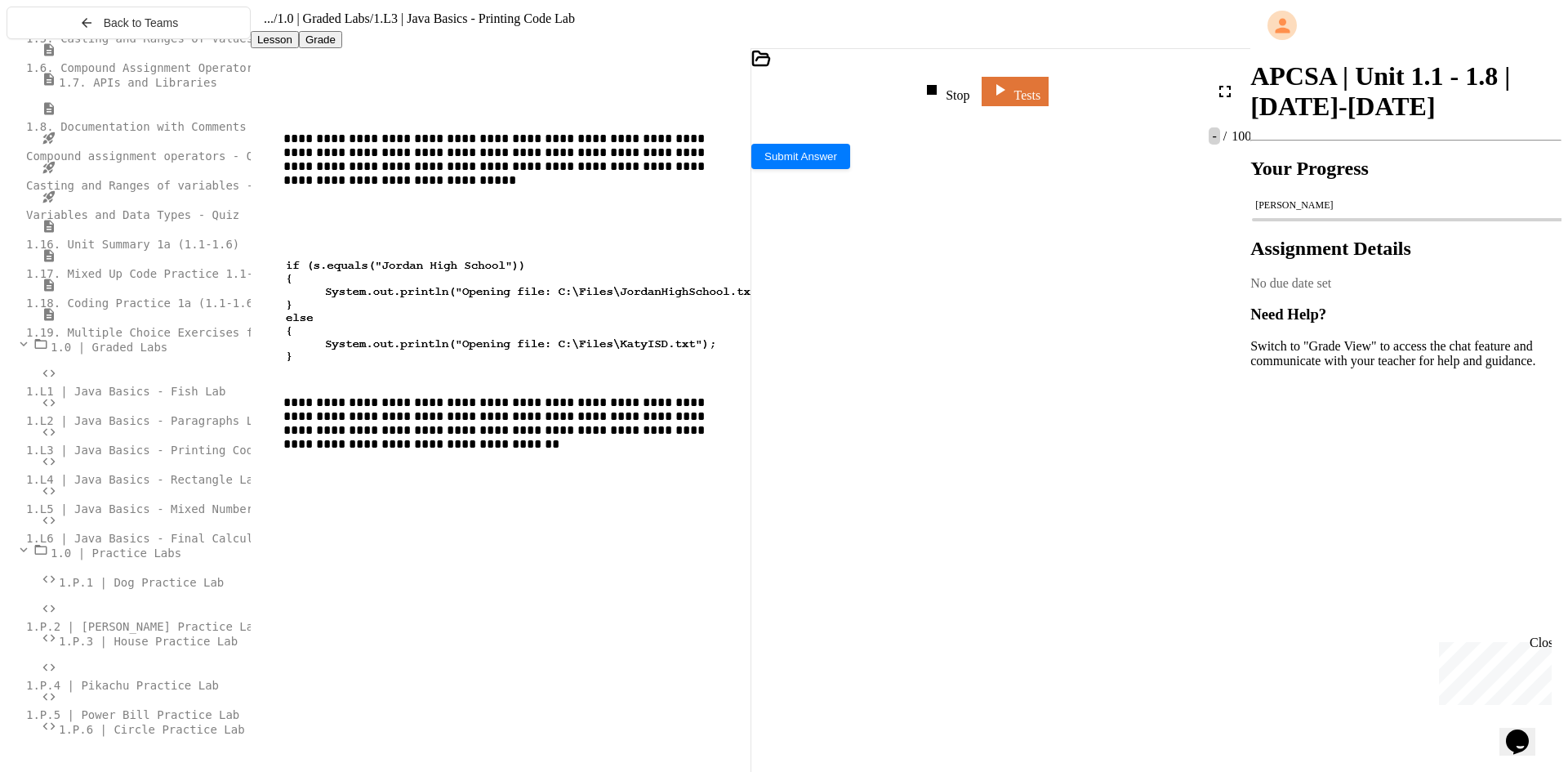
click at [944, 376] on div "**********" at bounding box center [994, 392] width 427 height 34
click at [1048, 90] on link "Tests" at bounding box center [1014, 90] width 67 height 31
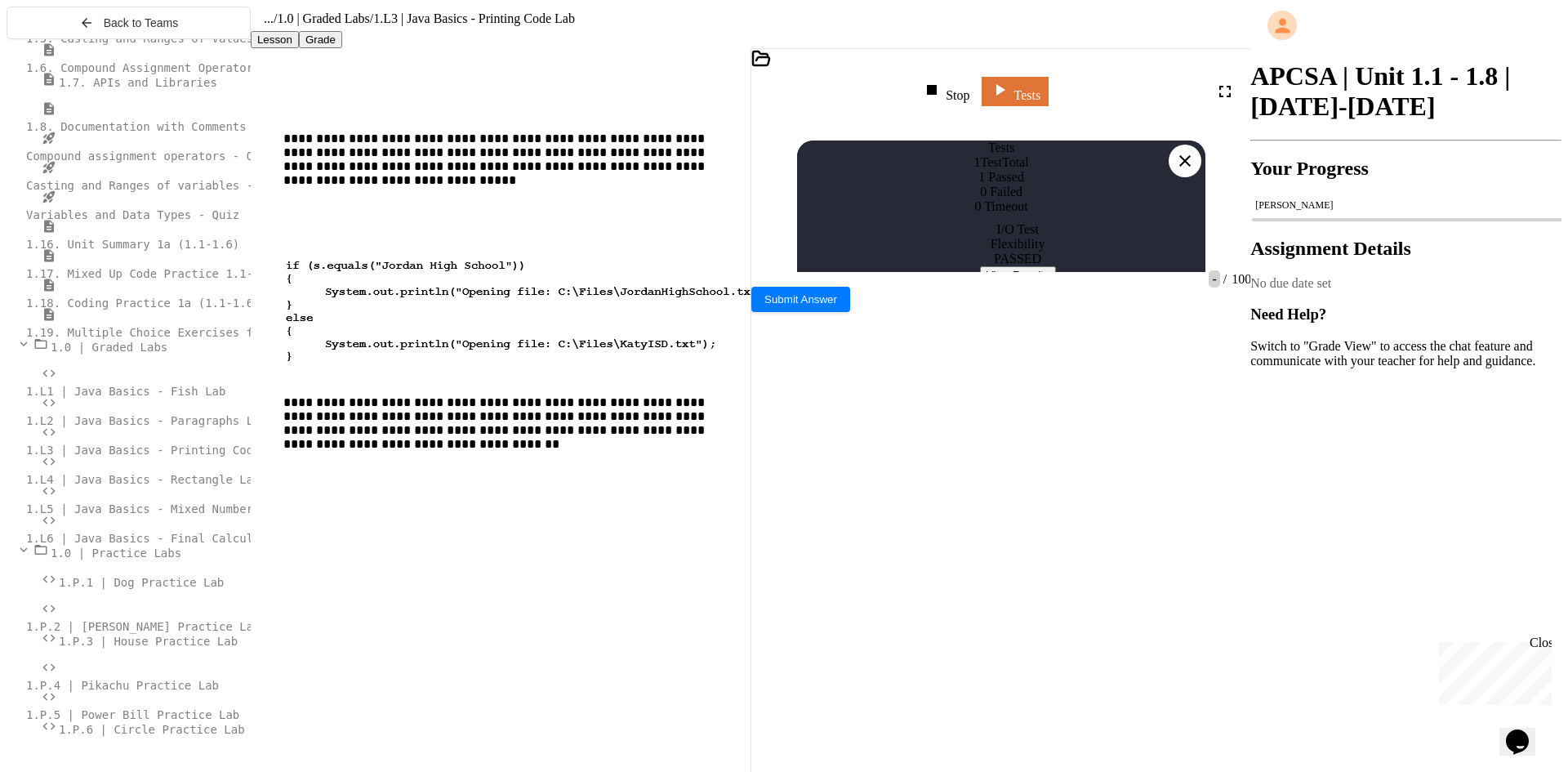
click at [1056, 284] on button "View Results" at bounding box center [1018, 274] width 76 height 17
click at [1195, 151] on icon at bounding box center [1186, 161] width 20 height 20
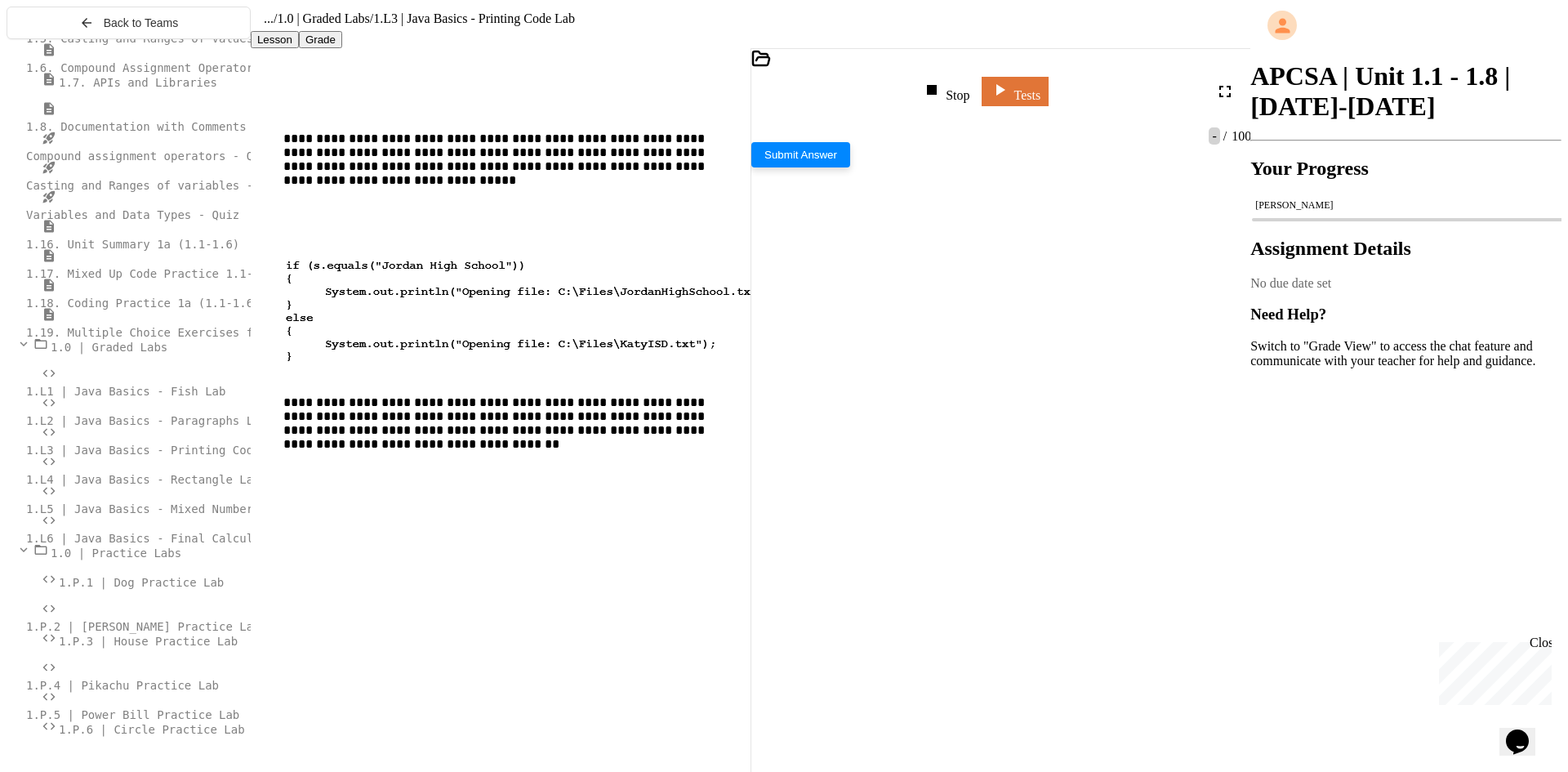
click at [837, 161] on span "Submit Answer" at bounding box center [800, 154] width 73 height 12
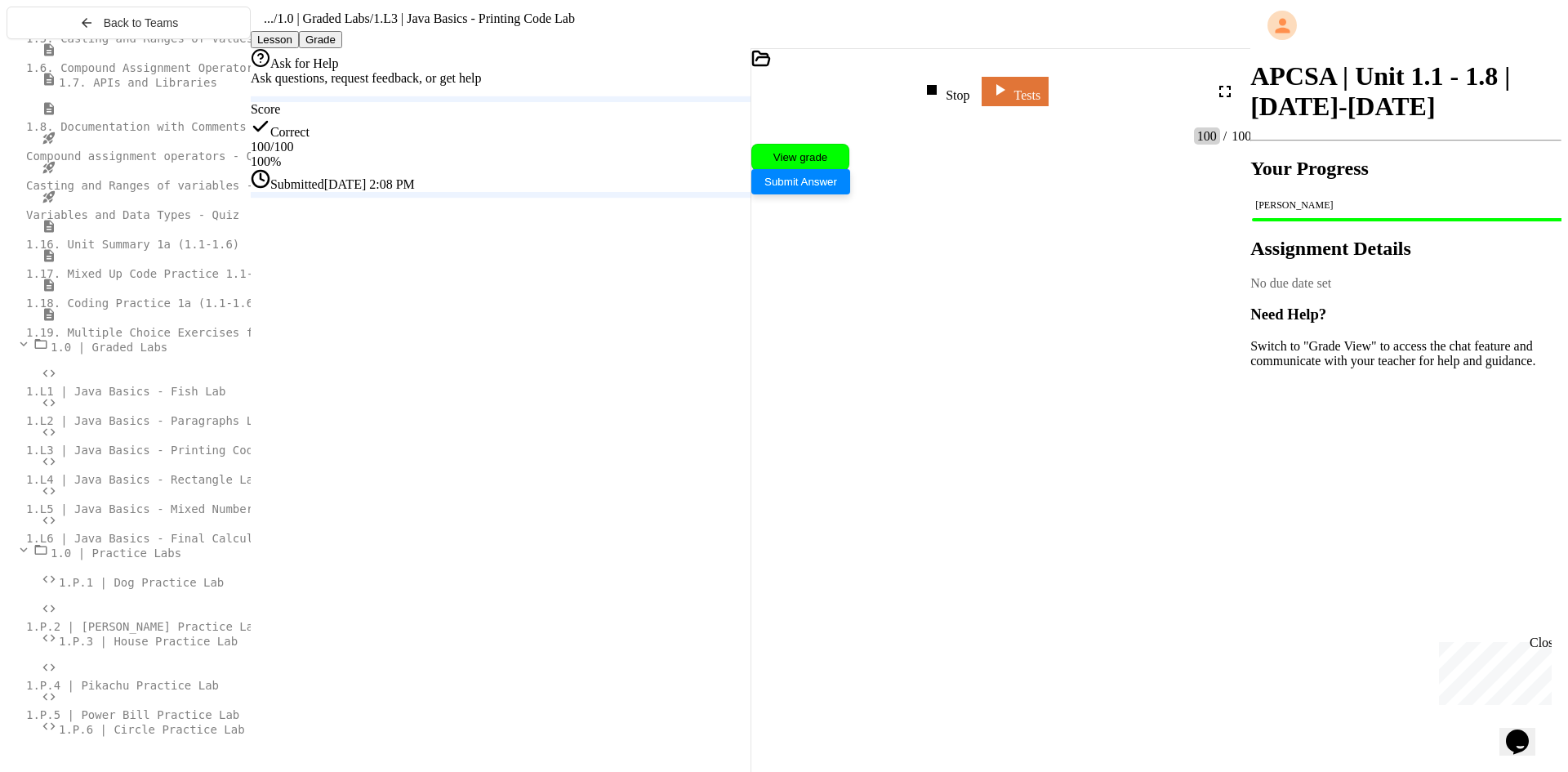
click at [137, 486] on span "1.L4 | Java Basics - Rectangle Lab" at bounding box center [142, 479] width 234 height 13
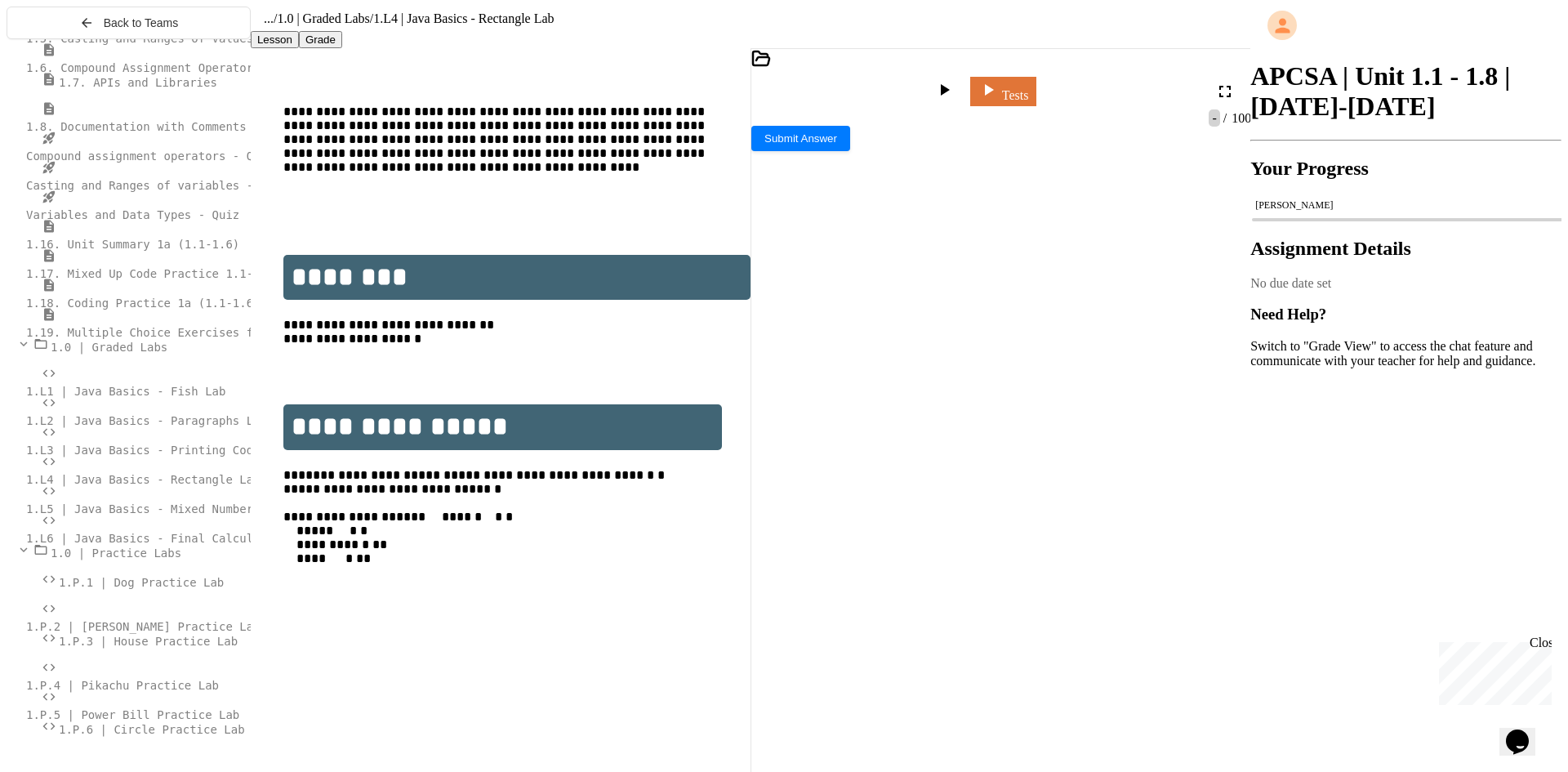
click at [898, 173] on div at bounding box center [1013, 184] width 475 height 23
click at [786, 178] on span "******" at bounding box center [793, 183] width 25 height 11
click at [817, 209] on div at bounding box center [998, 217] width 442 height 16
click at [883, 242] on div at bounding box center [998, 250] width 442 height 16
click at [1206, 275] on div "**********" at bounding box center [998, 283] width 442 height 16
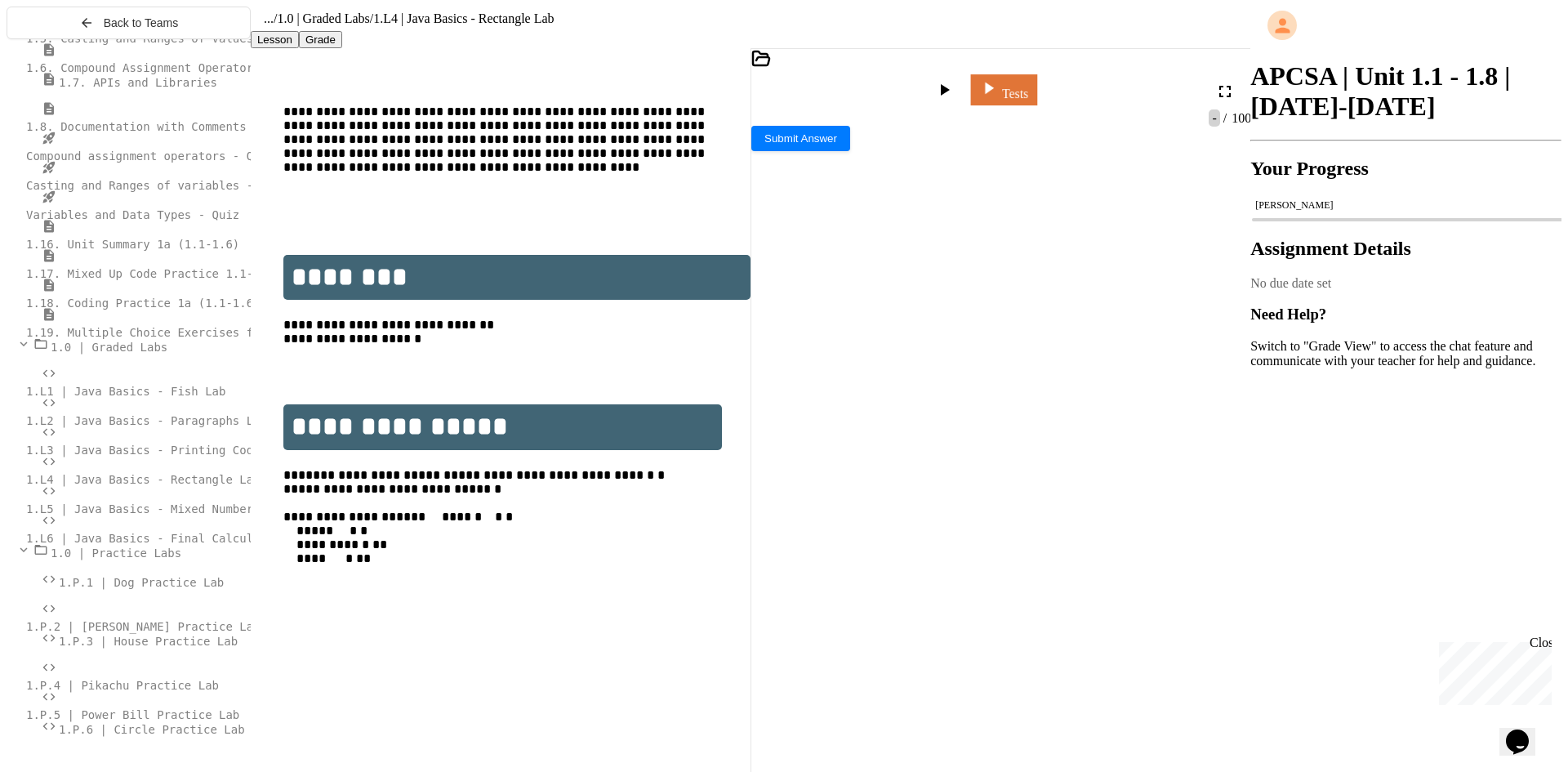
click at [999, 96] on icon at bounding box center [989, 88] width 20 height 21
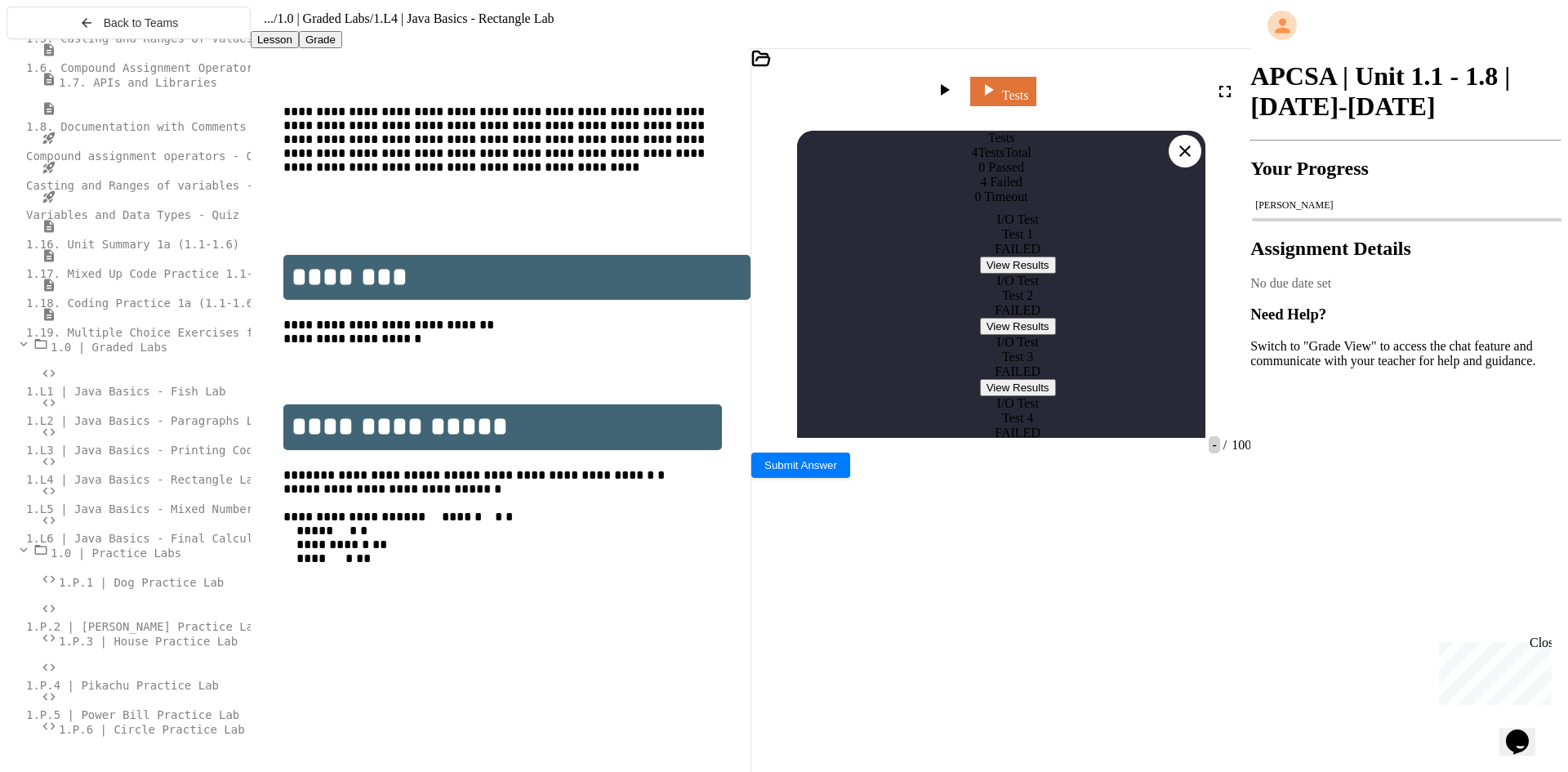
click at [1012, 274] on button "View Results" at bounding box center [1018, 265] width 76 height 17
drag, startPoint x: 838, startPoint y: 373, endPoint x: 829, endPoint y: 373, distance: 9.0
click at [1181, 141] on icon at bounding box center [1186, 151] width 20 height 20
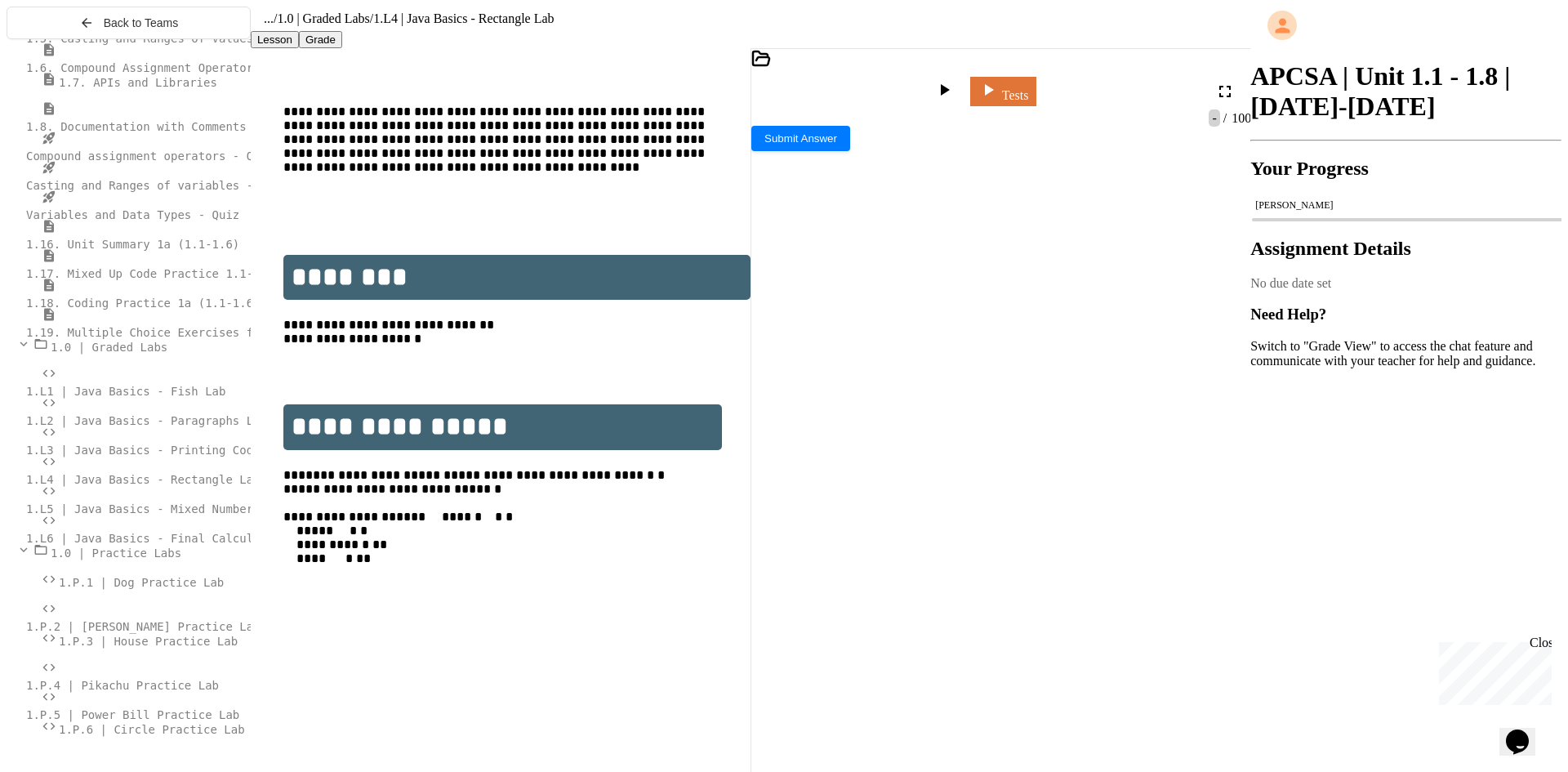
click at [999, 89] on icon at bounding box center [989, 90] width 20 height 20
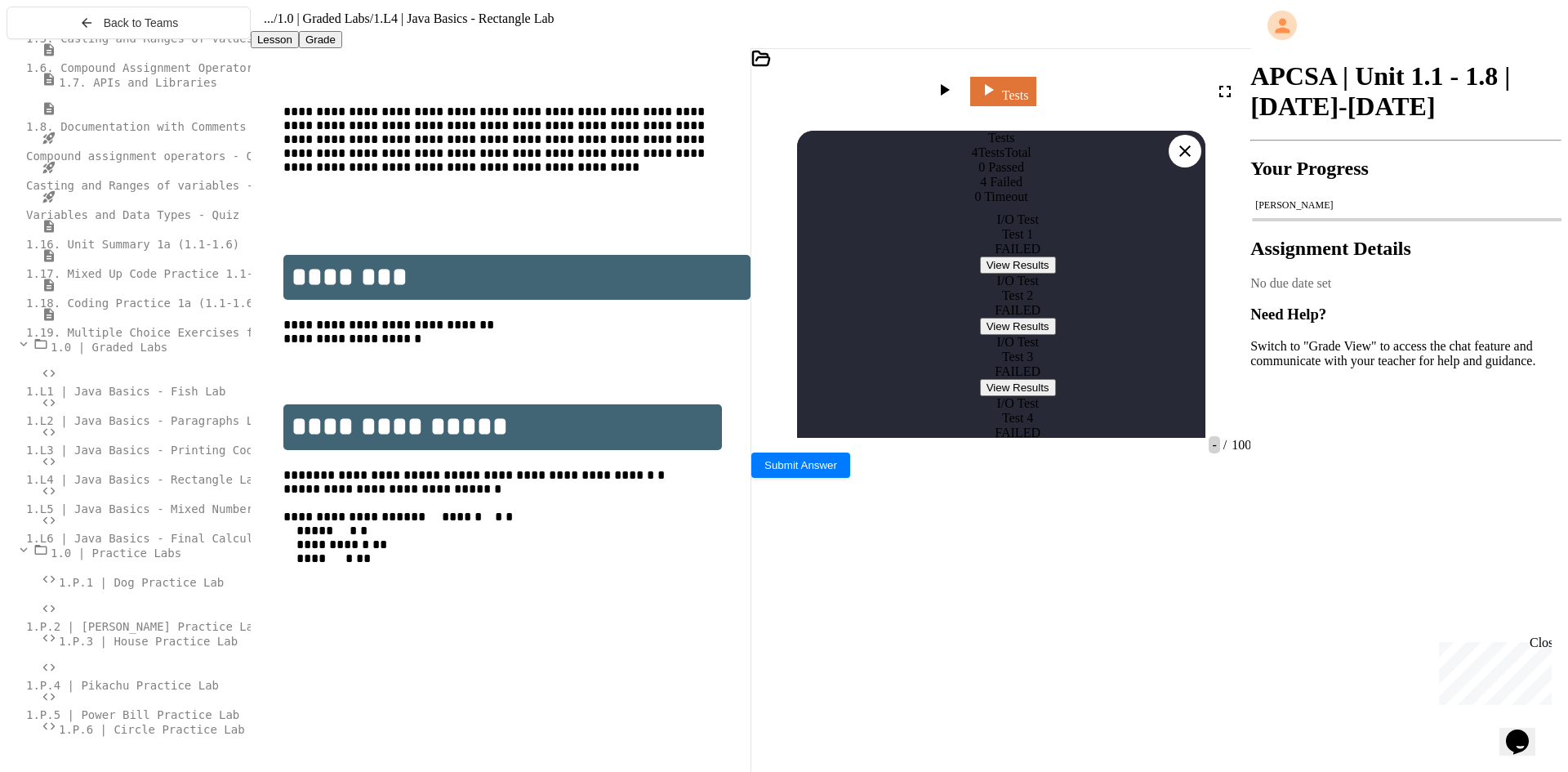
click at [991, 274] on button "View Results" at bounding box center [1018, 265] width 76 height 17
click at [981, 335] on button "View Results" at bounding box center [1018, 326] width 76 height 17
click at [1031, 396] on button "View Results" at bounding box center [1018, 387] width 76 height 17
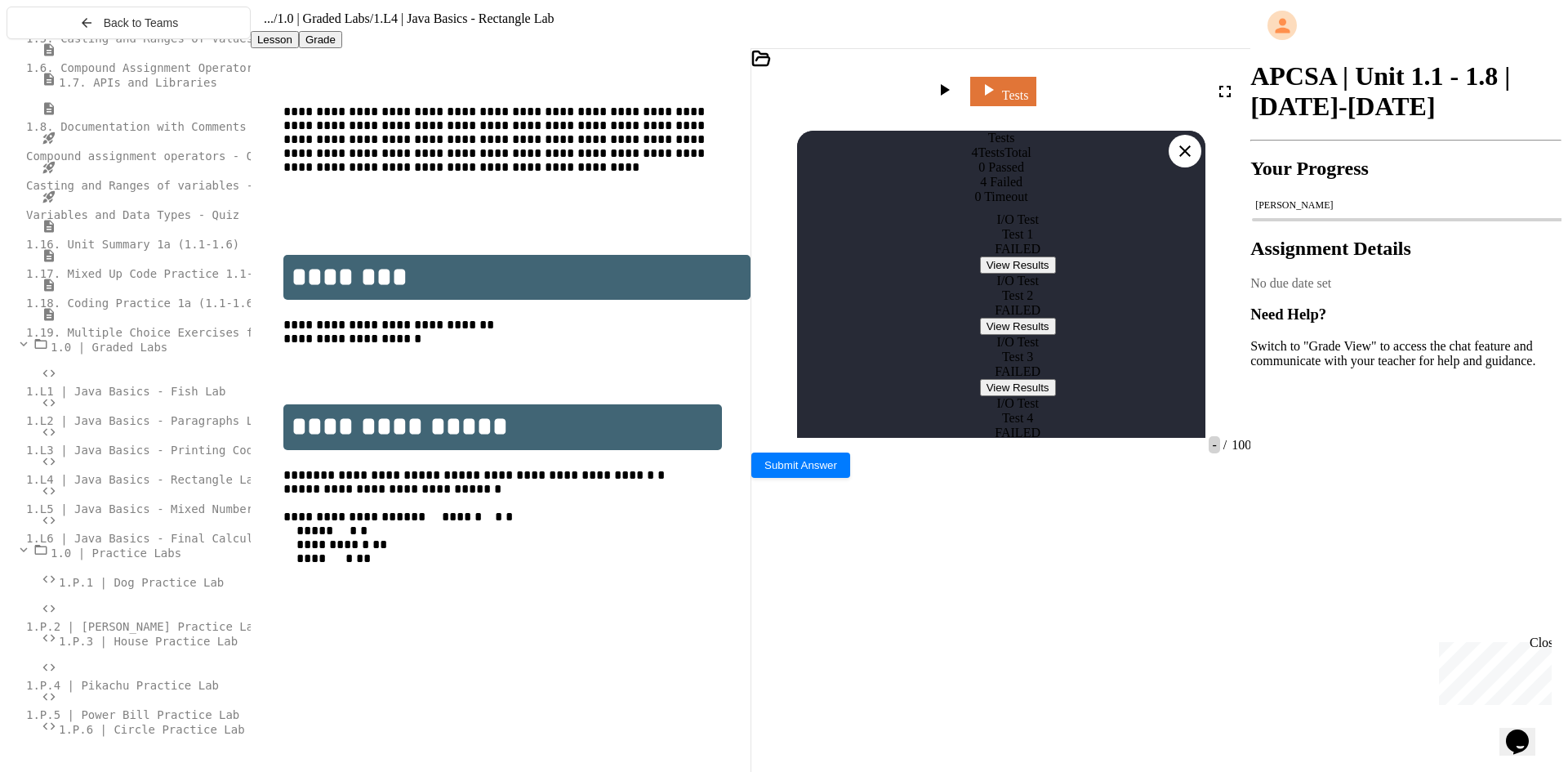
click at [1195, 141] on icon at bounding box center [1186, 151] width 20 height 20
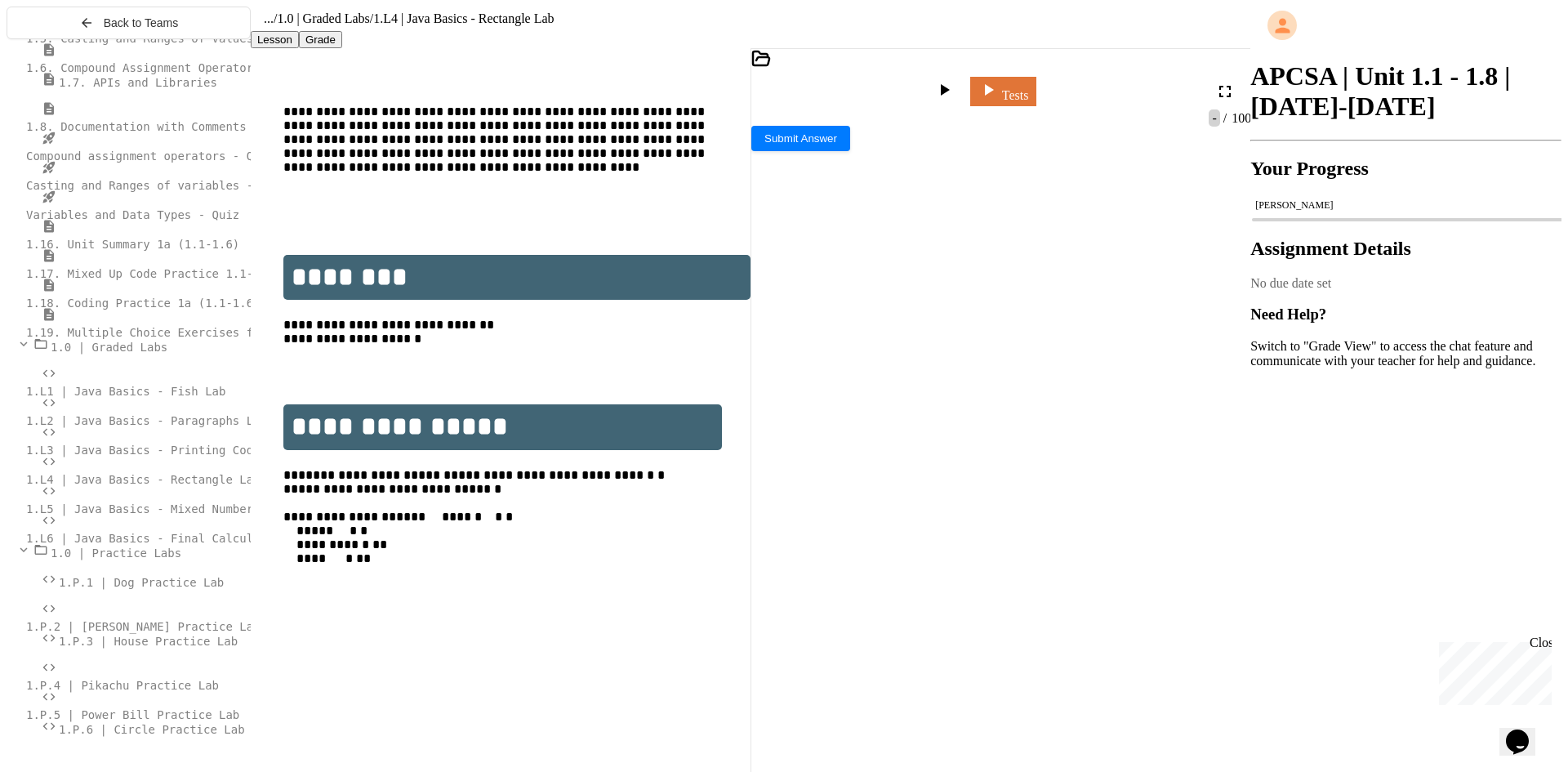
click at [1110, 292] on div at bounding box center [1000, 300] width 439 height 16
click at [954, 95] on icon at bounding box center [945, 90] width 20 height 20
click at [846, 485] on div at bounding box center [983, 480] width 463 height 14
click at [806, 178] on span "*****" at bounding box center [794, 183] width 21 height 11
click at [970, 95] on div "Stop" at bounding box center [946, 91] width 48 height 23
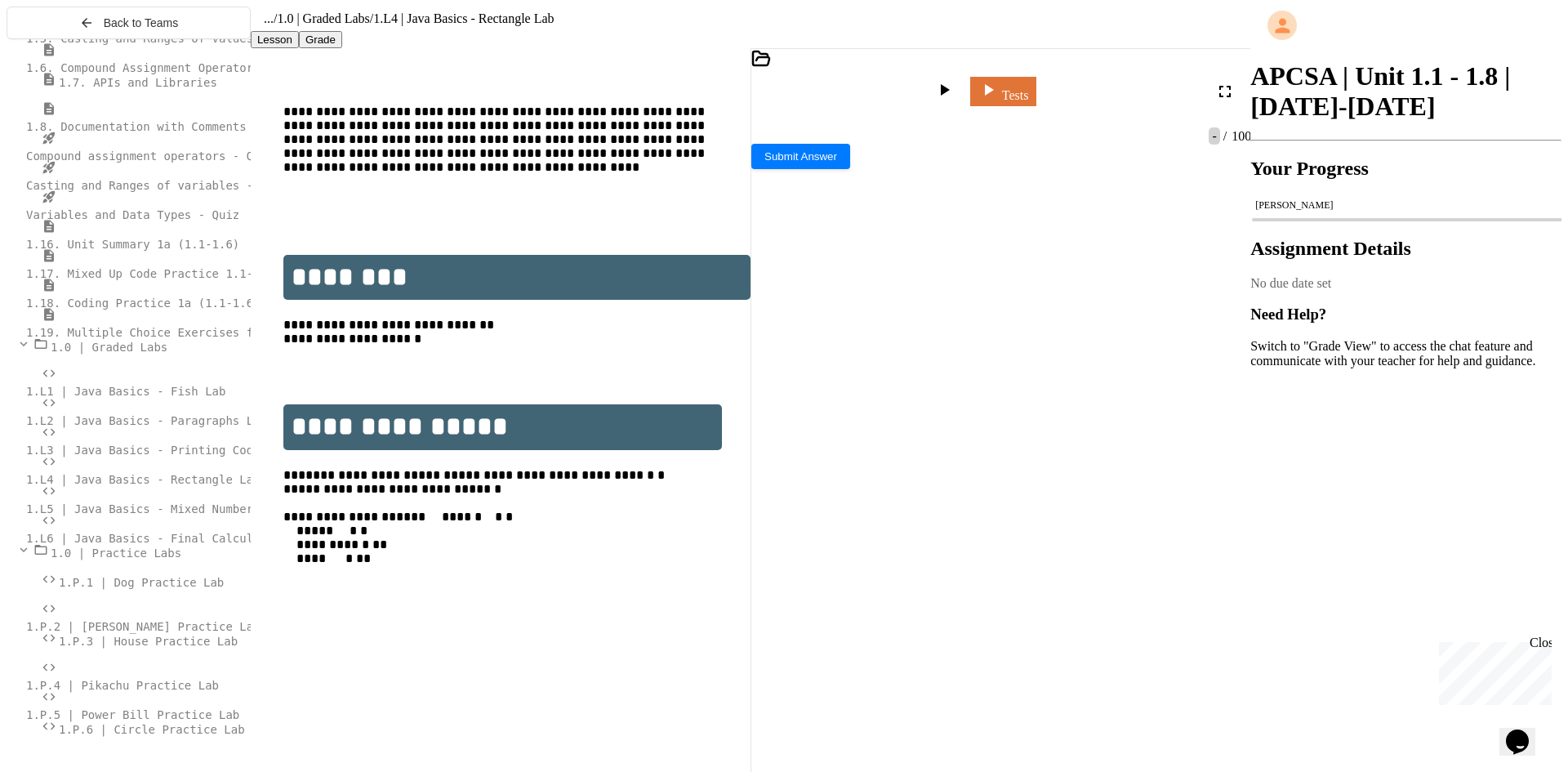
click at [958, 85] on div at bounding box center [947, 91] width 24 height 23
click at [1017, 477] on div at bounding box center [983, 471] width 463 height 14
click at [961, 74] on div at bounding box center [946, 91] width 40 height 39
click at [954, 100] on icon at bounding box center [945, 90] width 20 height 20
click at [1037, 590] on div at bounding box center [983, 583] width 463 height 14
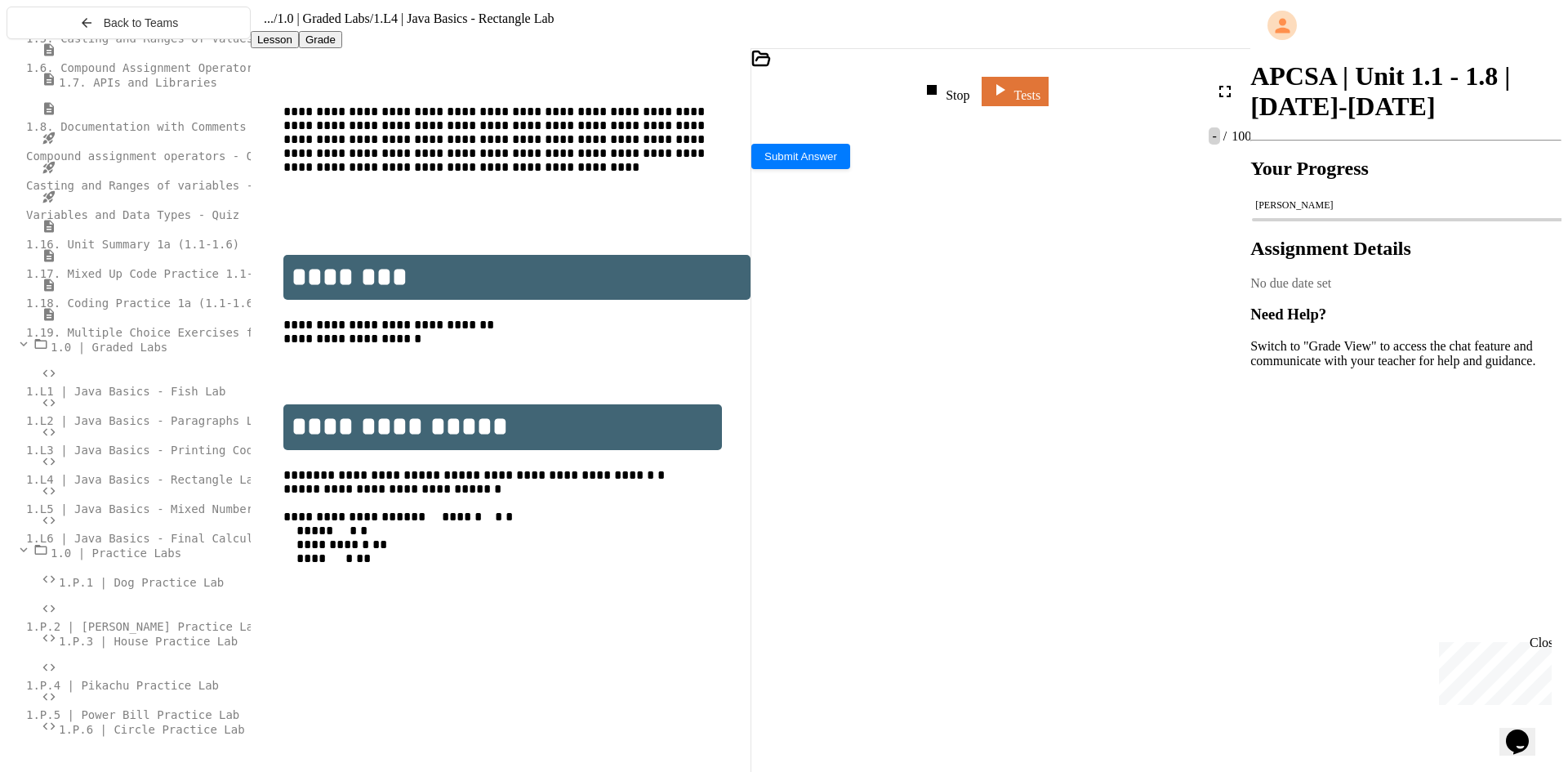
click at [928, 275] on div "**********" at bounding box center [1000, 283] width 439 height 16
click at [970, 85] on div "Stop" at bounding box center [946, 91] width 48 height 23
click at [958, 89] on div at bounding box center [947, 91] width 24 height 23
click at [977, 506] on div at bounding box center [983, 499] width 463 height 14
click at [972, 129] on div at bounding box center [1009, 121] width 517 height 18
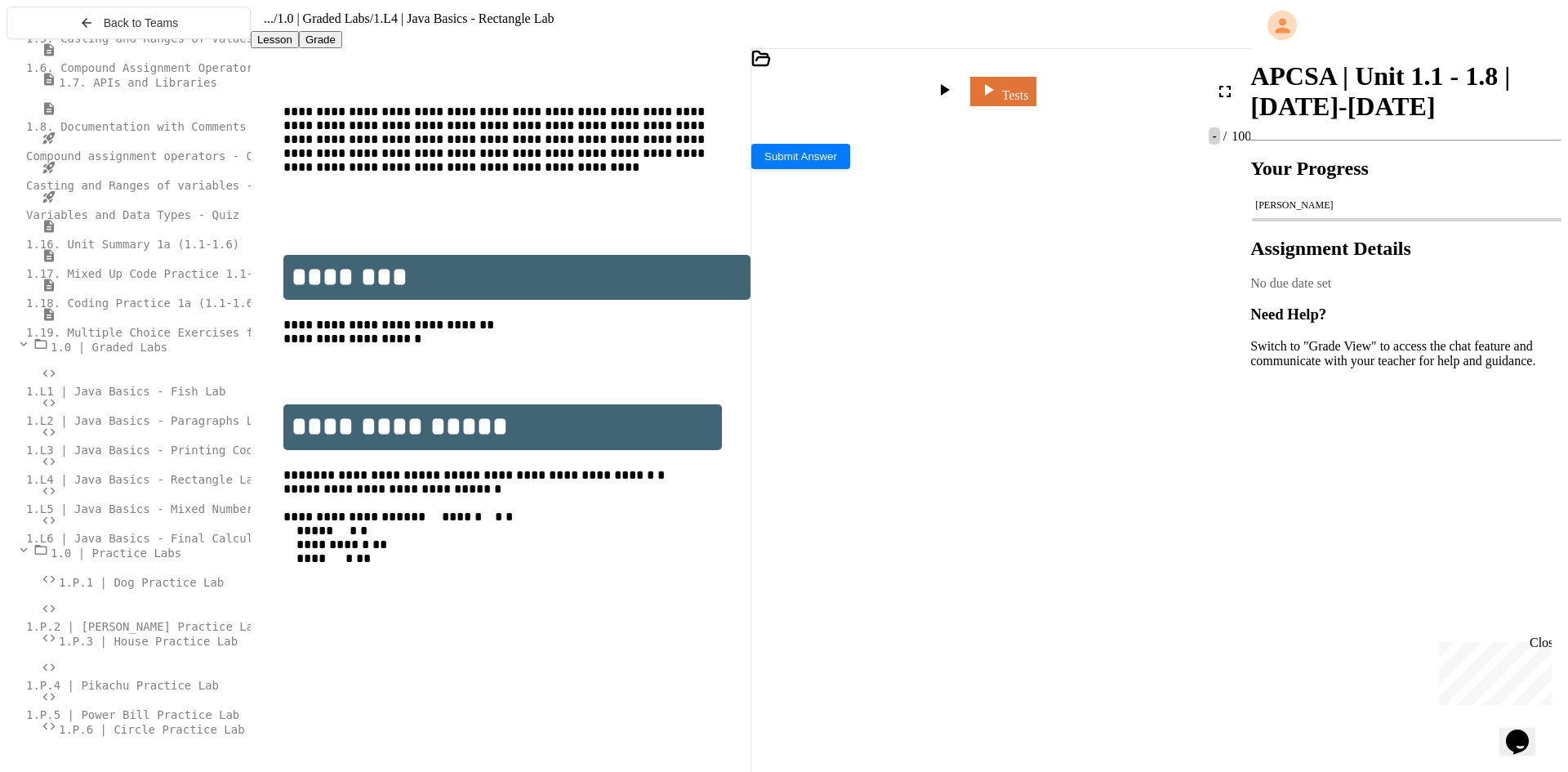
click at [1016, 325] on div "*" at bounding box center [1000, 333] width 439 height 16
click at [1048, 325] on div "*" at bounding box center [1000, 333] width 439 height 16
click at [1047, 309] on div at bounding box center [1000, 317] width 439 height 16
click at [958, 89] on div at bounding box center [947, 91] width 24 height 23
click at [945, 367] on div at bounding box center [983, 360] width 463 height 14
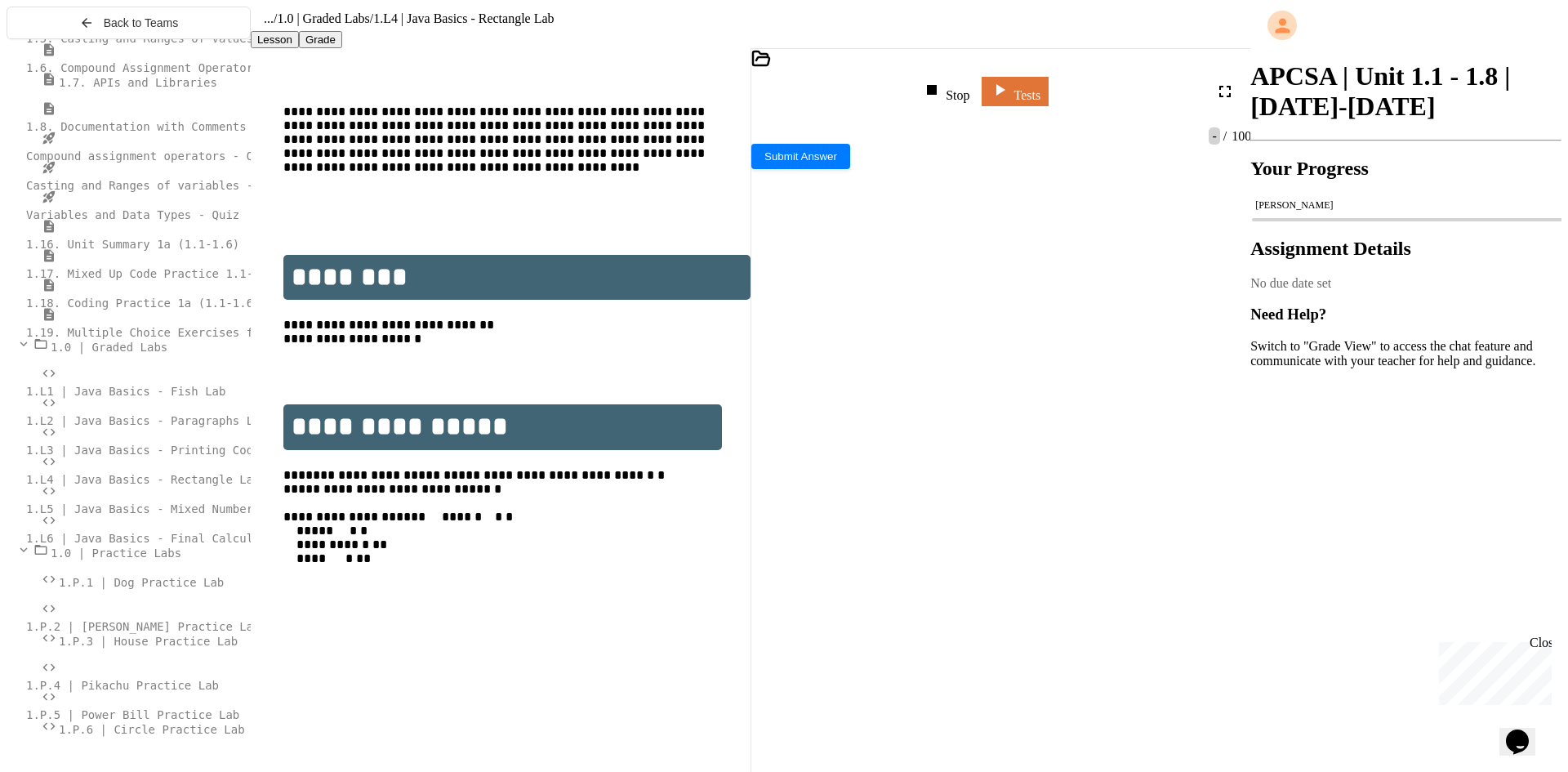
click at [825, 342] on div "***** * *** * ******* * ****** **" at bounding box center [1000, 350] width 439 height 16
click at [970, 97] on div "Stop" at bounding box center [946, 91] width 48 height 23
click at [958, 97] on div at bounding box center [947, 91] width 24 height 23
click at [1140, 98] on div "Stop Tests" at bounding box center [984, 91] width 464 height 39
click at [996, 436] on div at bounding box center [983, 429] width 463 height 14
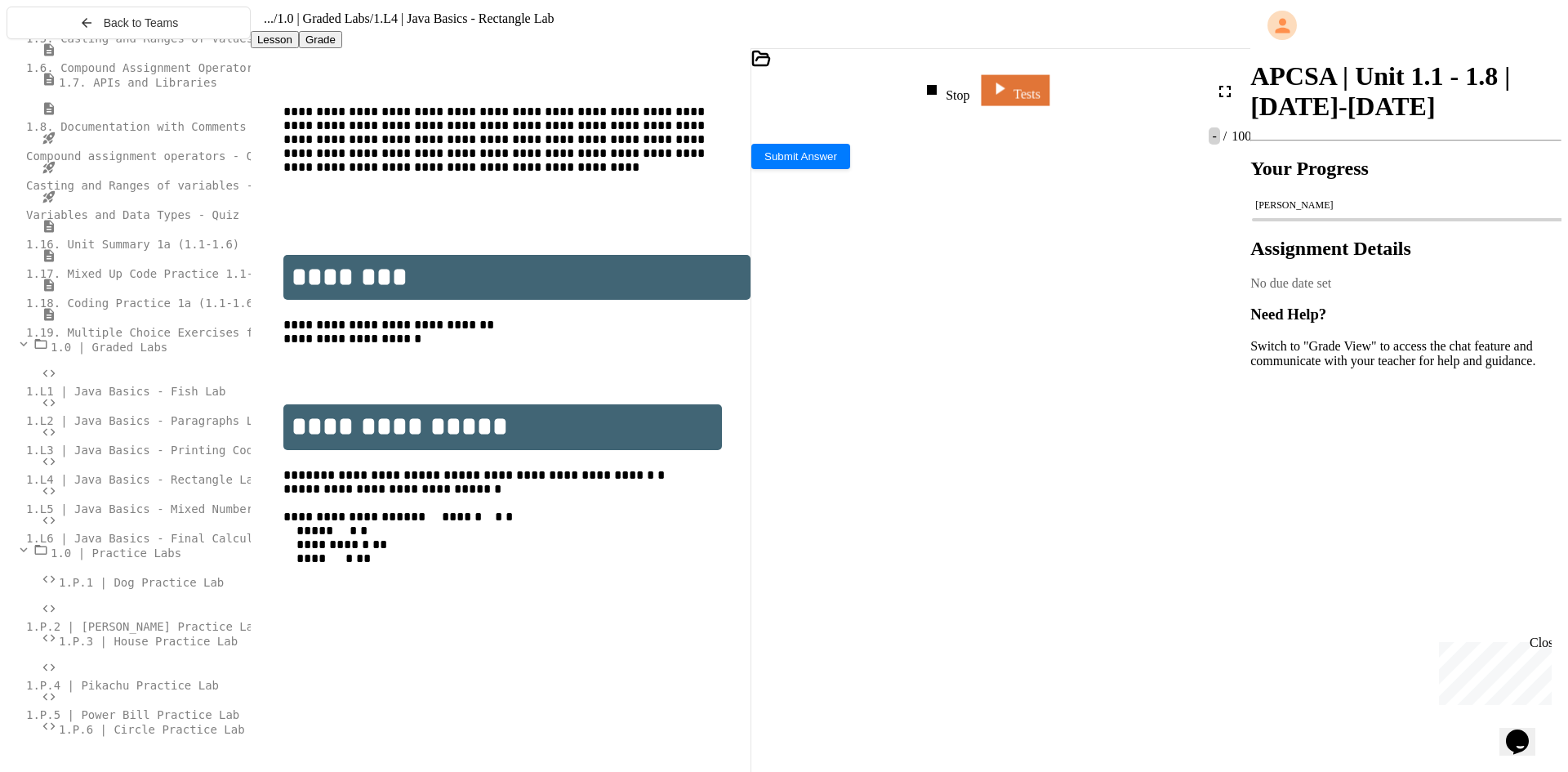
click at [1049, 94] on link "Tests" at bounding box center [1015, 90] width 68 height 31
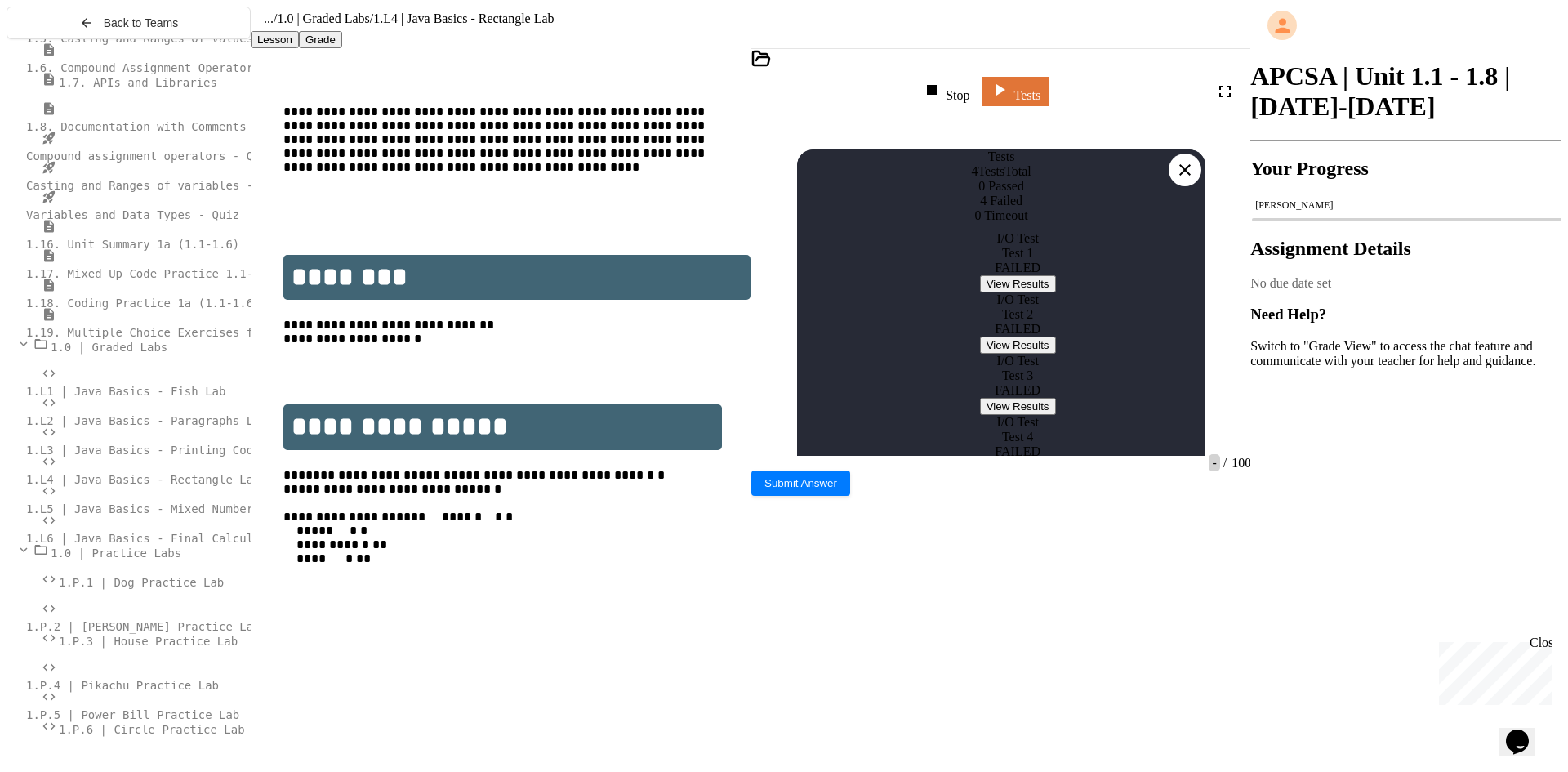
click at [1000, 293] on button "View Results" at bounding box center [1018, 283] width 76 height 17
click at [1185, 160] on icon at bounding box center [1186, 170] width 20 height 20
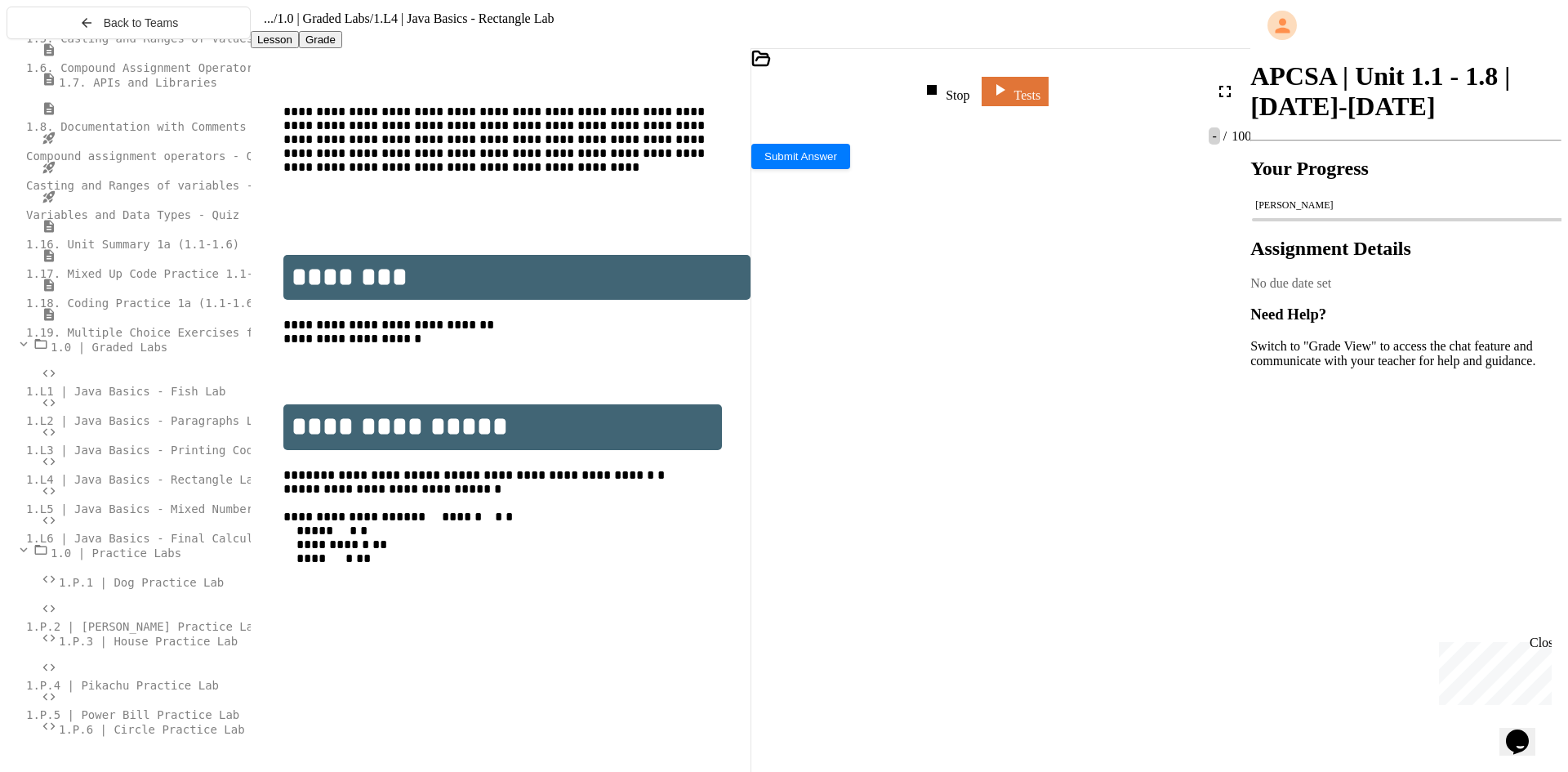
click at [906, 344] on span "******" at bounding box center [893, 349] width 25 height 11
drag, startPoint x: 770, startPoint y: 627, endPoint x: 761, endPoint y: 602, distance: 26.6
click at [761, 464] on div "---Rectangle Program--- Enter the length (whole number): 1 Enter the width (who…" at bounding box center [983, 401] width 463 height 126
drag, startPoint x: 434, startPoint y: 504, endPoint x: 427, endPoint y: 495, distance: 11.4
click at [427, 495] on pre "**********" at bounding box center [517, 524] width 467 height 112
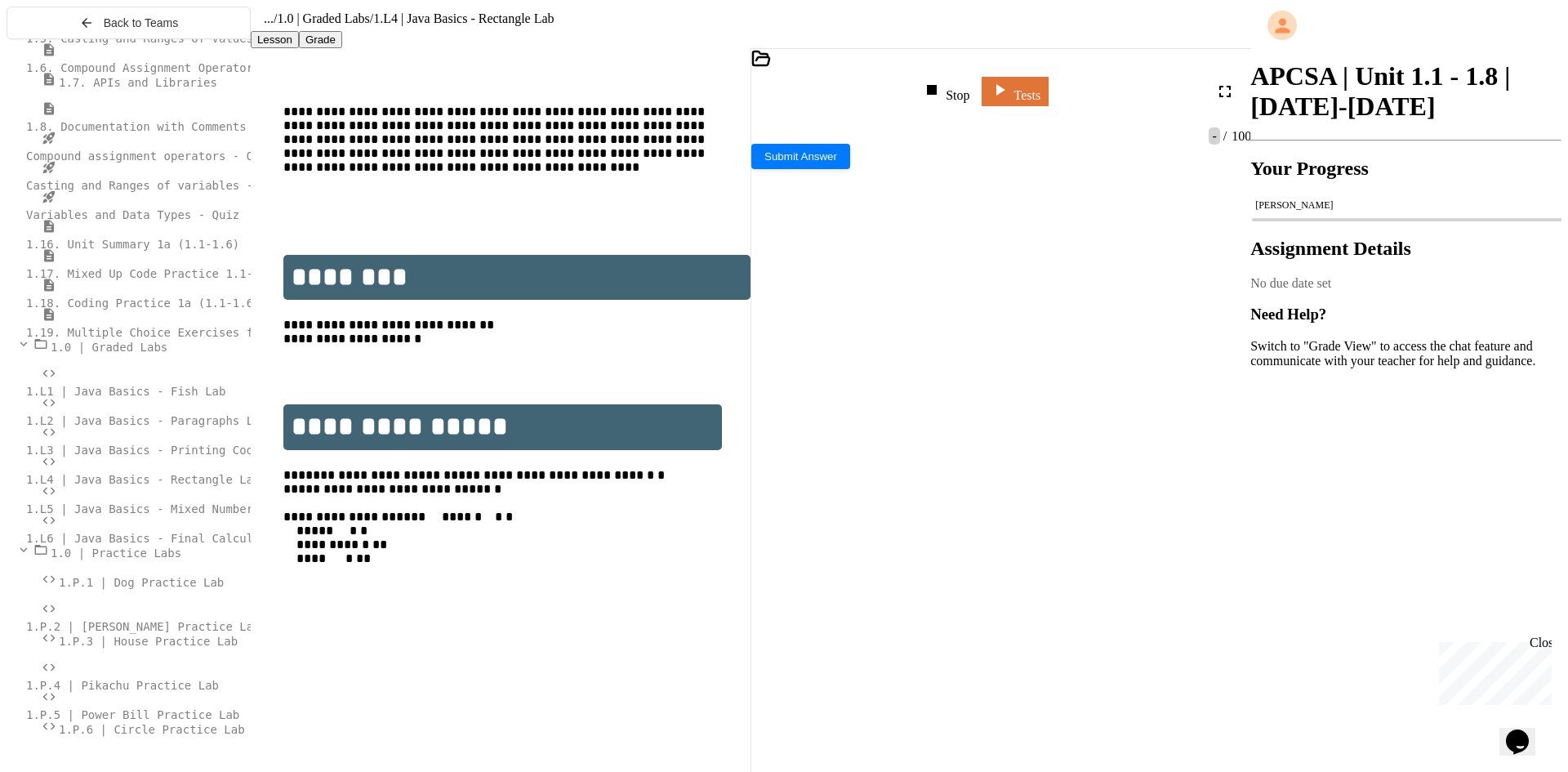
drag, startPoint x: 979, startPoint y: 685, endPoint x: 976, endPoint y: 675, distance: 10.4
click at [978, 457] on div "WWWWWWWWWWWWWWWWWWWWWWWWWWWWWWWW ---Rectangle Program--- Enter the length (whol…" at bounding box center [1002, 324] width 500 height 266
click at [717, 580] on pre "**********" at bounding box center [517, 524] width 467 height 112
click at [812, 394] on div at bounding box center [983, 387] width 463 height 14
click at [906, 344] on span "******" at bounding box center [893, 349] width 25 height 11
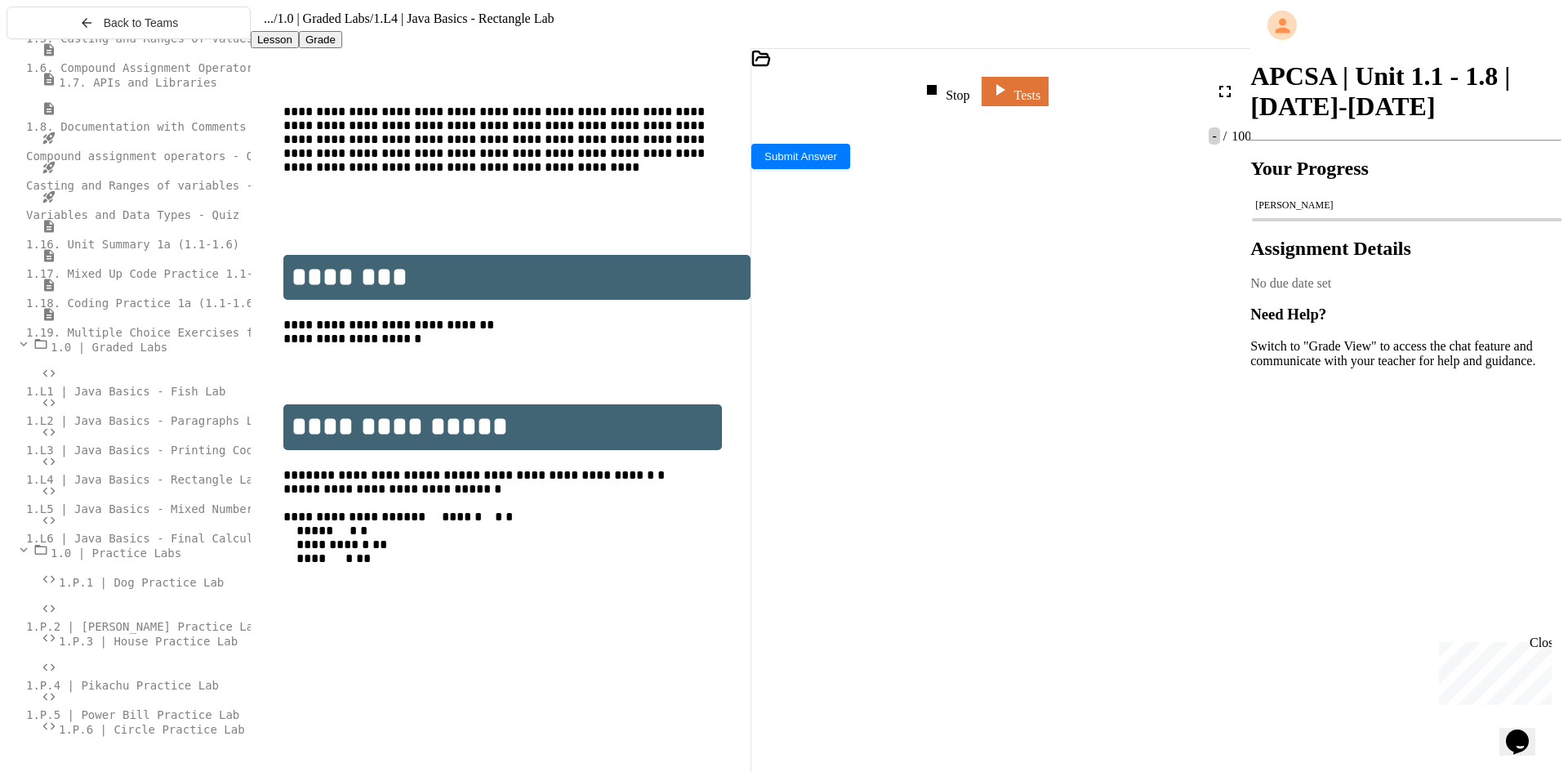
click at [942, 97] on icon at bounding box center [932, 90] width 20 height 20
click at [954, 94] on icon at bounding box center [945, 90] width 20 height 20
click at [811, 381] on div at bounding box center [983, 374] width 463 height 14
click at [942, 92] on icon at bounding box center [932, 90] width 20 height 20
click at [1115, 358] on div "**********" at bounding box center [1000, 366] width 439 height 16
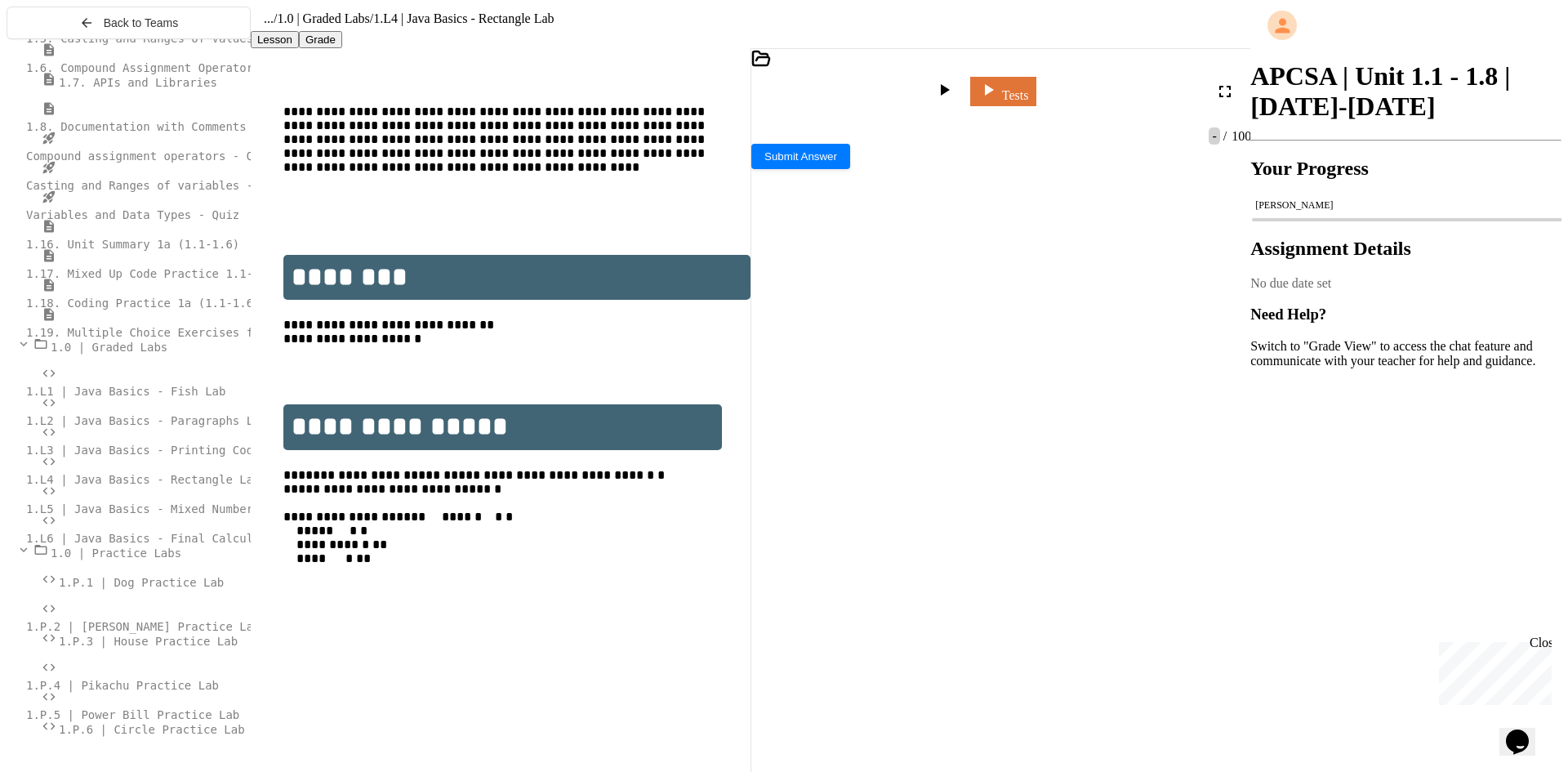
click at [876, 292] on div "*** ****** * ***** * ******* ***" at bounding box center [1000, 300] width 439 height 16
click at [1053, 376] on div "**********" at bounding box center [1000, 384] width 439 height 16
click at [1092, 376] on div "**********" at bounding box center [1000, 384] width 439 height 16
click at [958, 80] on div at bounding box center [947, 91] width 24 height 23
click at [1049, 381] on div at bounding box center [983, 374] width 463 height 14
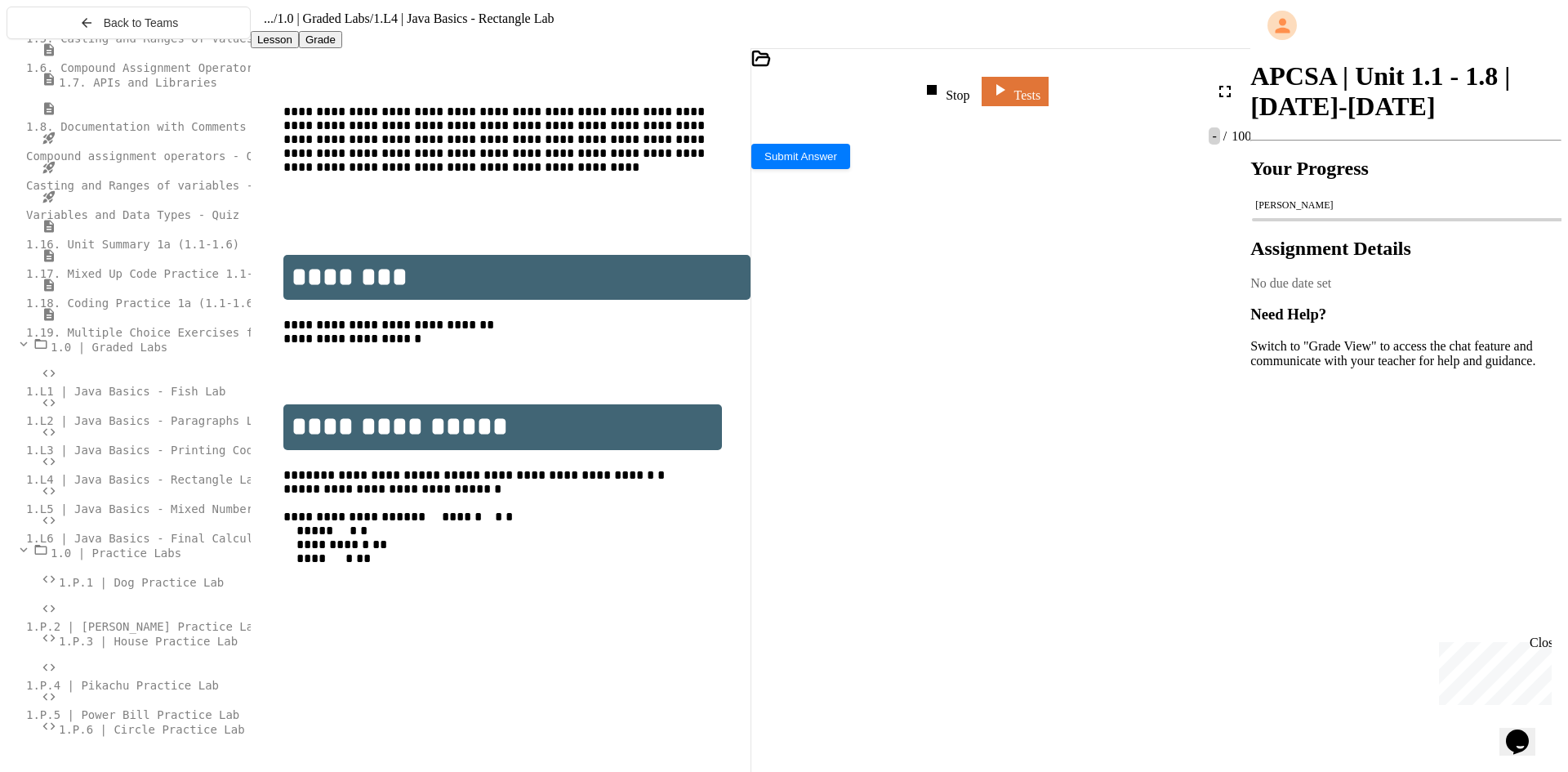
click at [930, 377] on span "**********" at bounding box center [905, 382] width 49 height 11
click at [1048, 94] on link "Tests" at bounding box center [1014, 90] width 67 height 31
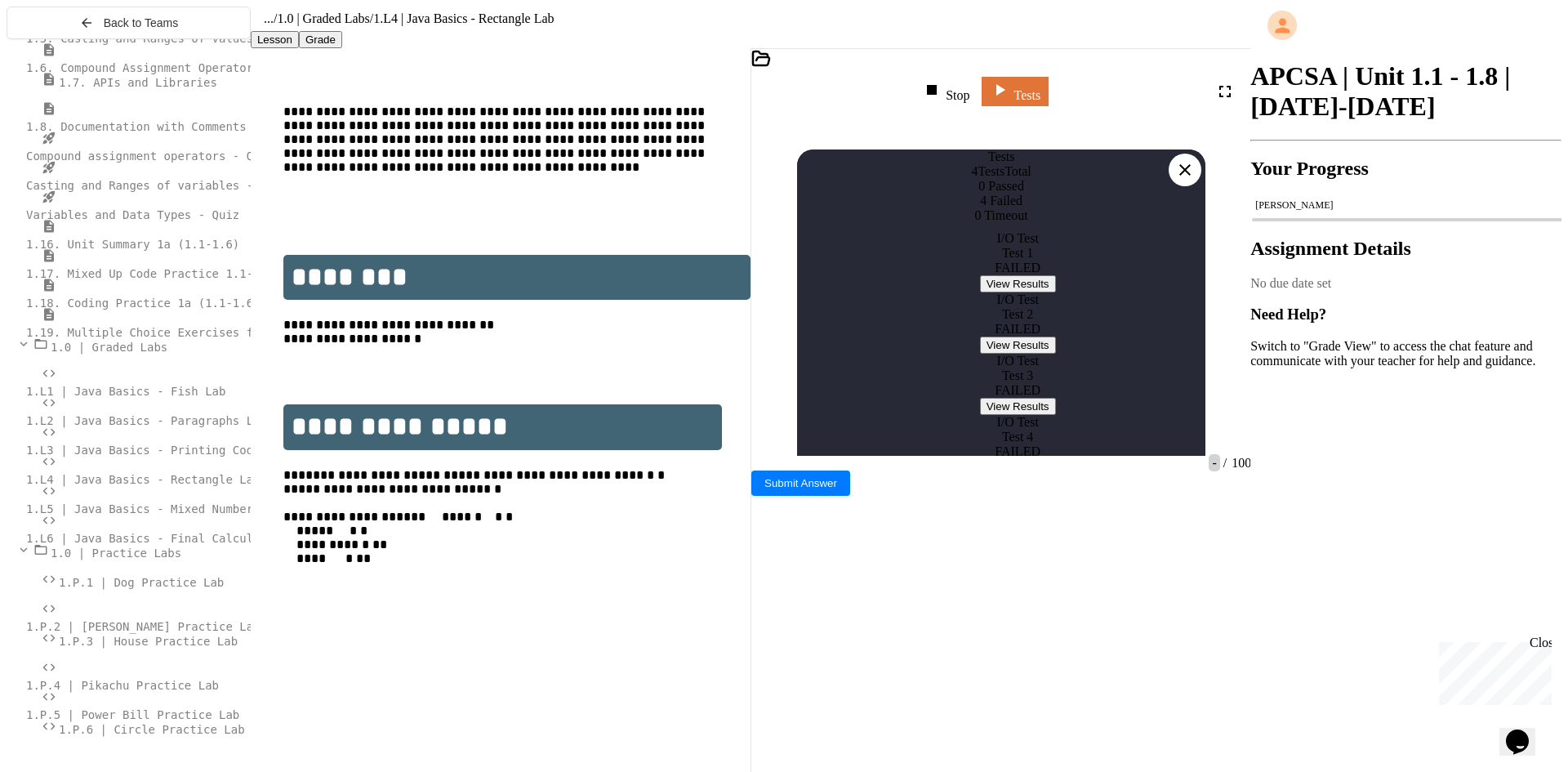
click at [990, 293] on div "I/O Test Test 1 FAILED View Results" at bounding box center [1017, 262] width 408 height 62
click at [999, 293] on button "View Results" at bounding box center [1018, 283] width 76 height 17
drag, startPoint x: 939, startPoint y: 457, endPoint x: 930, endPoint y: 459, distance: 9.2
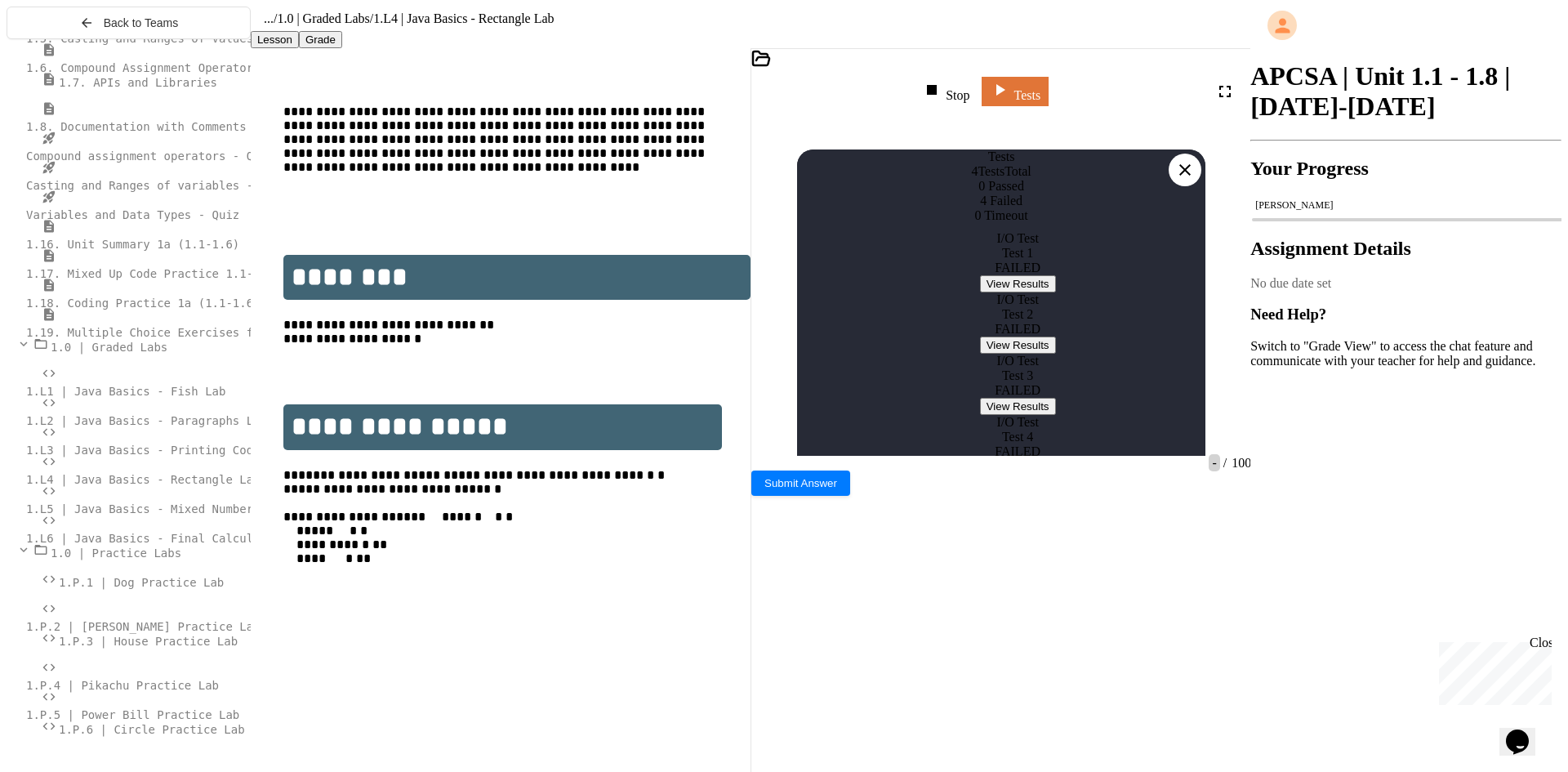
click at [1188, 160] on icon at bounding box center [1186, 170] width 20 height 20
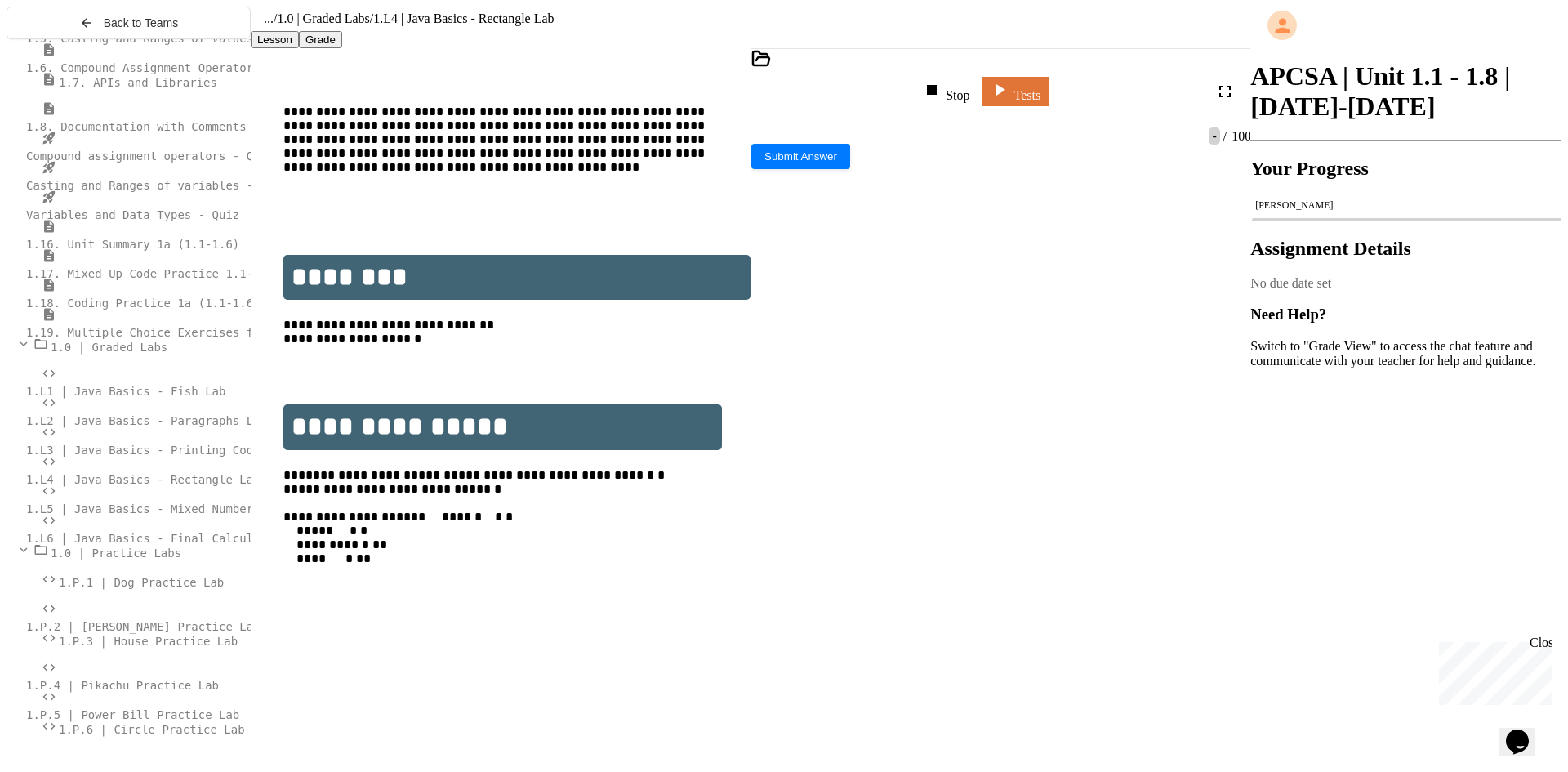
click at [980, 360] on span "**********" at bounding box center [930, 365] width 98 height 11
click at [1010, 96] on icon at bounding box center [1001, 88] width 19 height 21
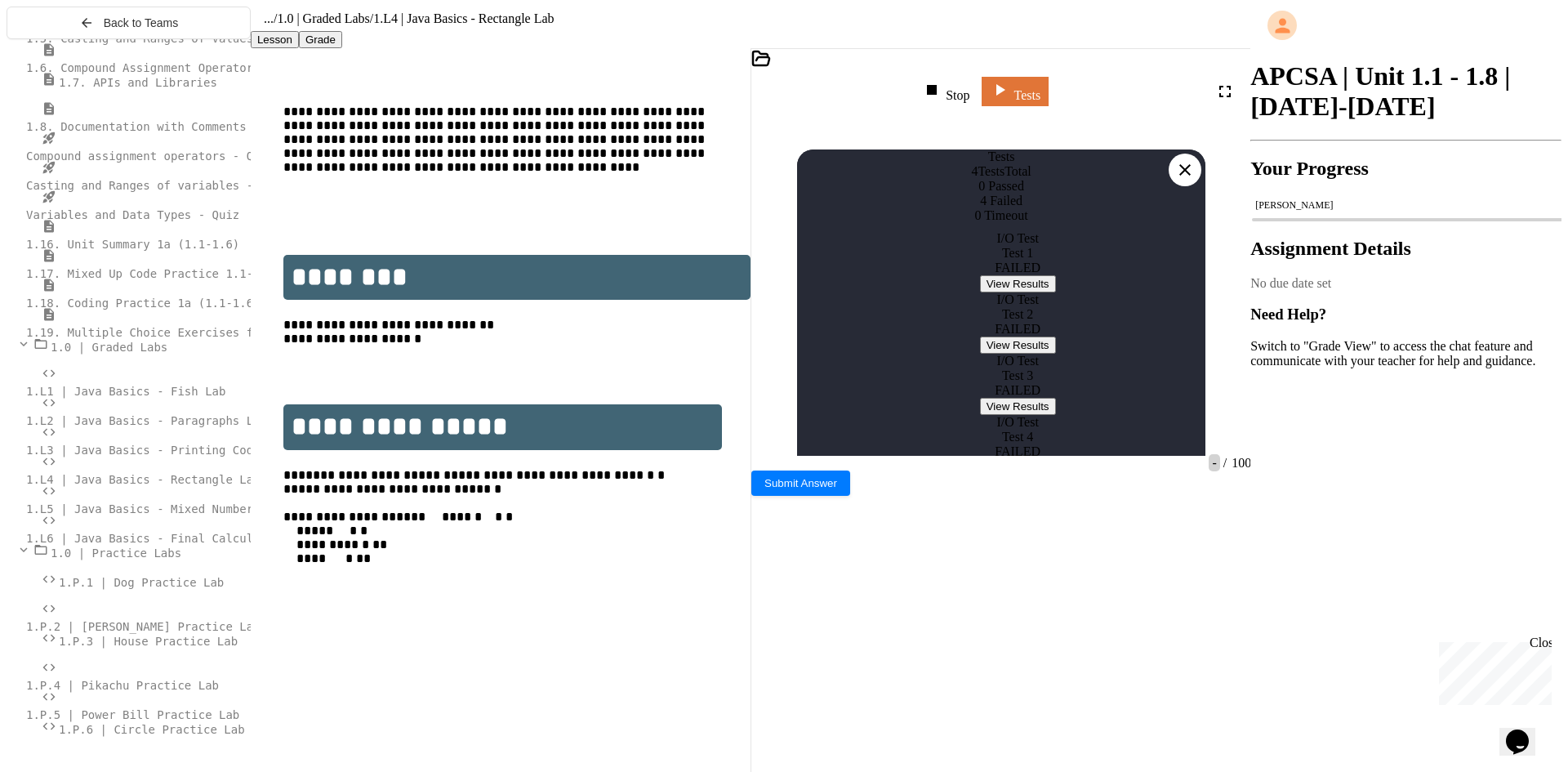
click at [1008, 293] on button "View Results" at bounding box center [1018, 283] width 76 height 17
drag, startPoint x: 826, startPoint y: 494, endPoint x: 808, endPoint y: 492, distance: 18.1
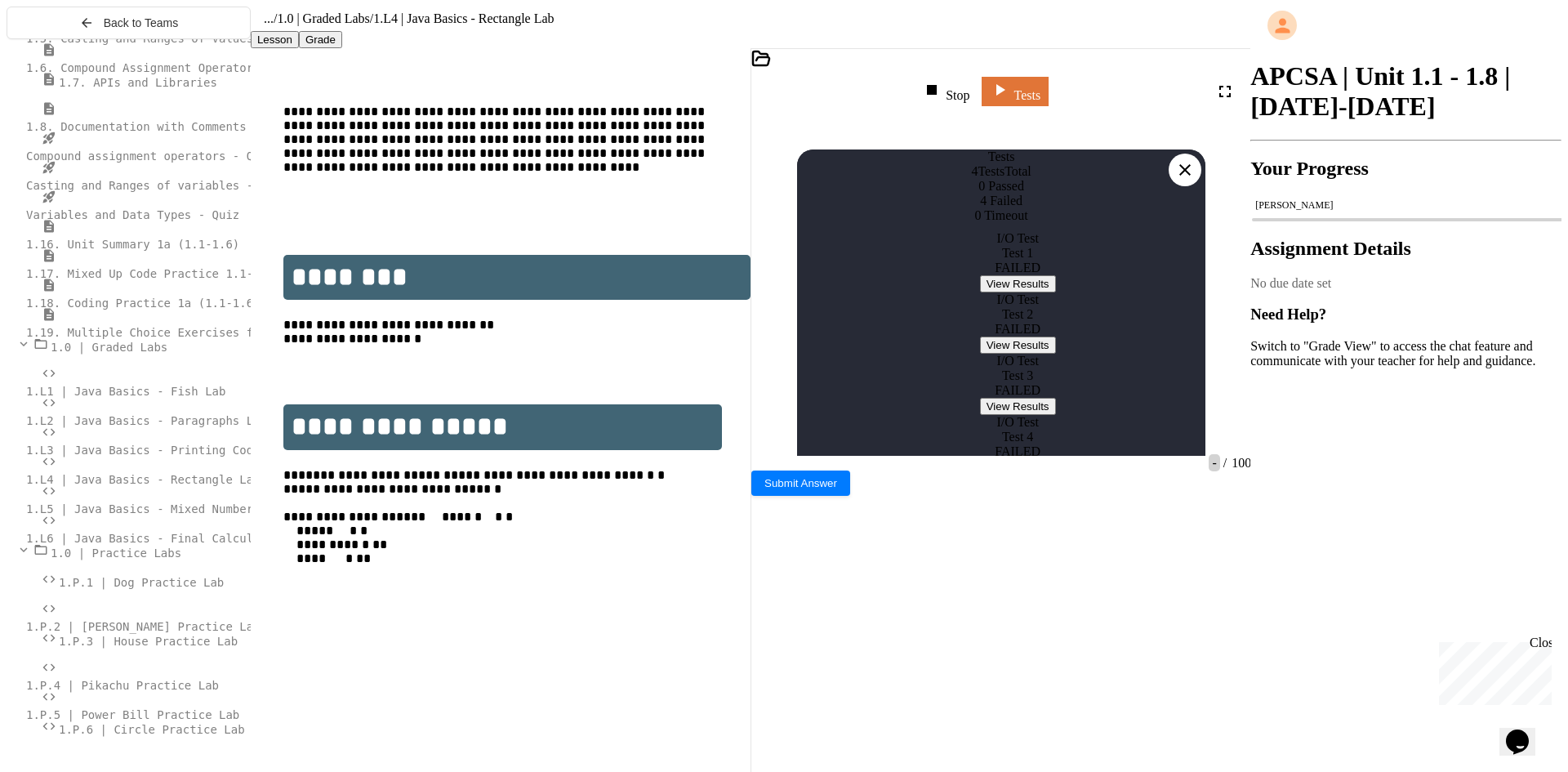
click at [1185, 160] on icon at bounding box center [1186, 170] width 20 height 20
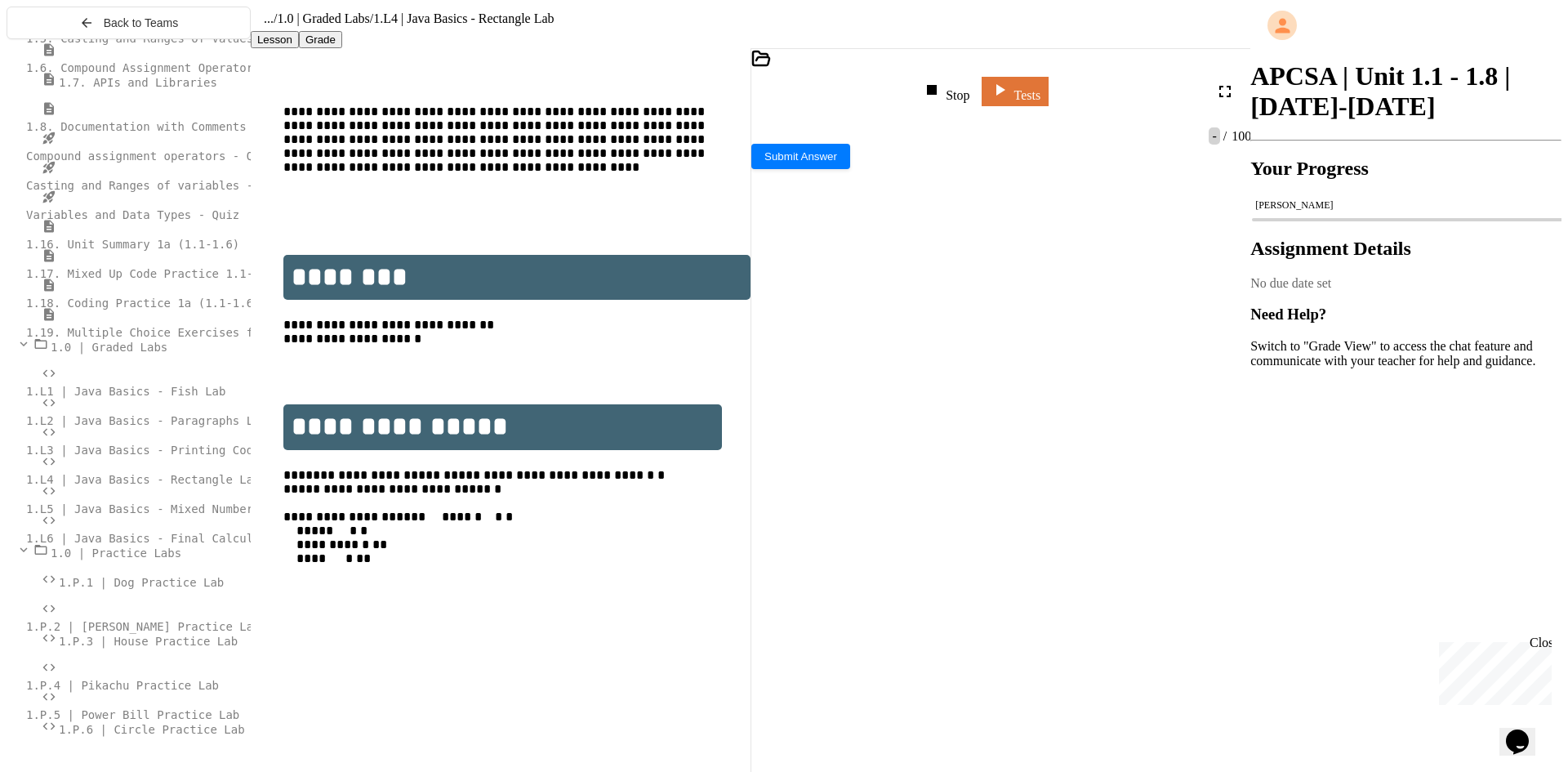
click at [1109, 391] on div "**********" at bounding box center [1000, 399] width 439 height 16
click at [821, 441] on div "**********" at bounding box center [994, 449] width 427 height 16
click at [831, 457] on div "**********" at bounding box center [994, 465] width 427 height 16
click at [970, 94] on div "Stop" at bounding box center [946, 91] width 48 height 23
click at [954, 90] on icon at bounding box center [945, 90] width 20 height 20
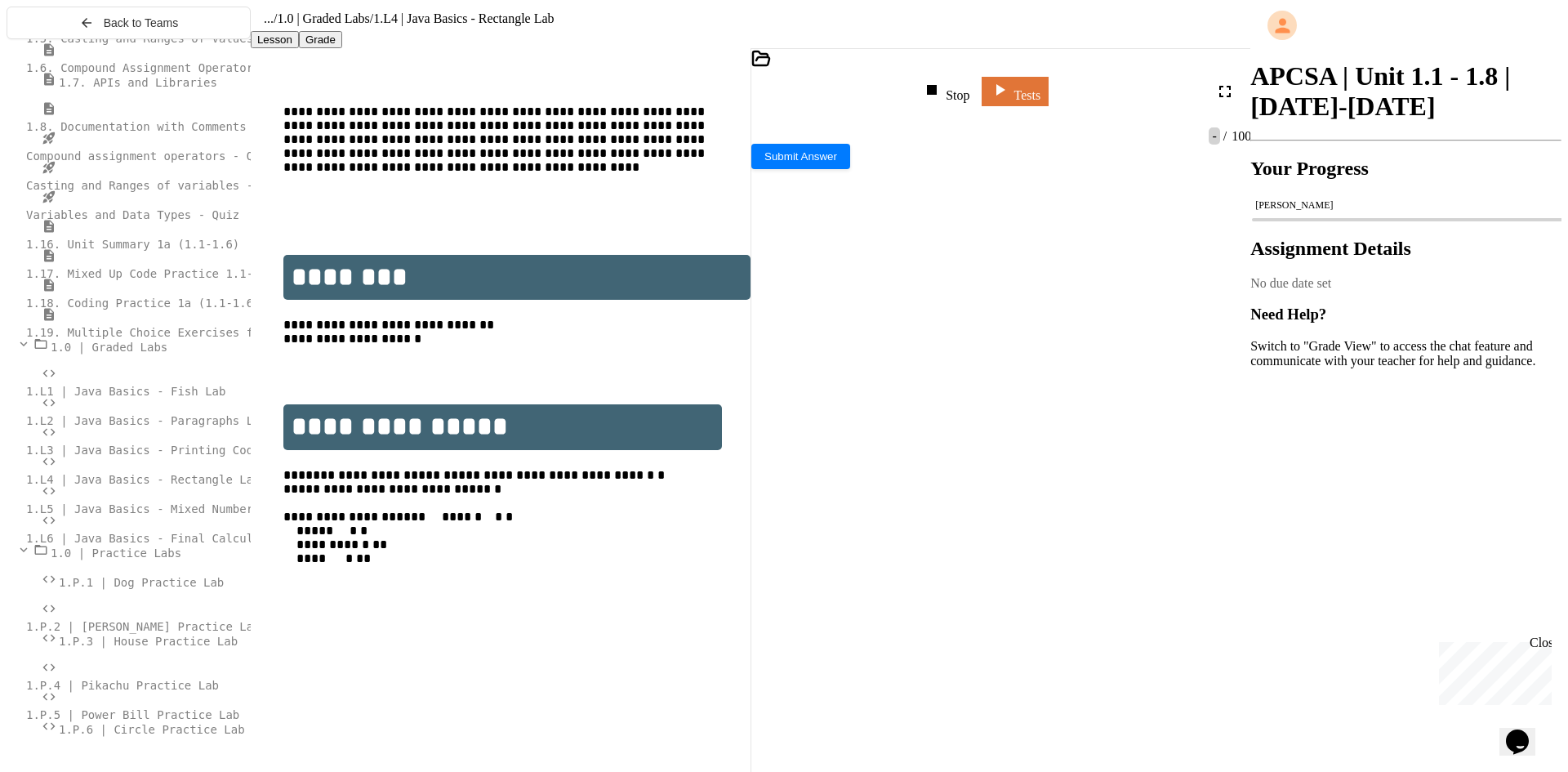
click at [848, 425] on div "*** **** * ****** * ******" at bounding box center [994, 433] width 427 height 16
click at [942, 97] on icon at bounding box center [932, 90] width 20 height 20
click at [954, 97] on icon at bounding box center [945, 90] width 20 height 20
click at [1096, 367] on div "Enter the length (whole number):" at bounding box center [983, 360] width 463 height 14
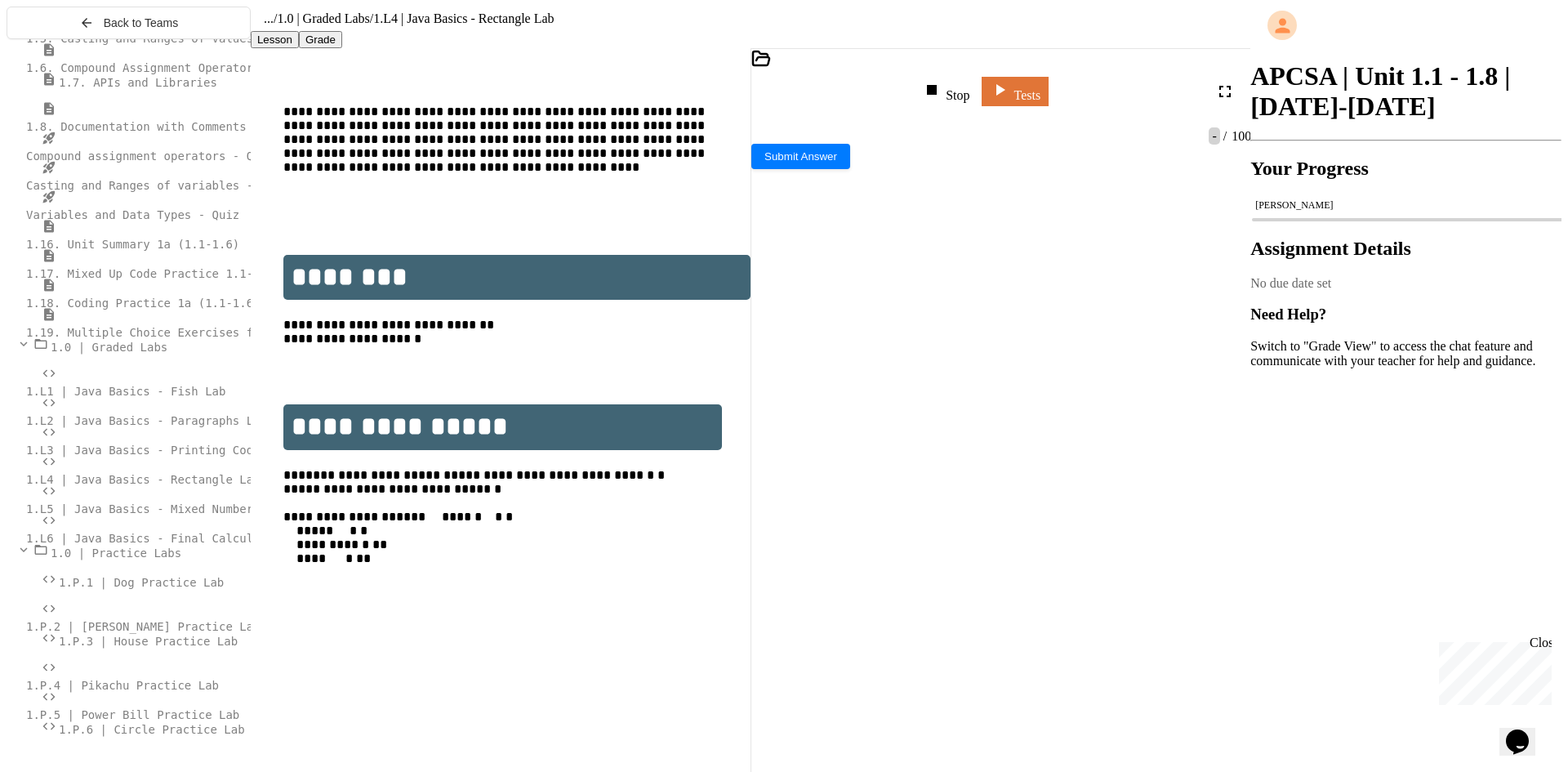
click at [939, 377] on span "**********" at bounding box center [909, 382] width 57 height 11
click at [954, 103] on div "Stop" at bounding box center [946, 91] width 48 height 23
click at [954, 85] on icon at bounding box center [945, 90] width 20 height 20
click at [1028, 381] on div at bounding box center [983, 374] width 463 height 14
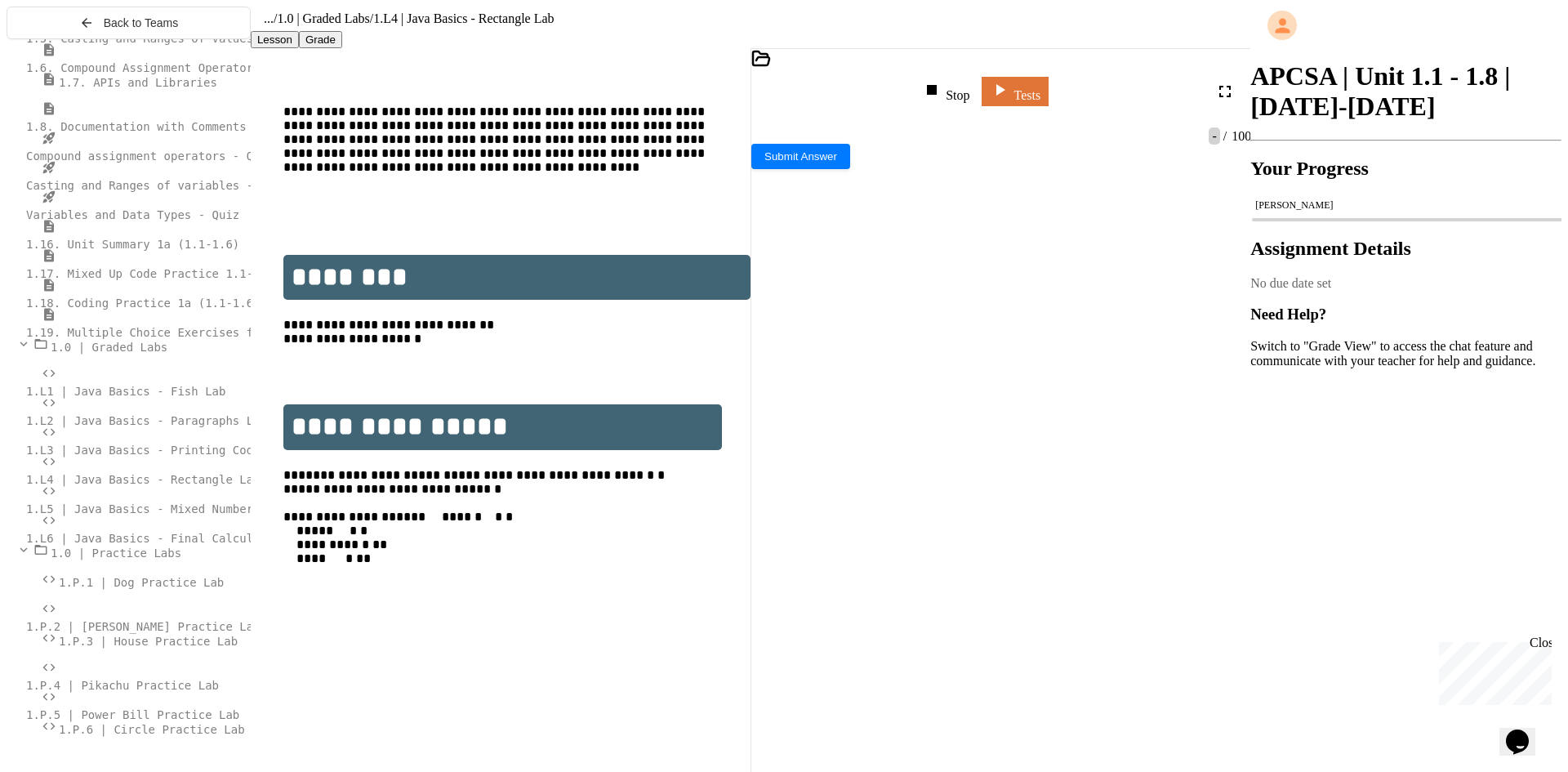
scroll to position [14, 0]
click at [943, 377] on span "**********" at bounding box center [912, 382] width 62 height 11
click at [940, 93] on icon at bounding box center [932, 90] width 20 height 20
click at [944, 93] on div at bounding box center [946, 91] width 40 height 39
click at [953, 96] on icon at bounding box center [945, 90] width 20 height 20
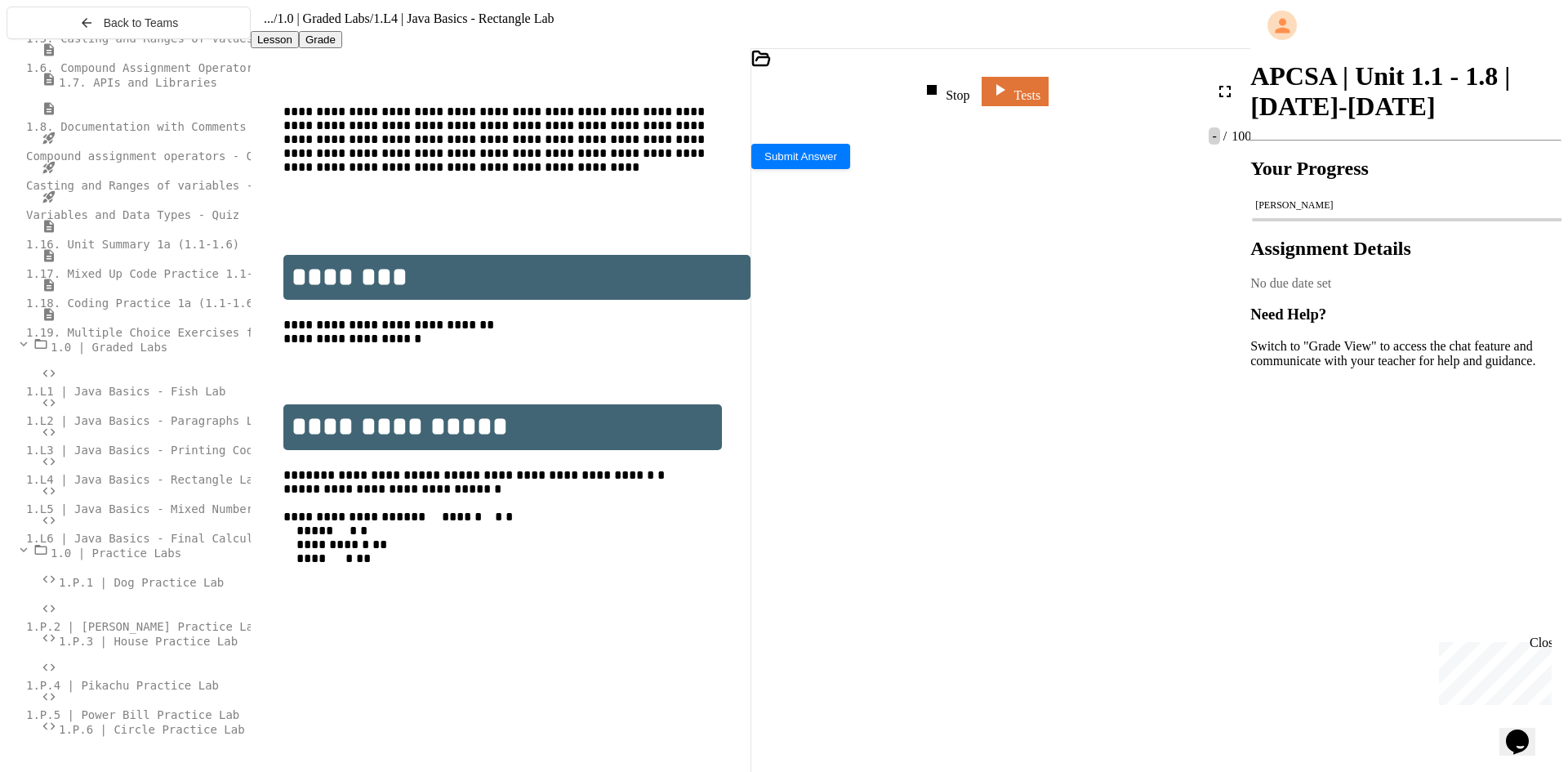
scroll to position [0, 0]
click at [1074, 422] on div at bounding box center [983, 415] width 463 height 14
click at [1045, 98] on link "Tests" at bounding box center [1014, 89] width 61 height 31
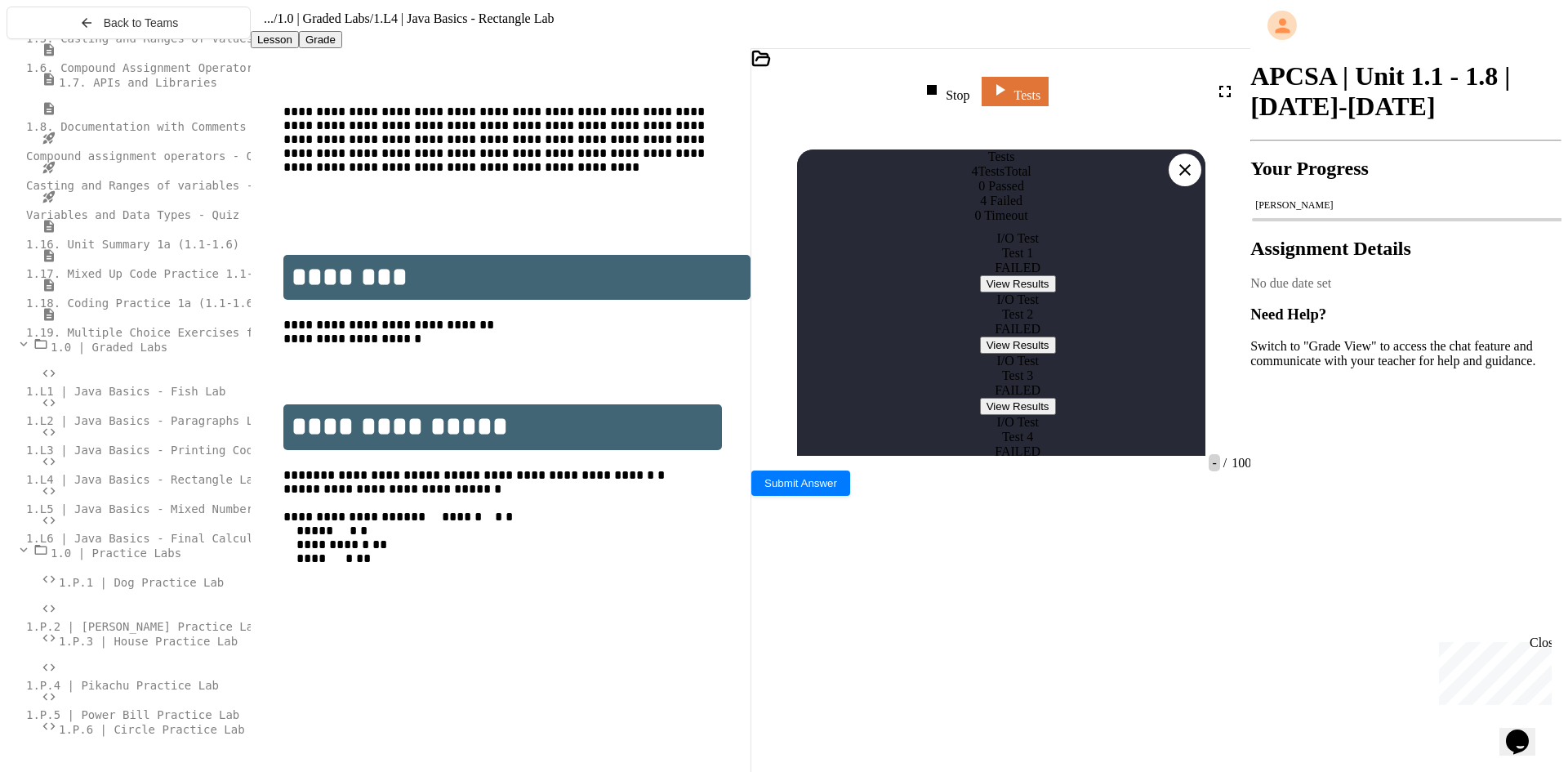
click at [1002, 293] on button "View Results" at bounding box center [1018, 283] width 76 height 17
drag, startPoint x: 808, startPoint y: 543, endPoint x: 799, endPoint y: 539, distance: 9.8
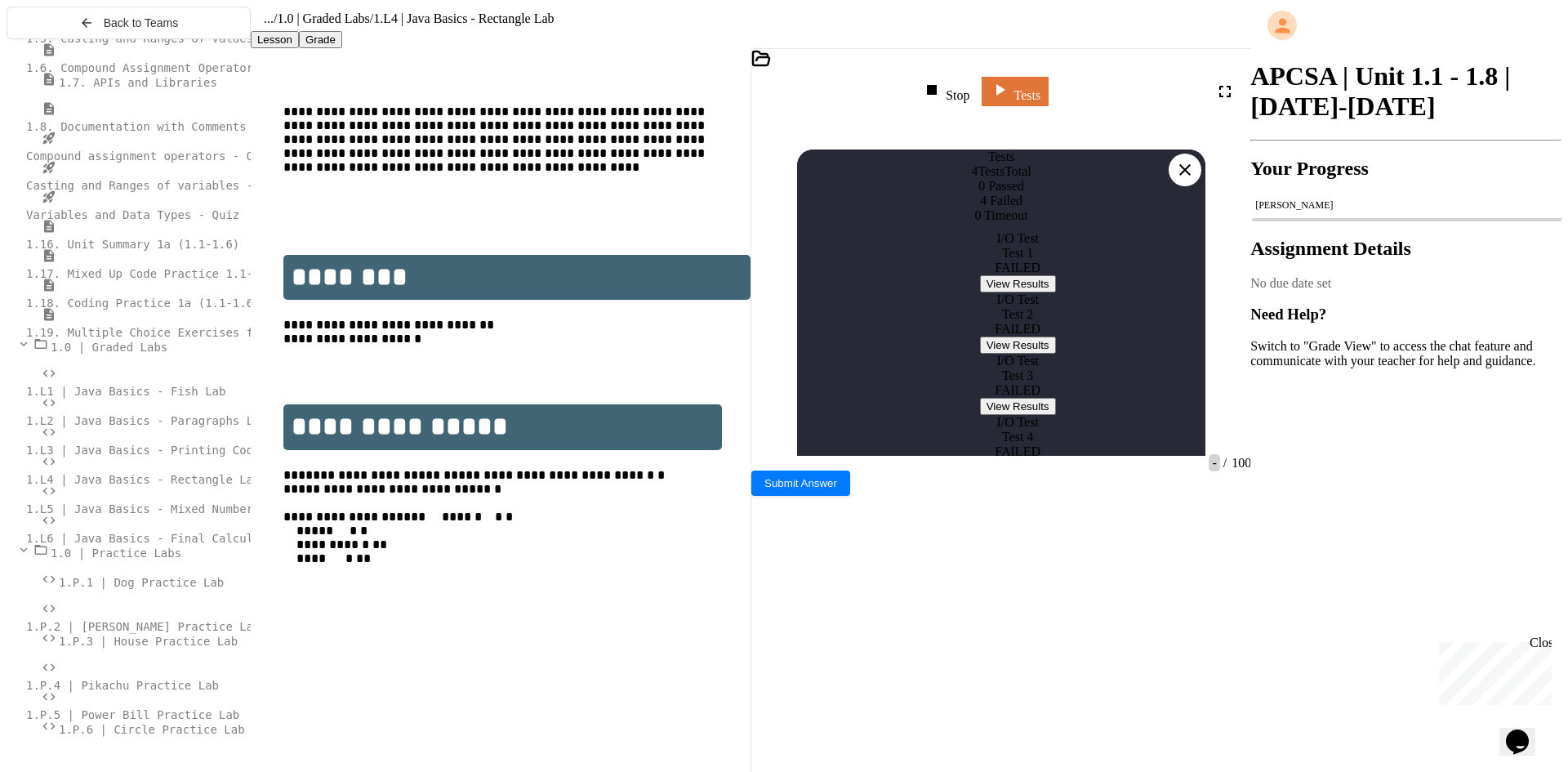
click at [1183, 160] on icon at bounding box center [1186, 170] width 20 height 20
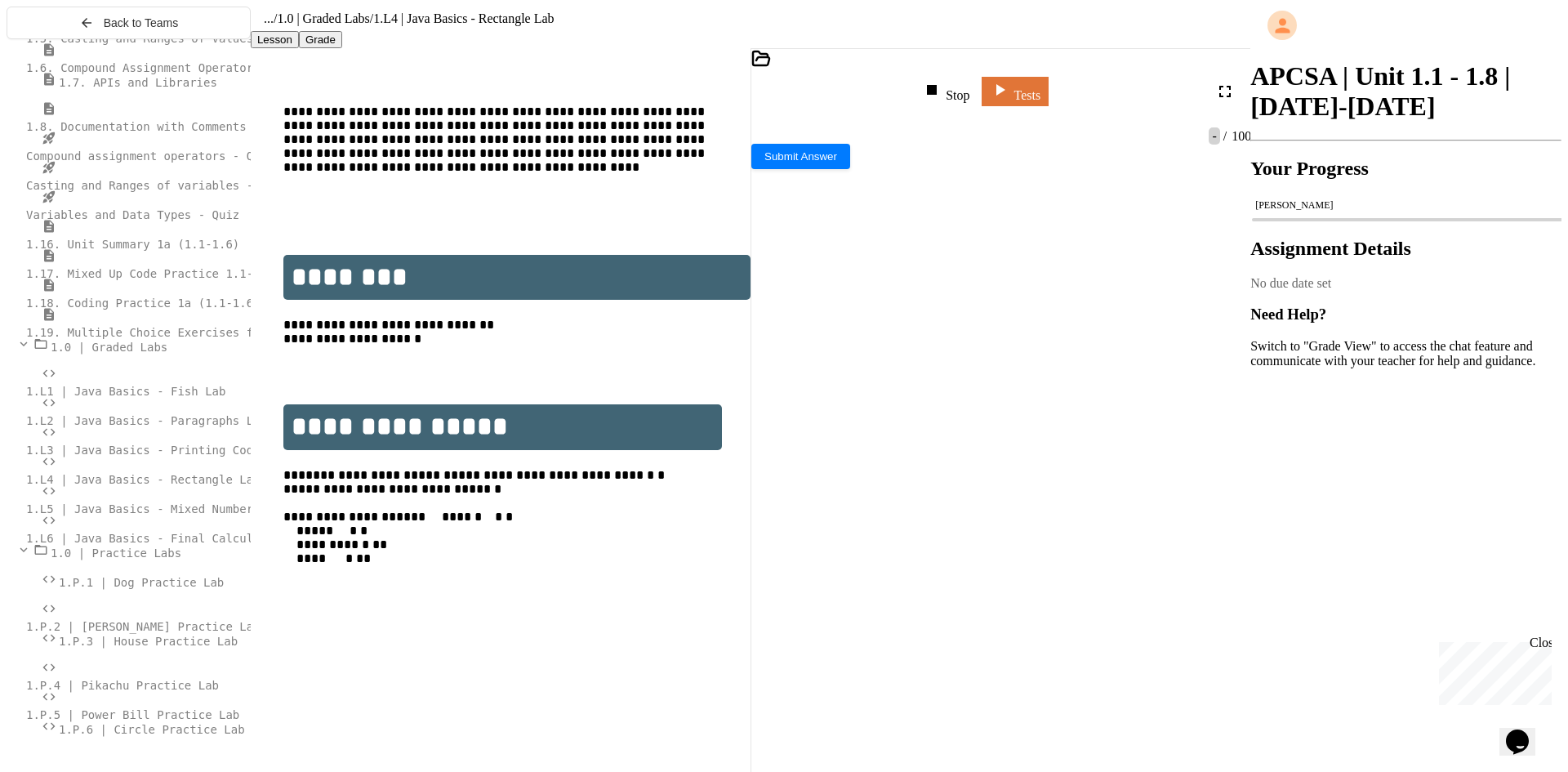
click at [898, 344] on span "****" at bounding box center [889, 349] width 16 height 11
click at [1046, 103] on link "Tests" at bounding box center [1015, 89] width 62 height 31
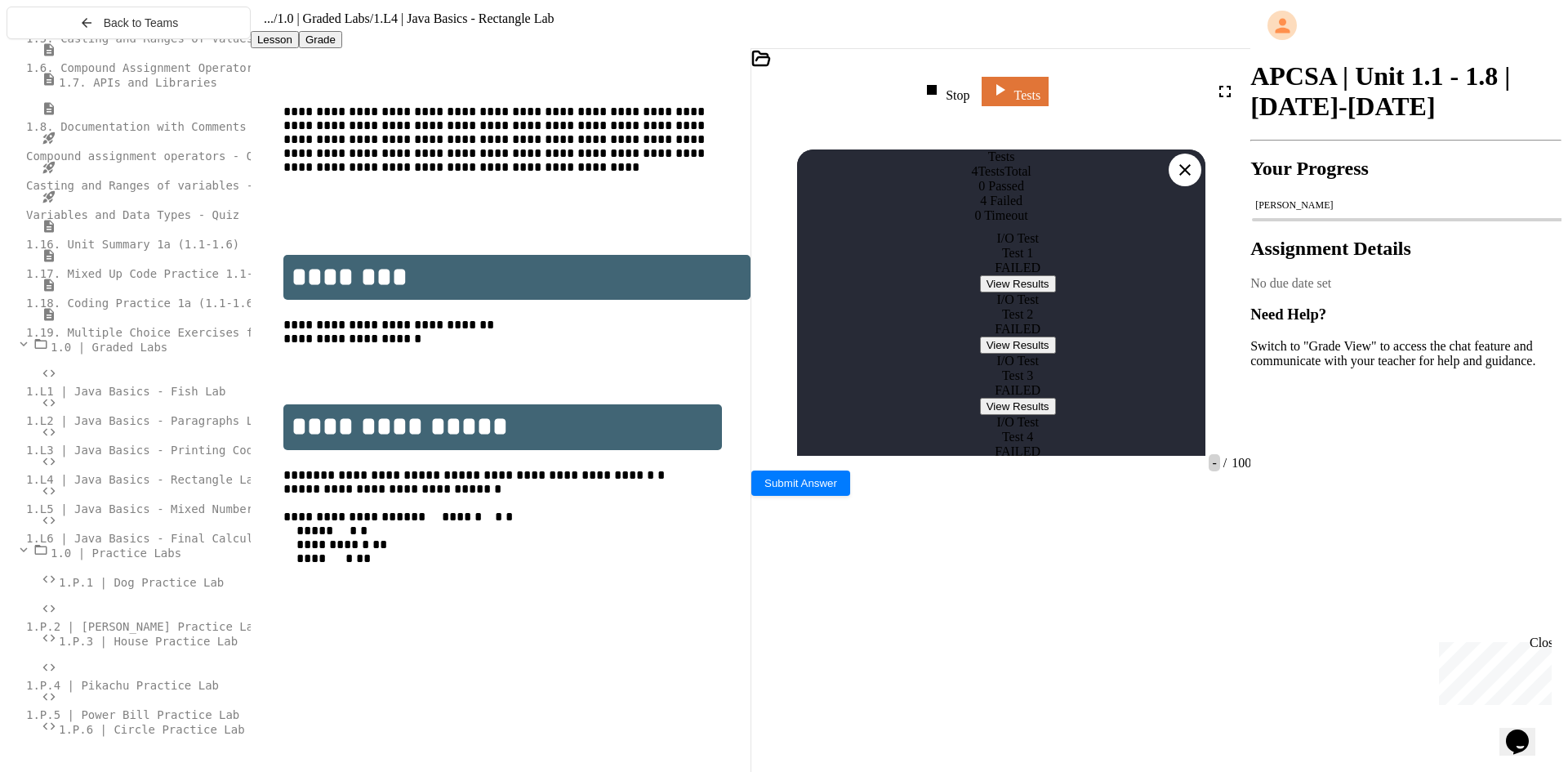
click at [981, 293] on button "View Results" at bounding box center [1018, 283] width 76 height 17
click at [1187, 164] on icon at bounding box center [1185, 169] width 11 height 11
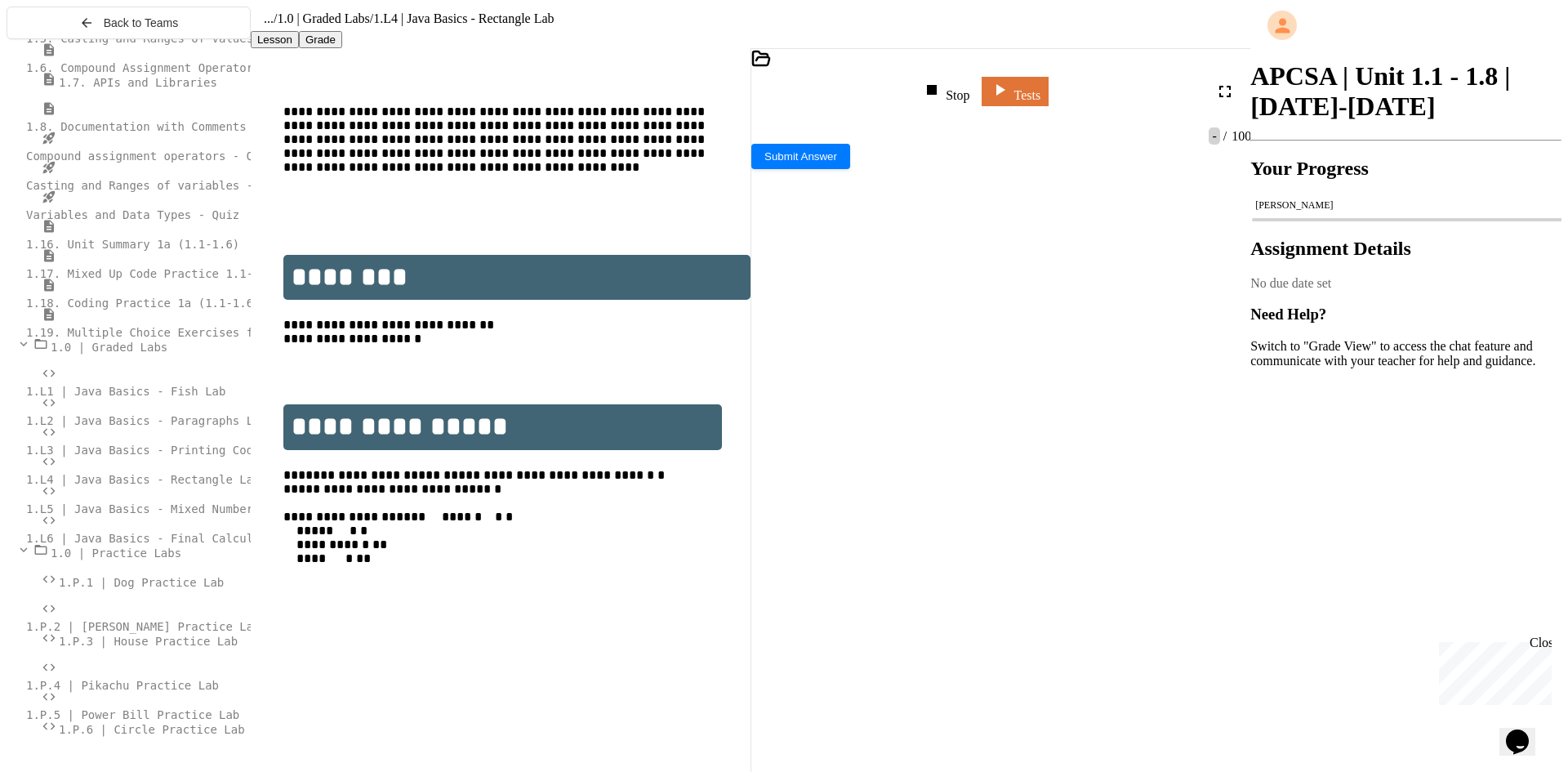
click at [869, 311] on span "*****" at bounding box center [858, 316] width 21 height 11
click at [1009, 99] on icon at bounding box center [1000, 89] width 20 height 21
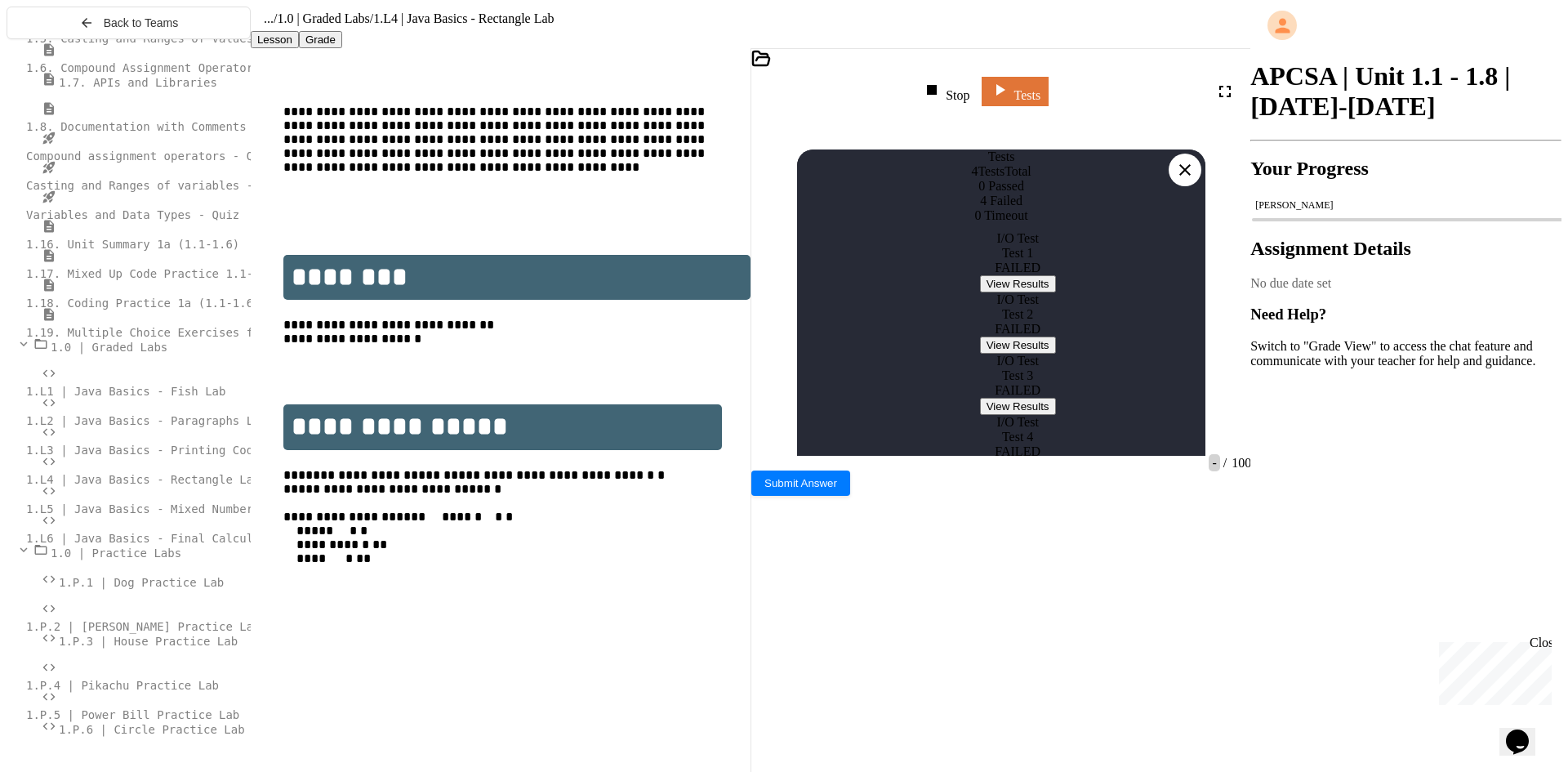
click at [1022, 293] on div "I/O Test Test 1 FAILED View Results" at bounding box center [1017, 262] width 408 height 62
click at [1020, 293] on button "View Results" at bounding box center [1018, 283] width 76 height 17
drag, startPoint x: 815, startPoint y: 485, endPoint x: 801, endPoint y: 480, distance: 14.9
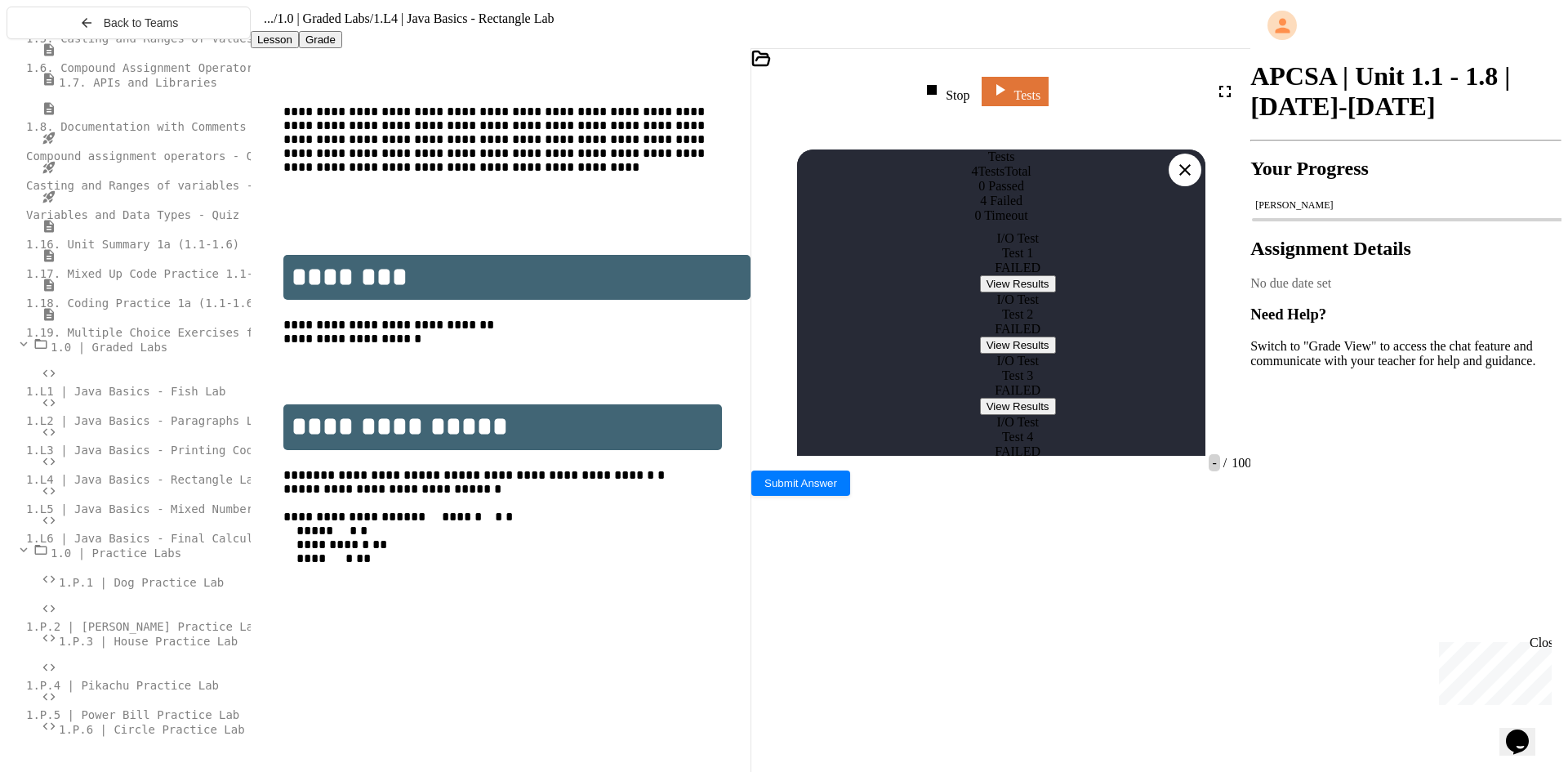
click at [1187, 160] on icon at bounding box center [1186, 170] width 20 height 20
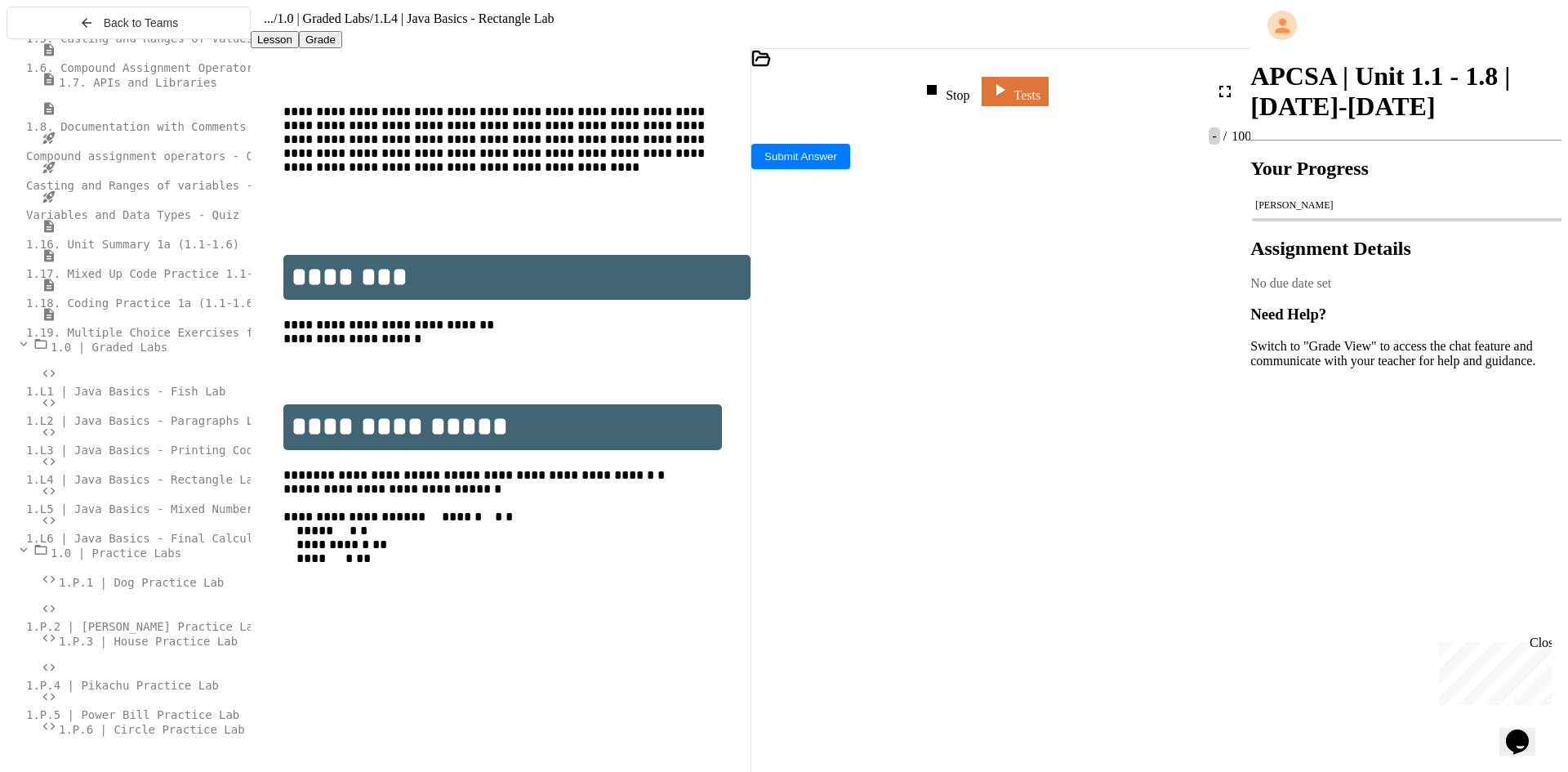
click at [947, 358] on div "****** * *** * ******* * ** **" at bounding box center [994, 366] width 427 height 16
click at [894, 344] on span "***" at bounding box center [887, 349] width 12 height 11
click at [1046, 96] on link "Tests" at bounding box center [1015, 89] width 62 height 31
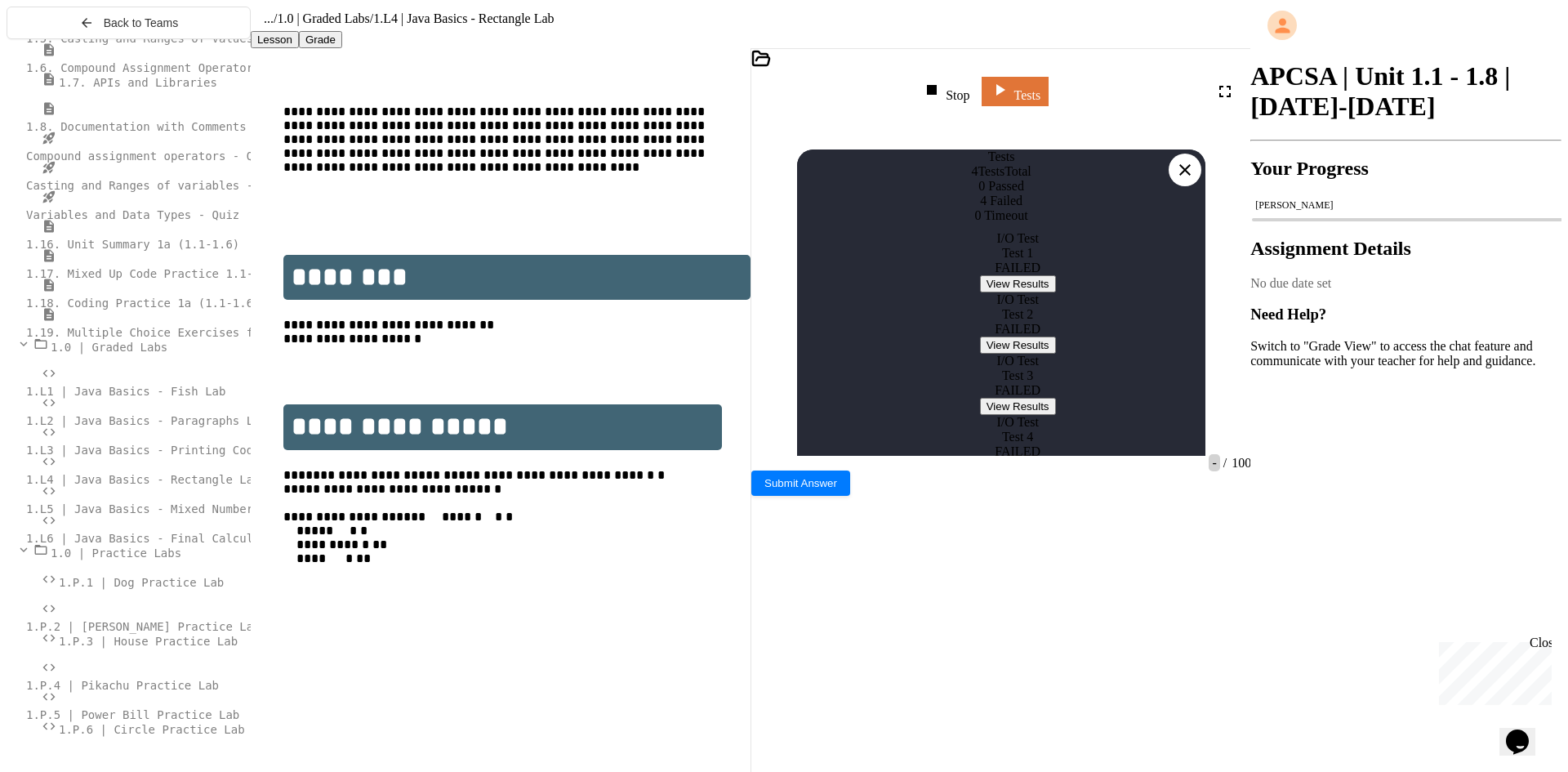
click at [981, 293] on button "View Results" at bounding box center [1018, 283] width 76 height 17
click at [1188, 164] on icon at bounding box center [1185, 169] width 11 height 11
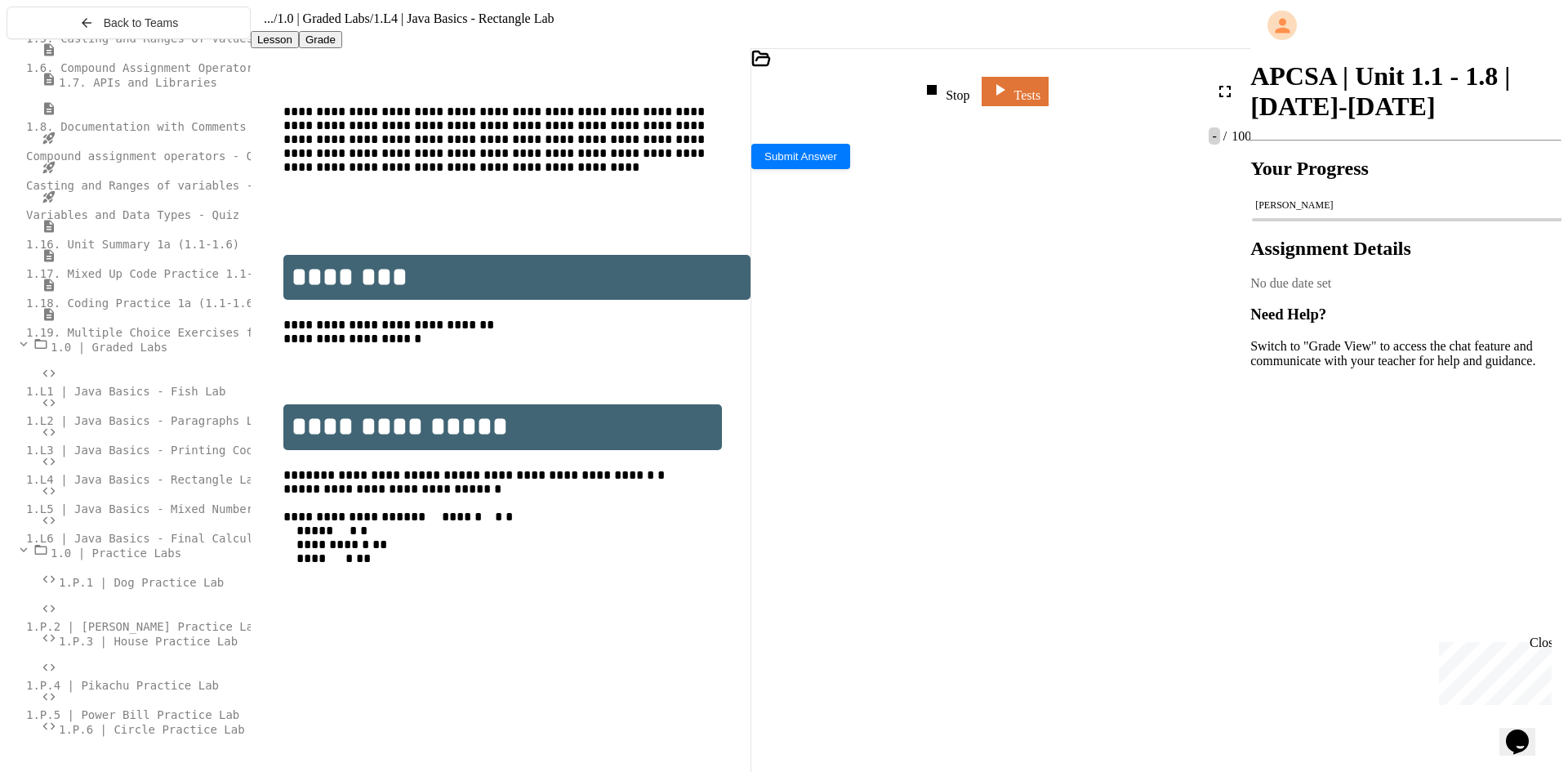
drag, startPoint x: 968, startPoint y: 343, endPoint x: 767, endPoint y: 319, distance: 202.4
click at [767, 319] on div "**********" at bounding box center [1002, 350] width 500 height 354
click at [970, 91] on div "Stop" at bounding box center [946, 91] width 48 height 23
click at [958, 91] on div at bounding box center [947, 91] width 24 height 23
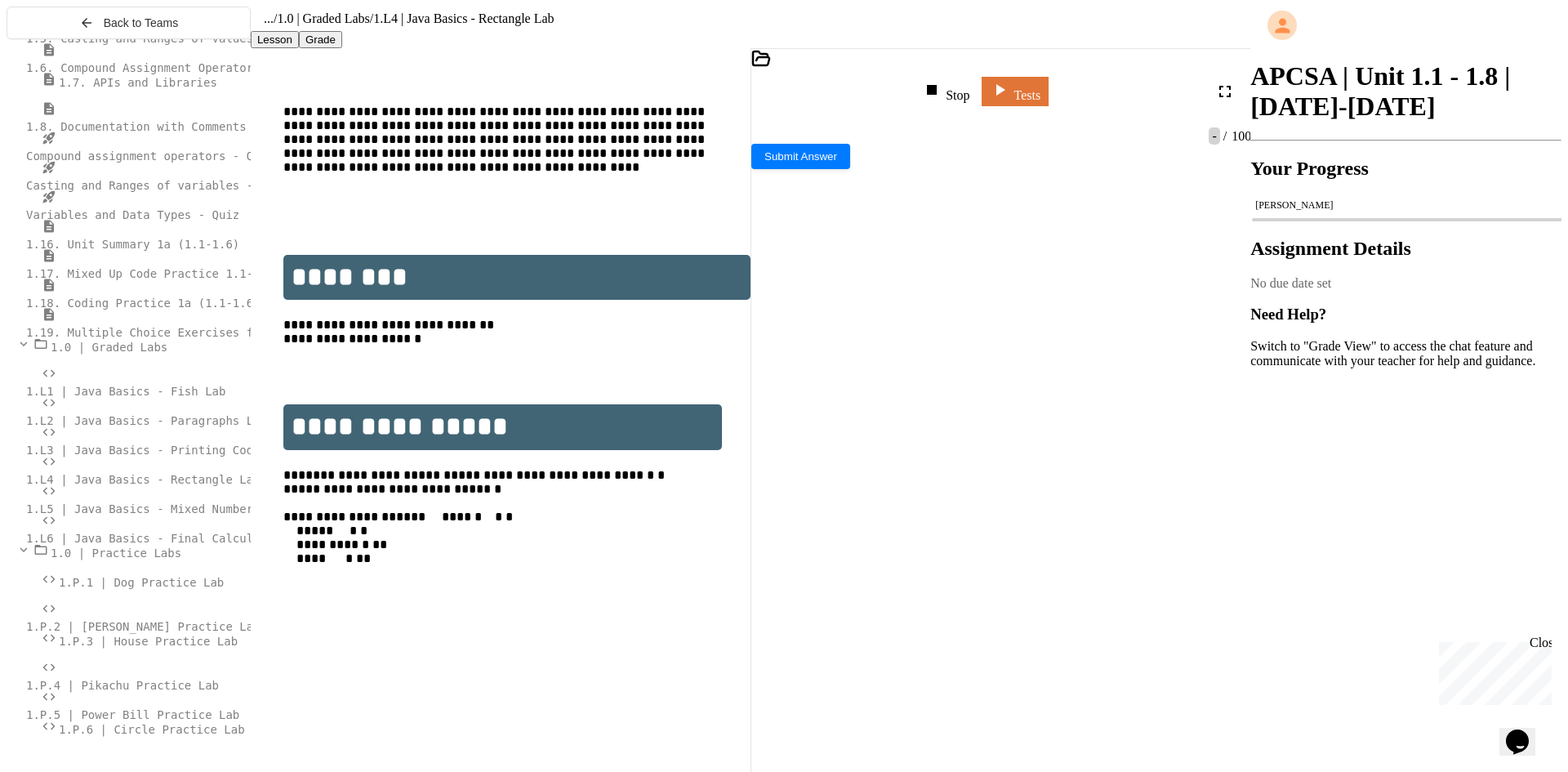
click at [899, 89] on div "Stop Tests" at bounding box center [984, 91] width 464 height 39
click at [1044, 394] on div at bounding box center [983, 387] width 463 height 14
click at [1048, 87] on link "Tests" at bounding box center [1014, 90] width 67 height 31
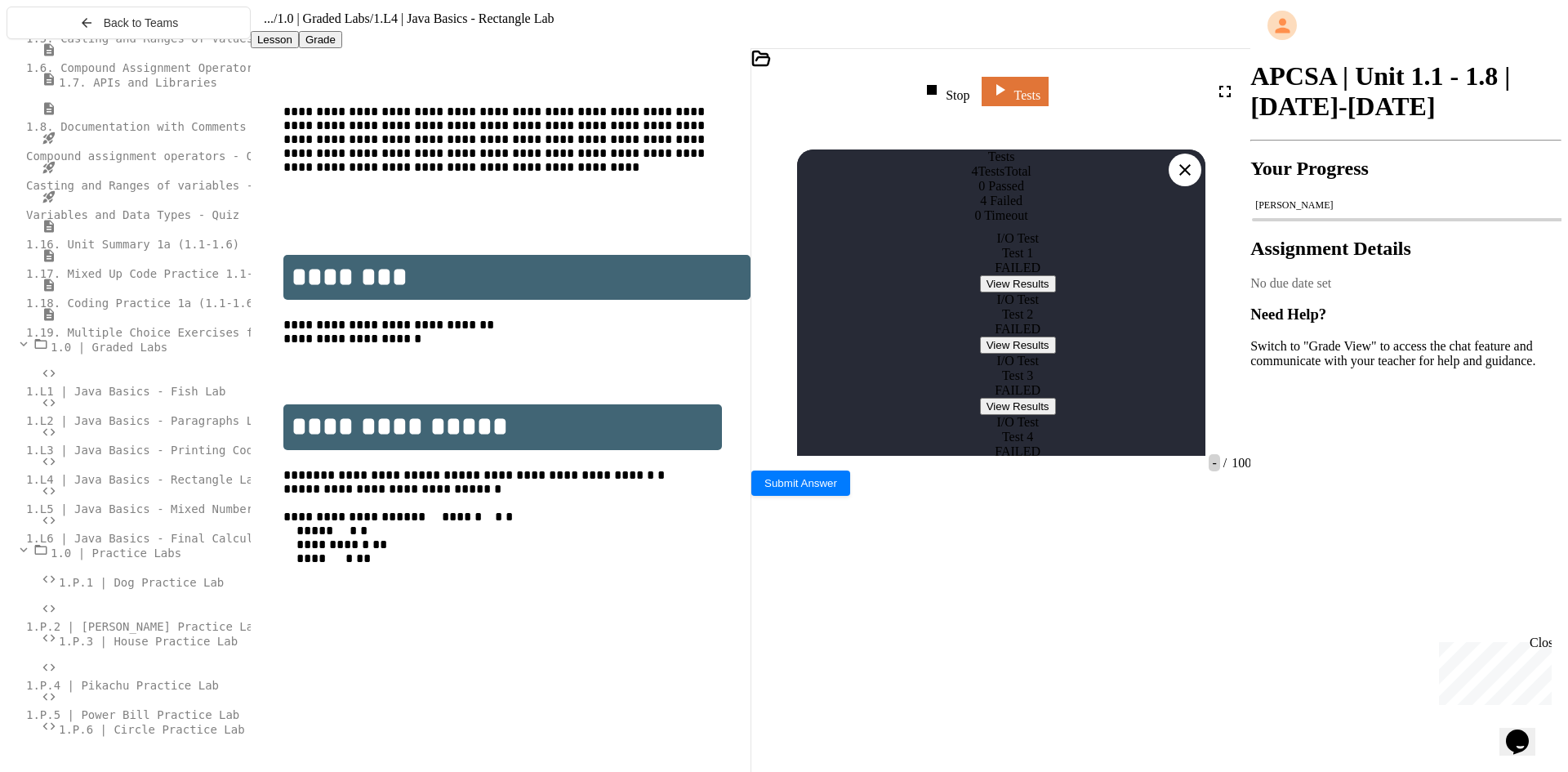
click at [1020, 293] on button "View Results" at bounding box center [1018, 283] width 76 height 17
drag, startPoint x: 946, startPoint y: 438, endPoint x: 936, endPoint y: 439, distance: 10.0
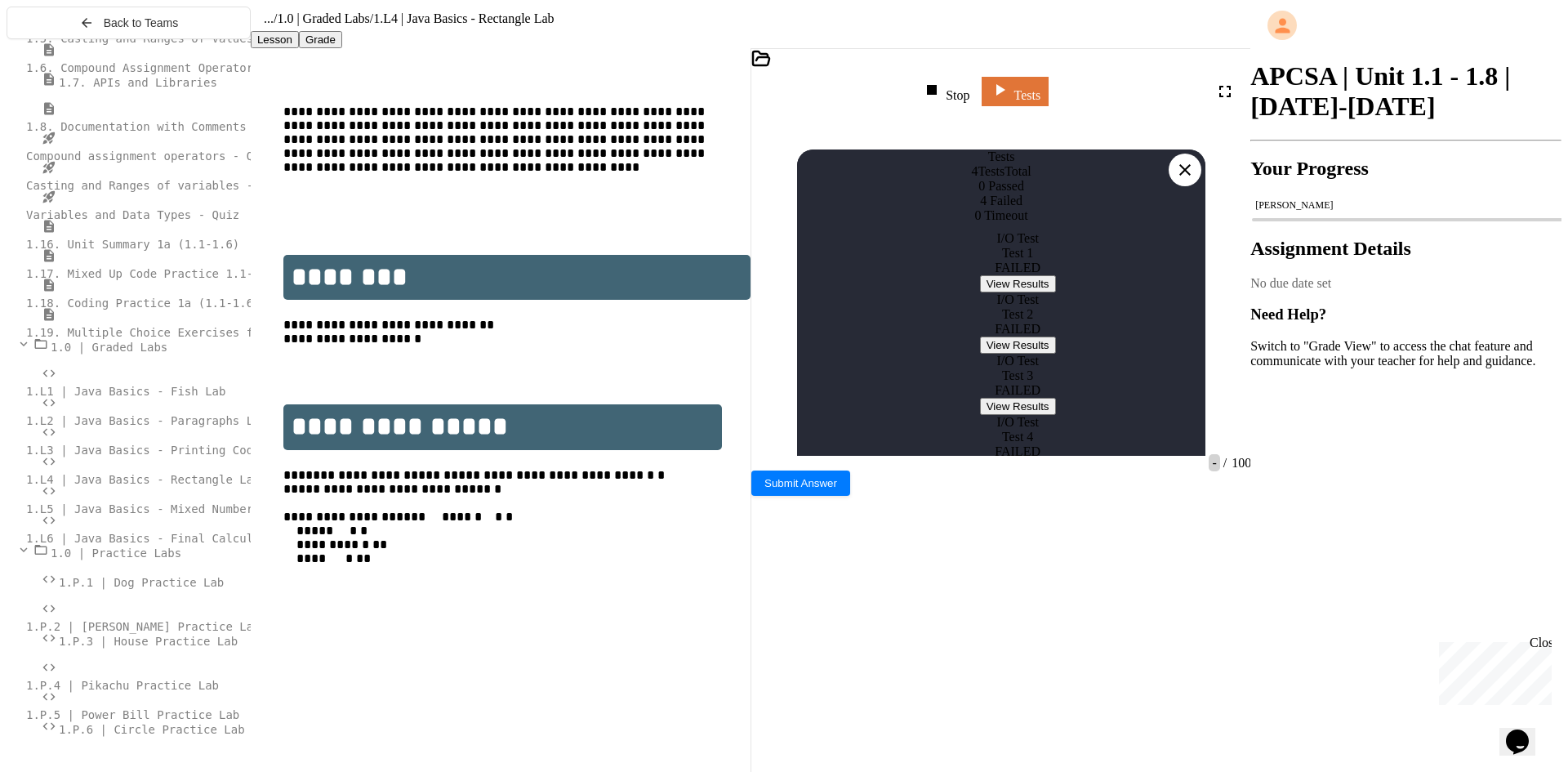
click at [1185, 164] on icon at bounding box center [1185, 169] width 11 height 11
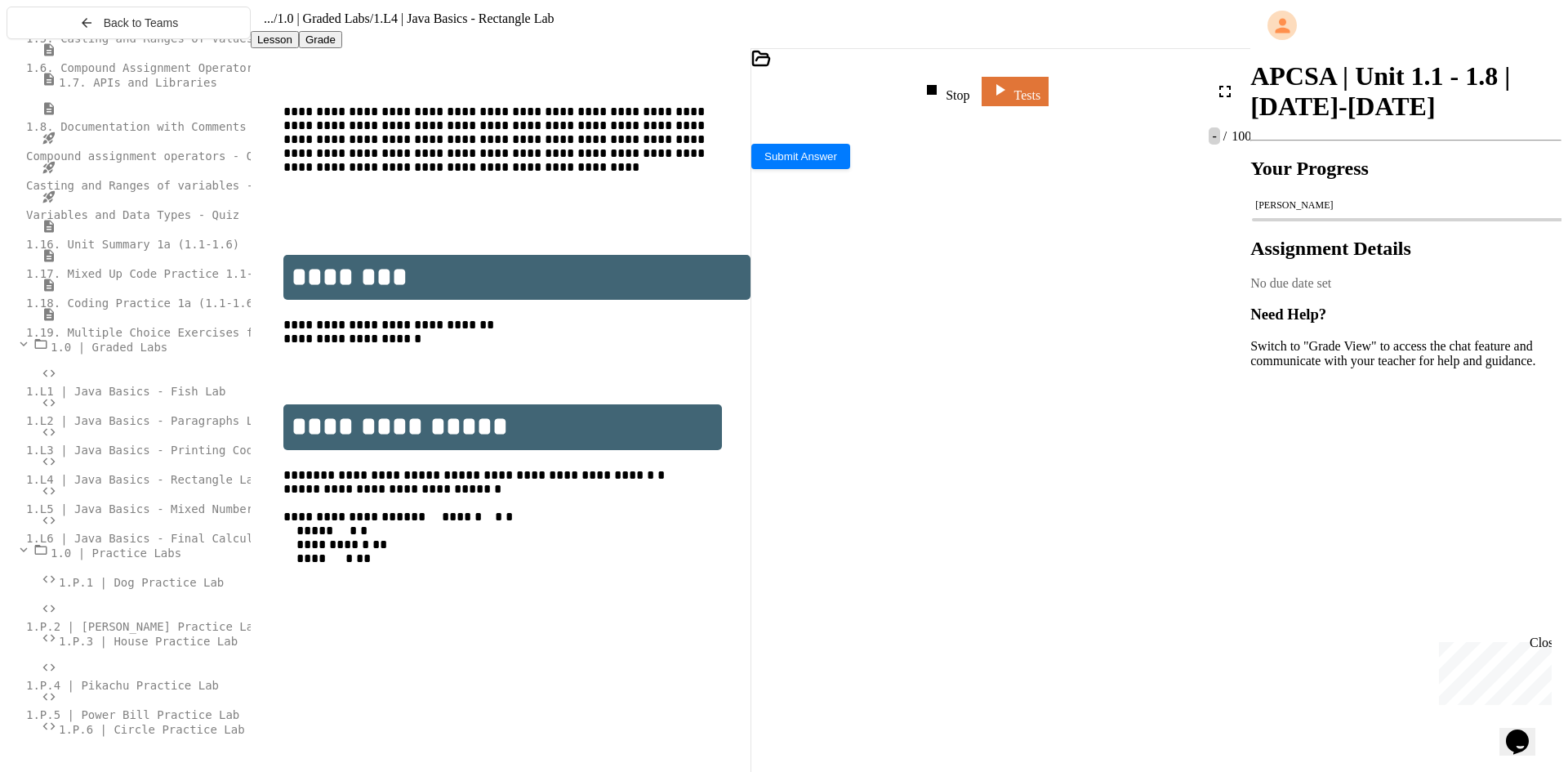
click at [1071, 441] on div "**********" at bounding box center [1000, 449] width 439 height 16
click at [869, 443] on span "*****" at bounding box center [858, 448] width 21 height 11
click at [1044, 90] on link "Tests" at bounding box center [1014, 89] width 61 height 31
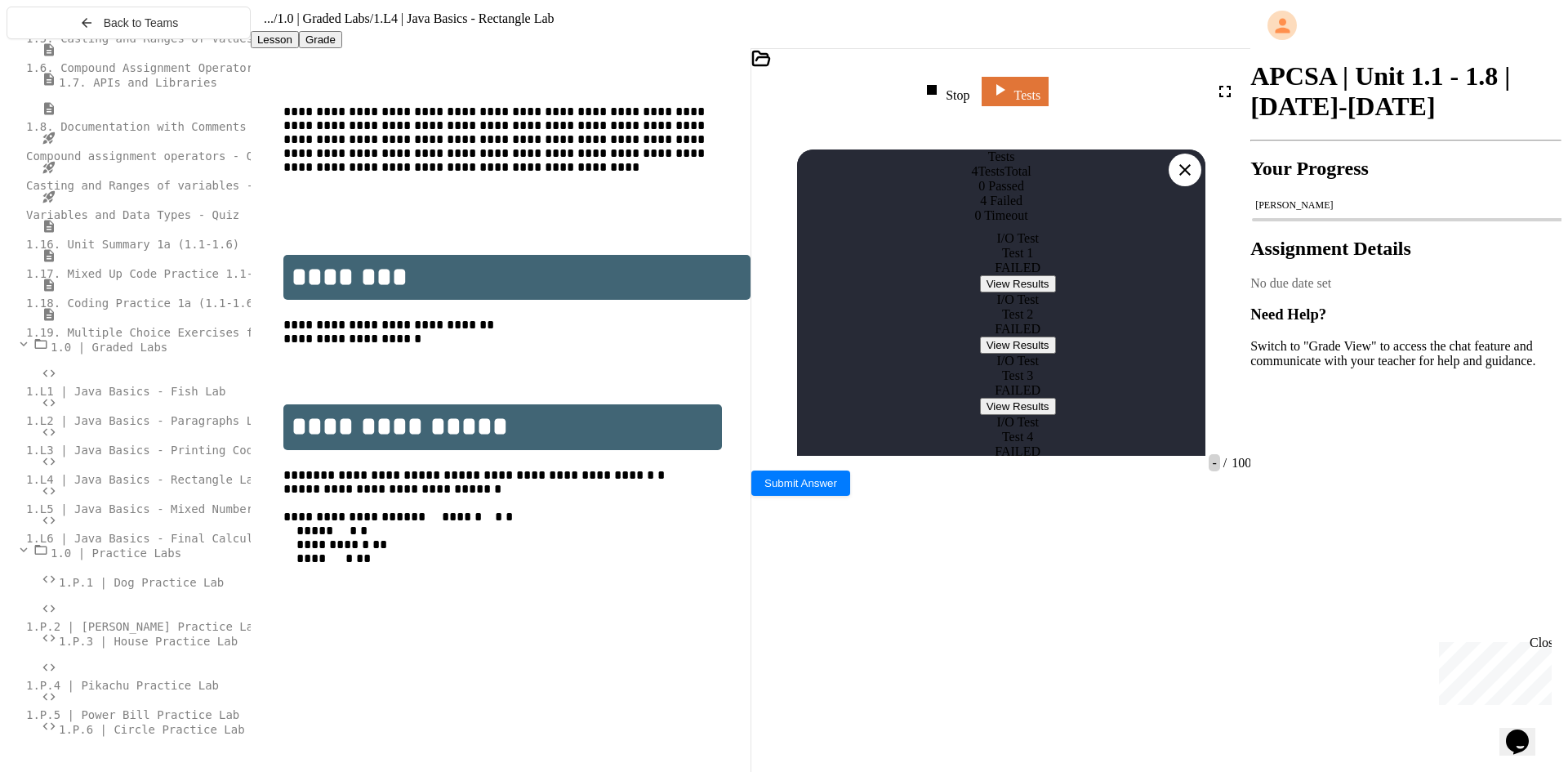
click at [982, 293] on button "View Results" at bounding box center [1018, 283] width 76 height 17
click at [1199, 153] on div at bounding box center [1185, 169] width 33 height 33
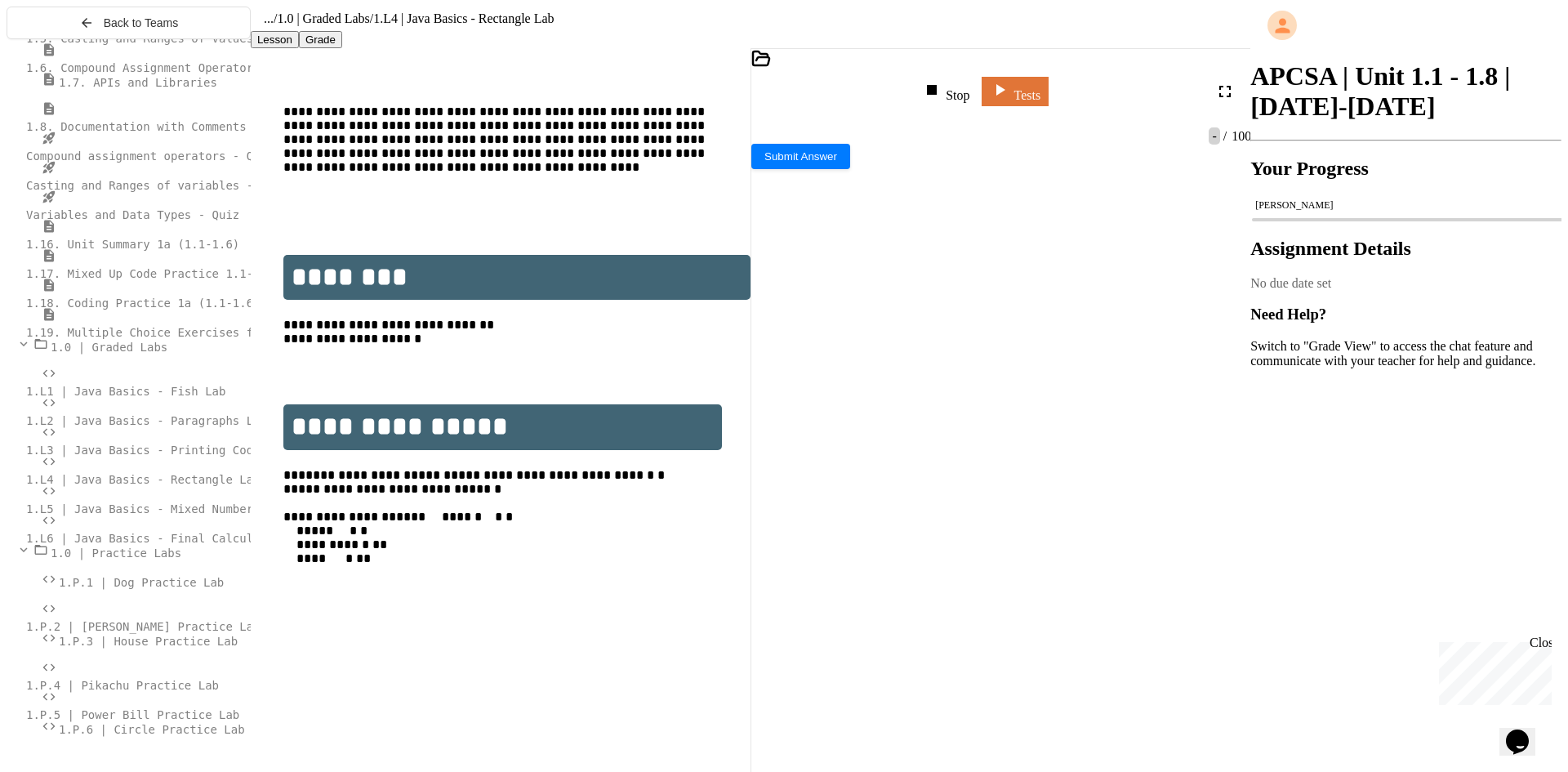
click at [965, 84] on div "Stop" at bounding box center [946, 91] width 48 height 23
click at [954, 87] on icon at bounding box center [945, 90] width 20 height 20
click at [995, 462] on div at bounding box center [983, 455] width 463 height 14
click at [1053, 98] on link "Tests" at bounding box center [1023, 88] width 61 height 31
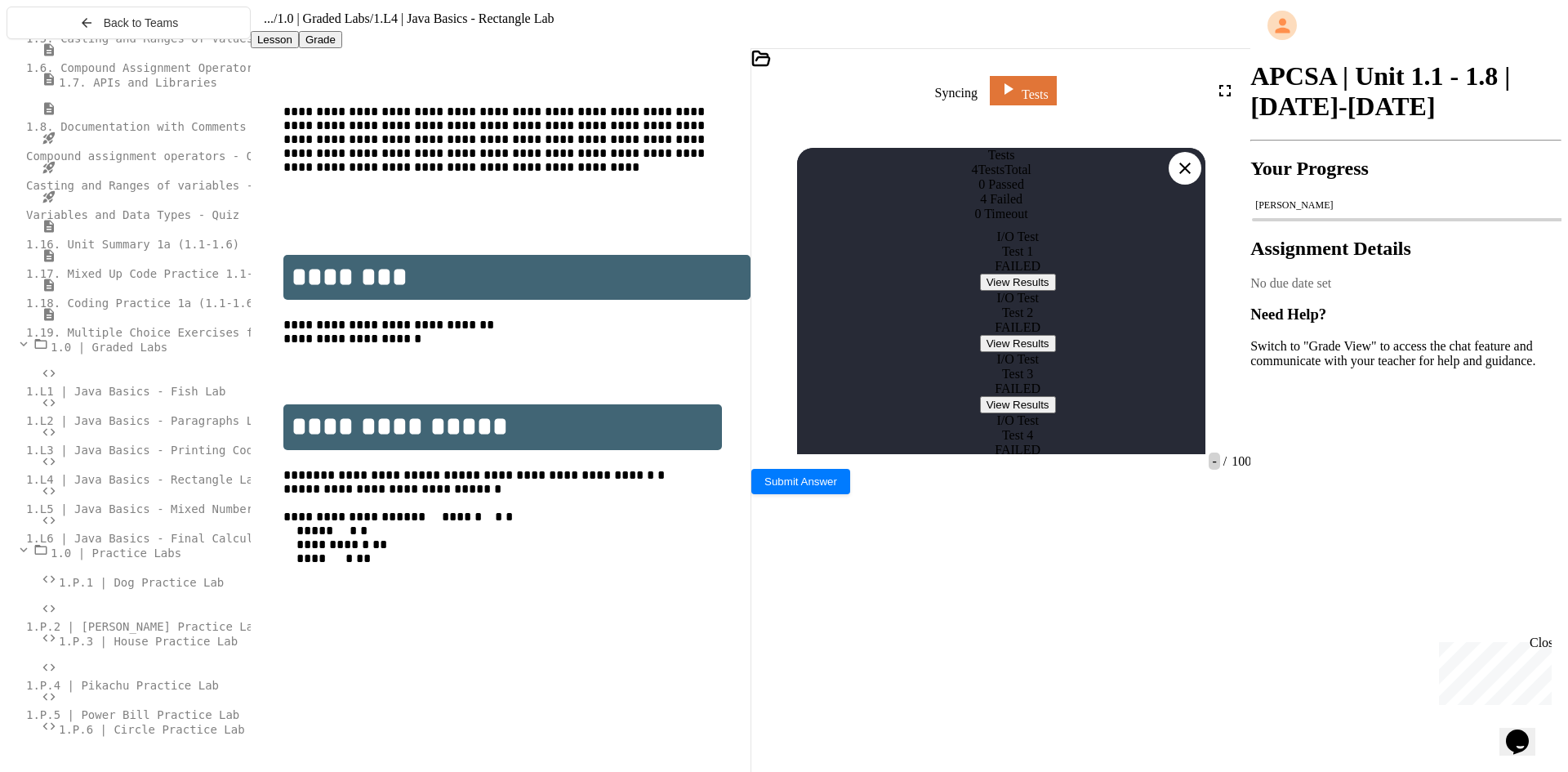
click at [1013, 291] on button "View Results" at bounding box center [1018, 282] width 76 height 17
click at [1185, 162] on icon at bounding box center [1185, 167] width 11 height 11
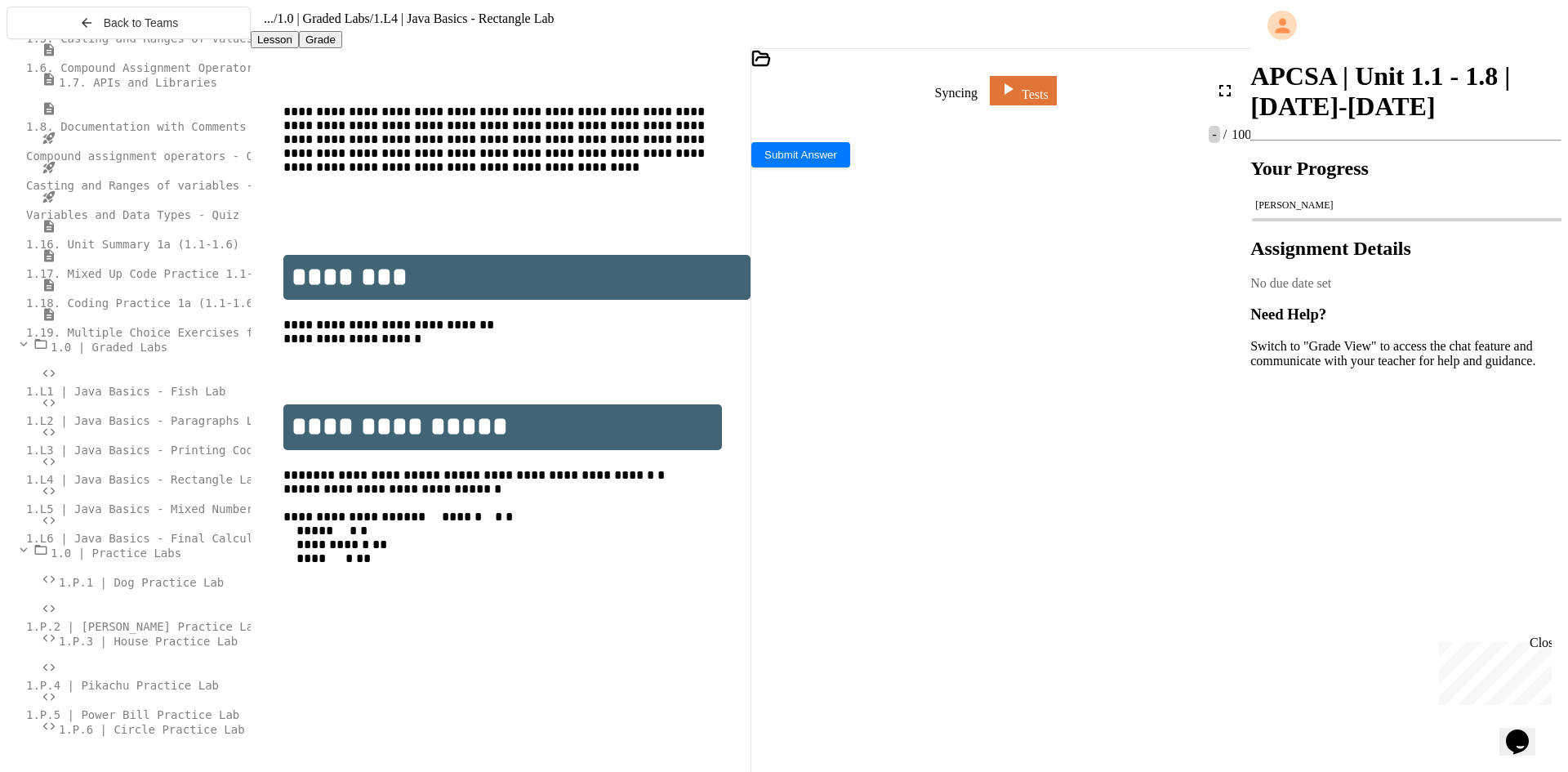
drag, startPoint x: 959, startPoint y: 643, endPoint x: 958, endPoint y: 470, distance: 173.0
click at [958, 434] on div "Perimeter - 10" at bounding box center [983, 428] width 463 height 14
click at [952, 87] on div "Syncing" at bounding box center [946, 91] width 63 height 20
click at [960, 107] on div "Syncing" at bounding box center [947, 91] width 80 height 36
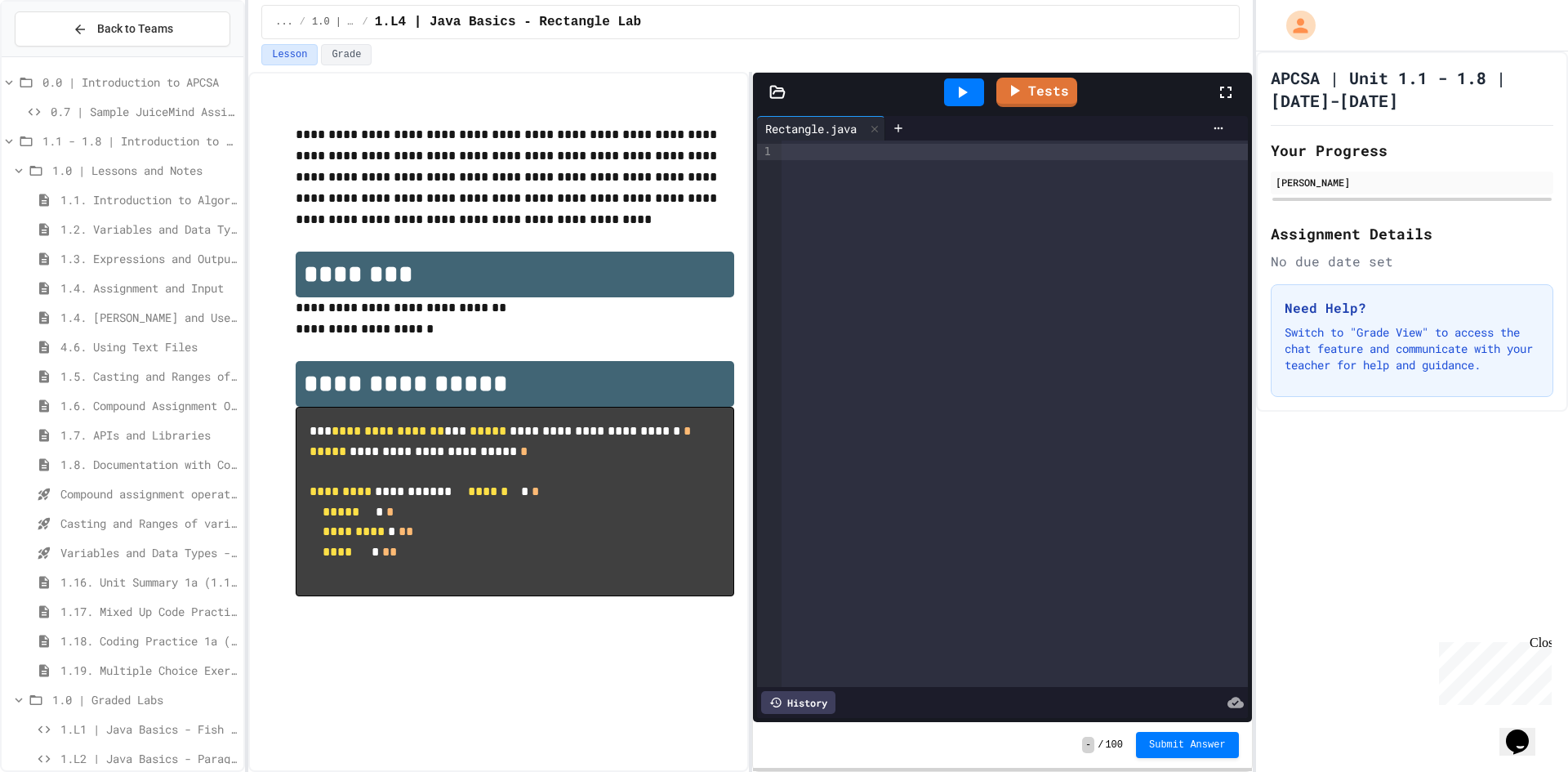
scroll to position [401, 0]
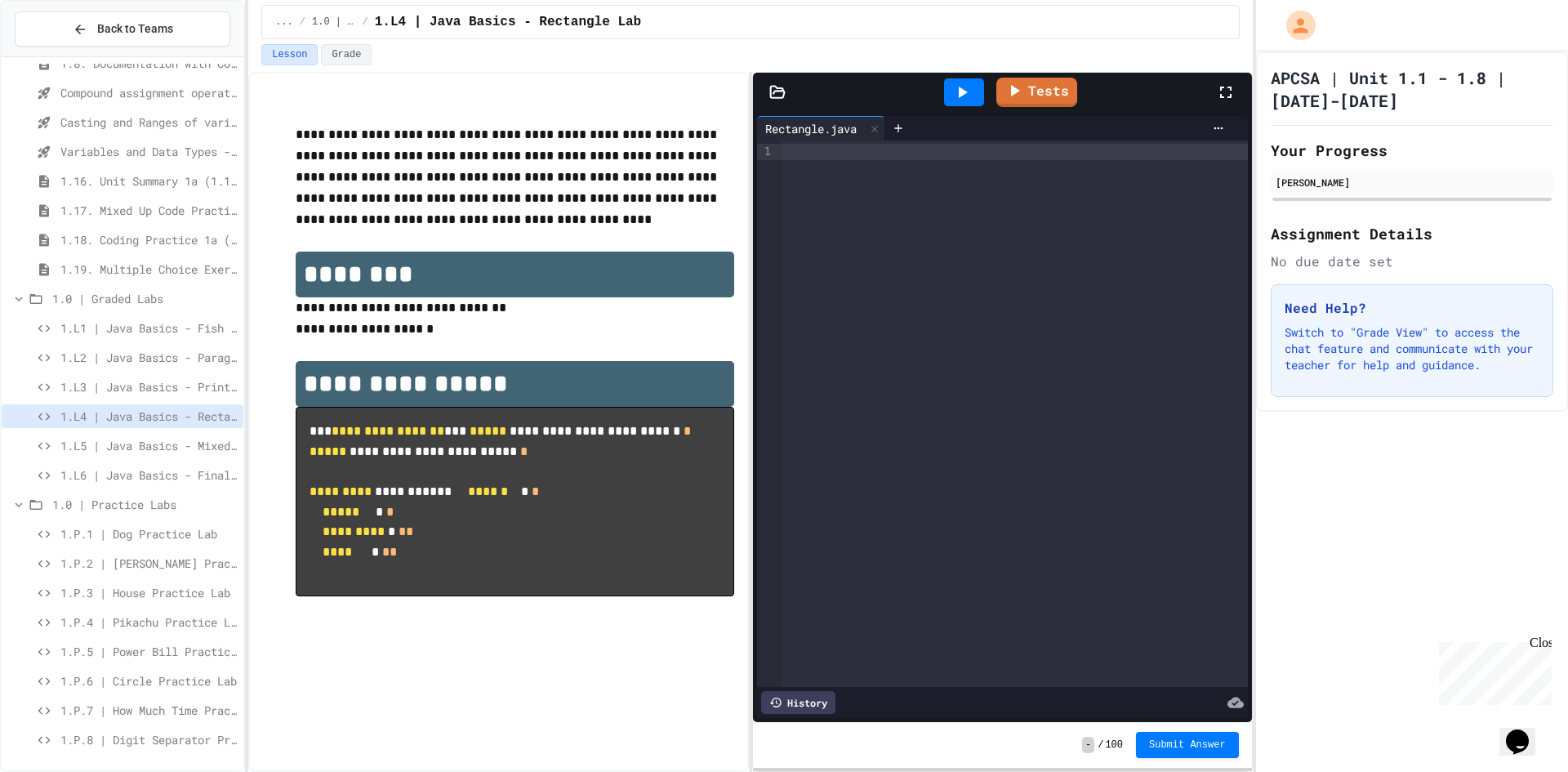
click at [113, 329] on span "1.L1 | Java Basics - Fish Lab" at bounding box center [148, 328] width 176 height 17
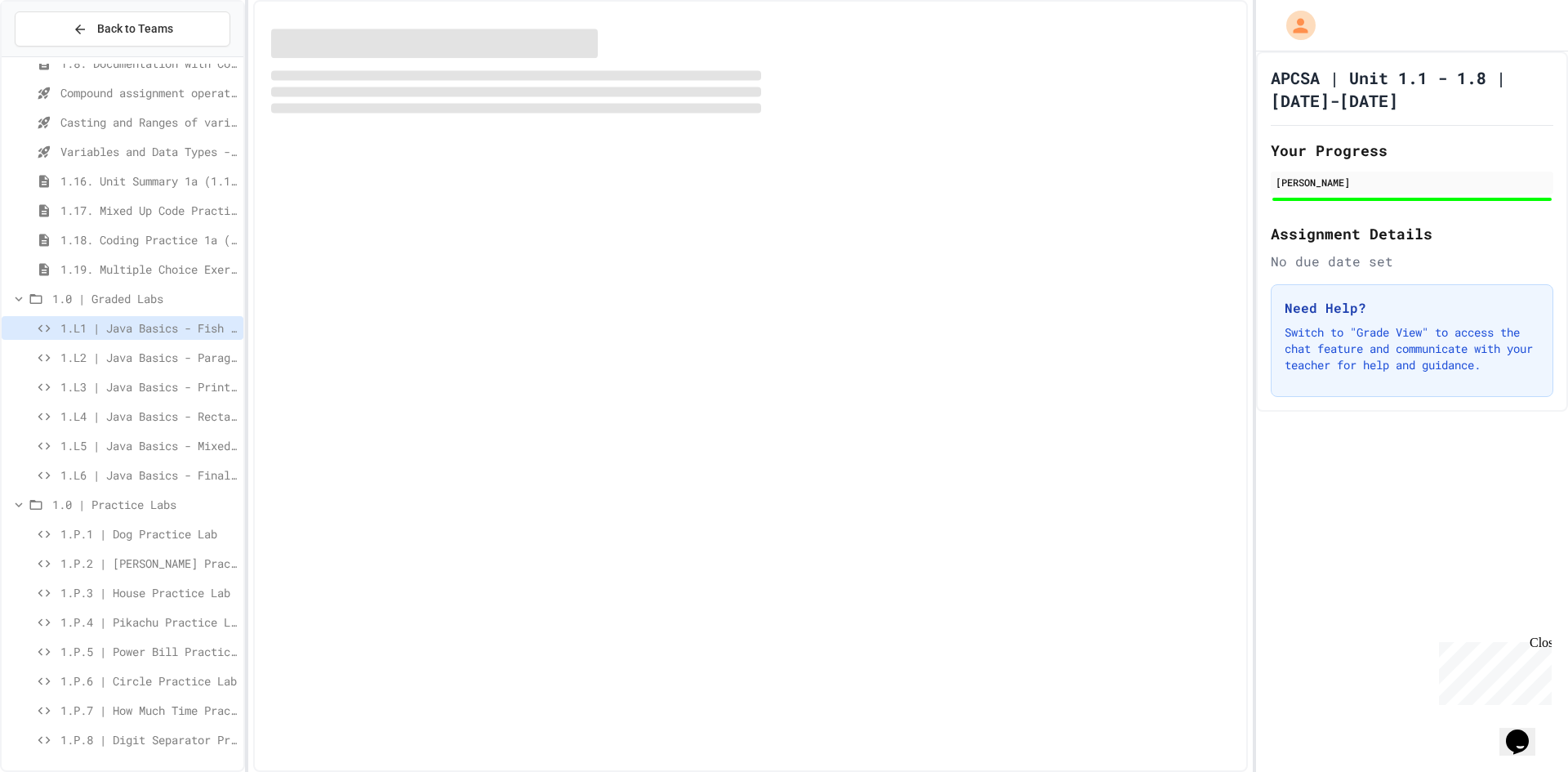
scroll to position [388, 0]
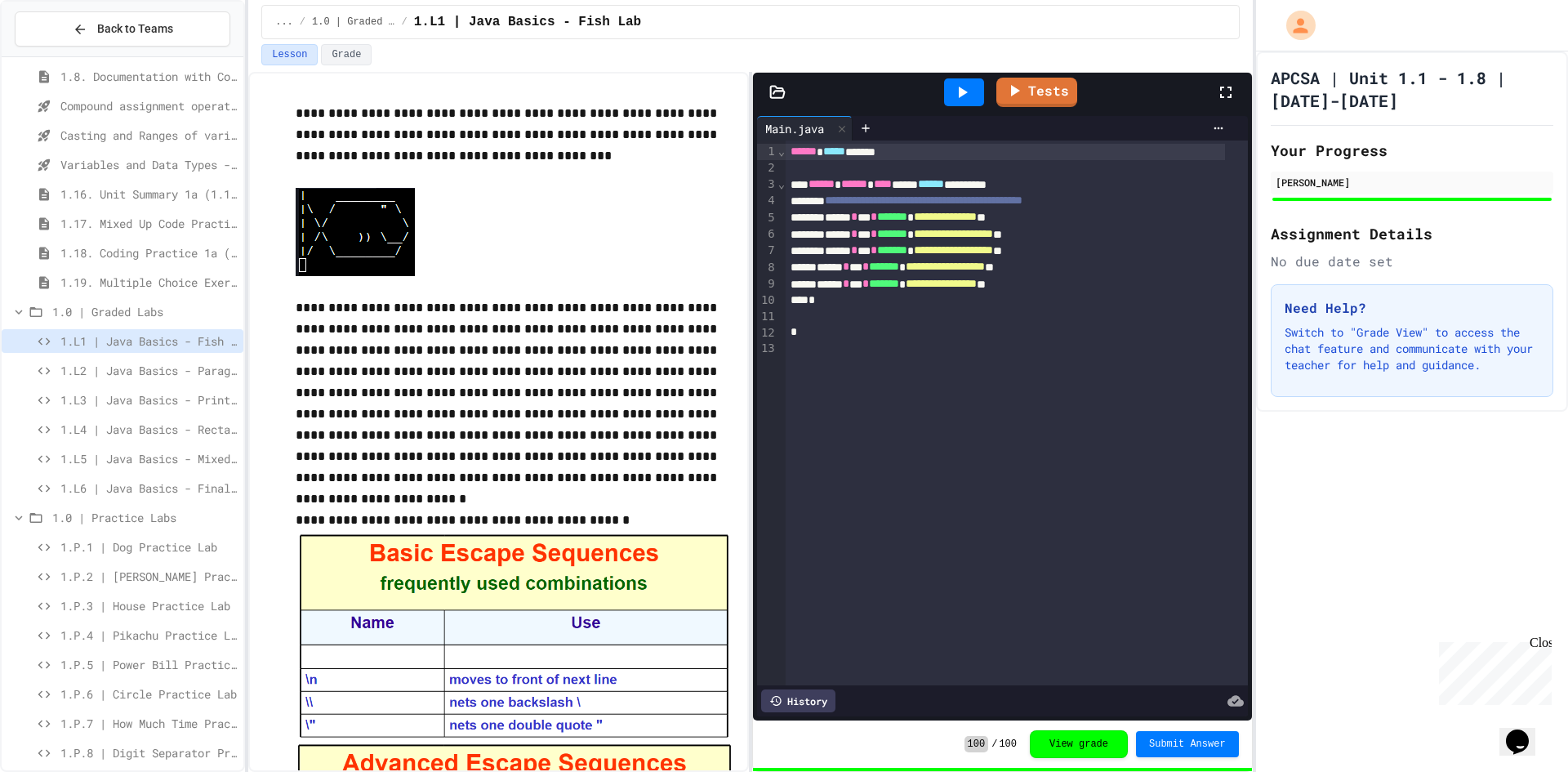
click at [136, 438] on div "1.L4 | Java Basics - Rectangle Lab" at bounding box center [122, 429] width 242 height 24
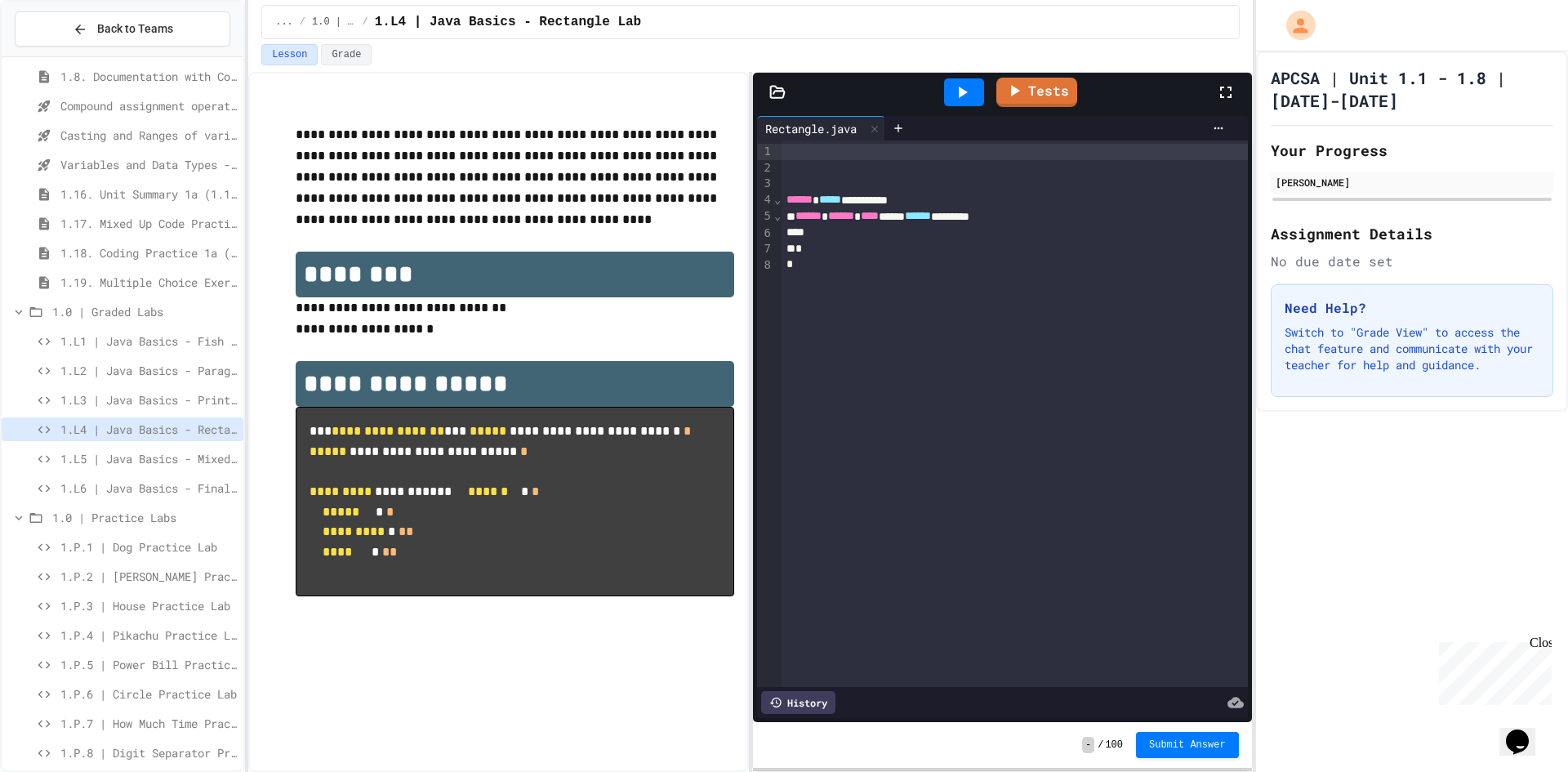
click at [150, 463] on span "1.L5 | Java Basics - Mixed Number Lab" at bounding box center [148, 458] width 176 height 17
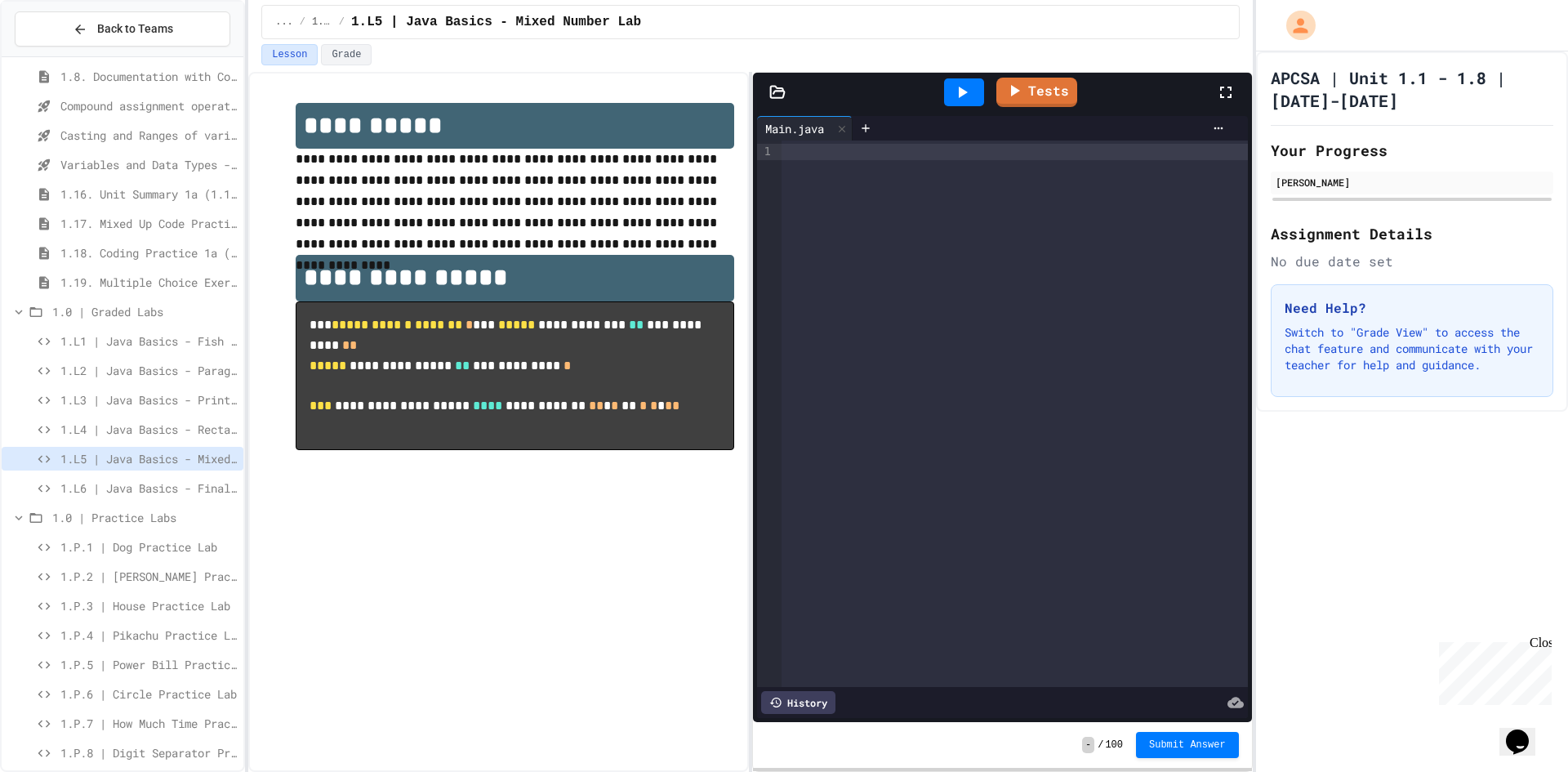
click at [141, 489] on span "1.L6 | Java Basics - Final Calculator Lab" at bounding box center [148, 488] width 176 height 17
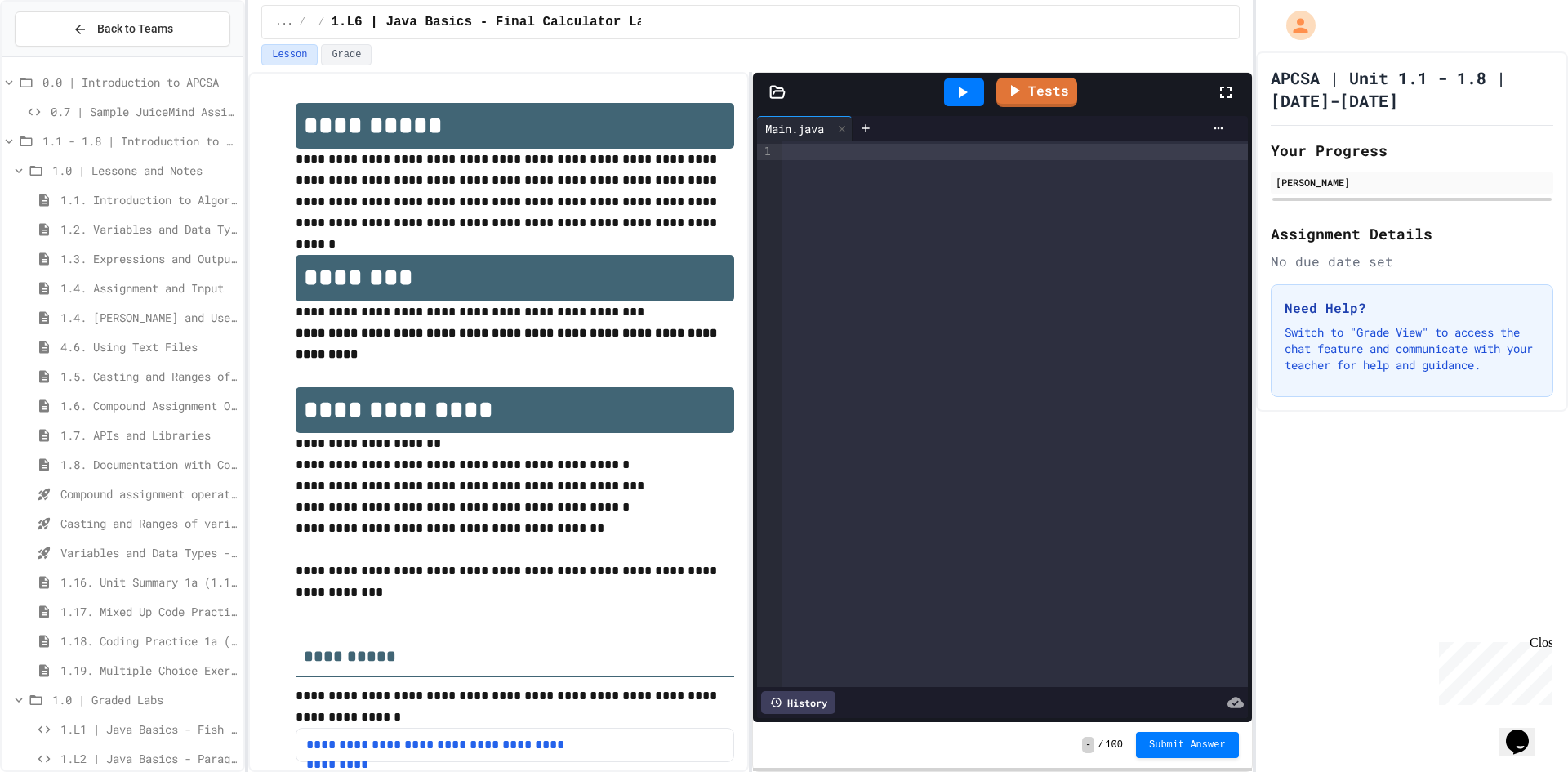
click at [144, 317] on span "1.4. [PERSON_NAME] and User Input" at bounding box center [148, 317] width 176 height 17
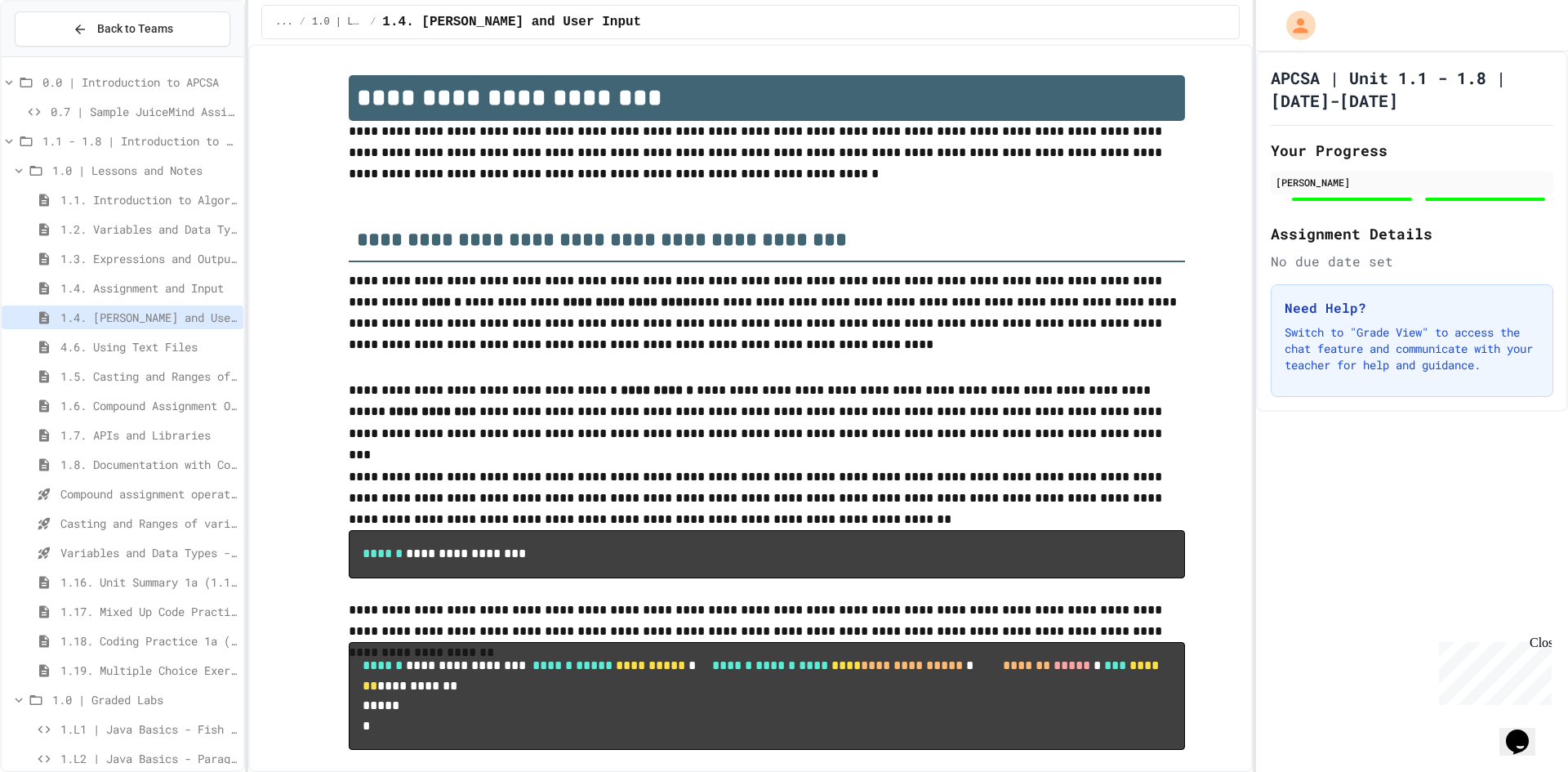
type input "**********"
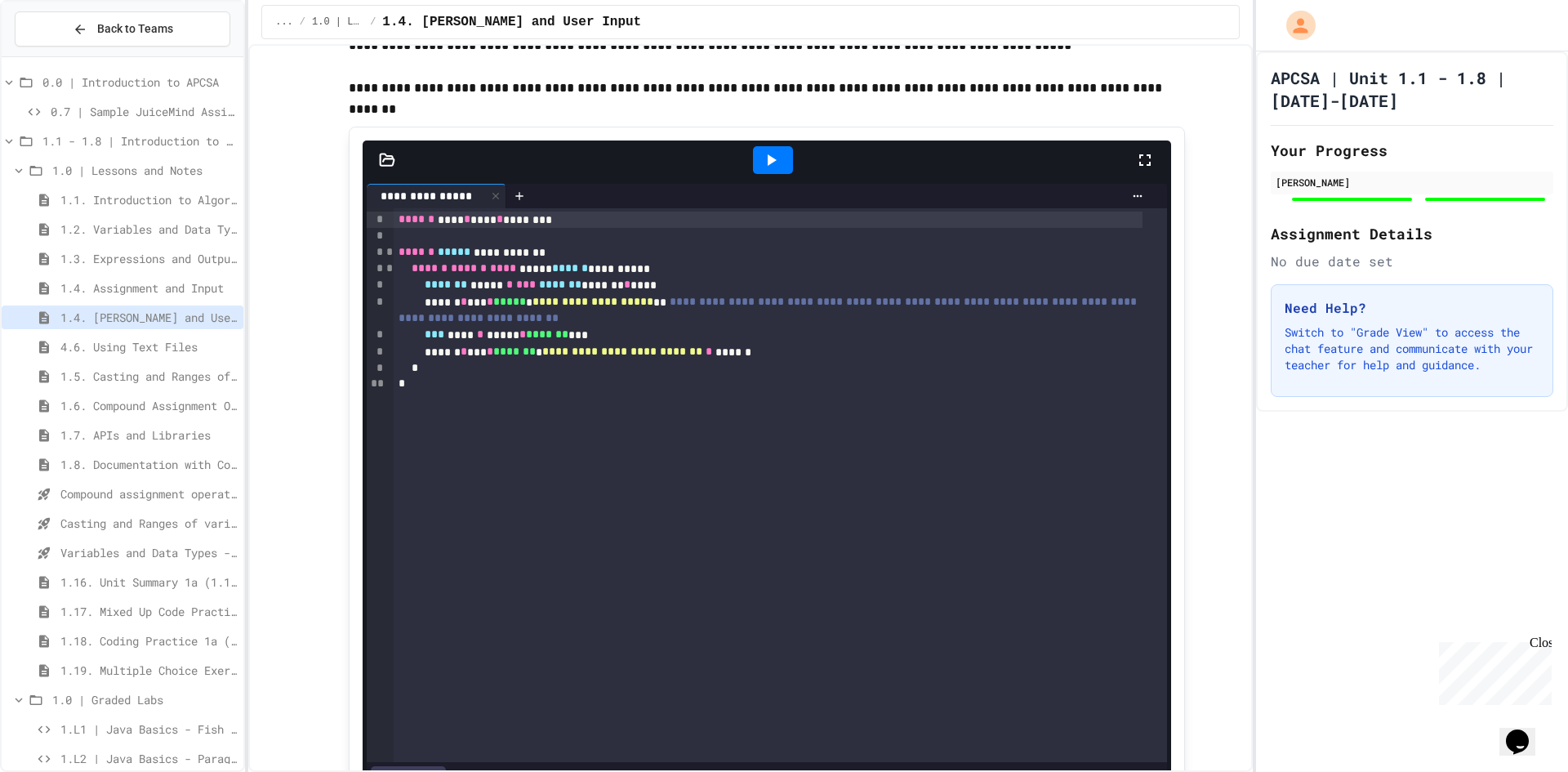
scroll to position [2125, 0]
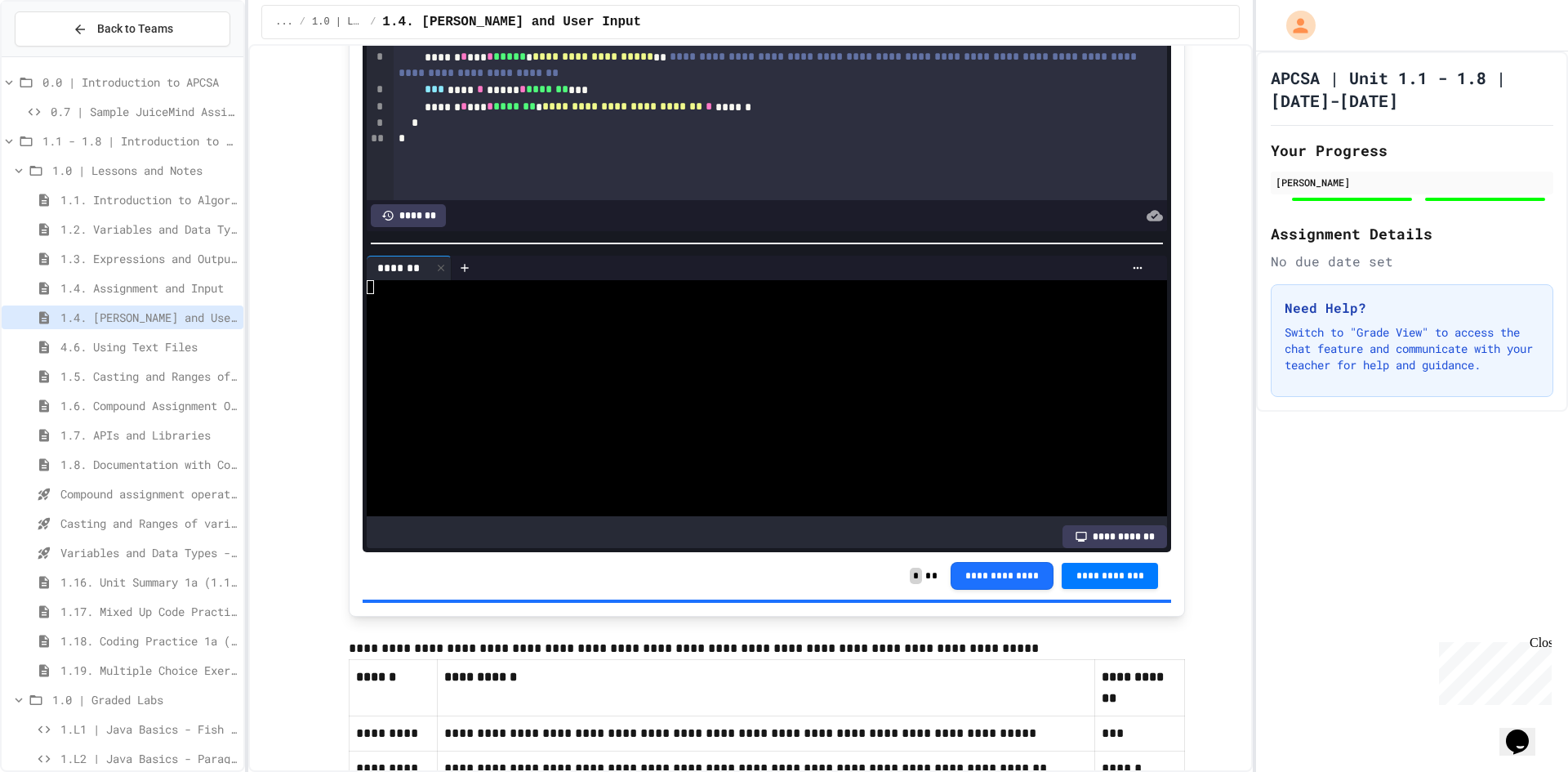
drag, startPoint x: 777, startPoint y: 527, endPoint x: 828, endPoint y: 534, distance: 51.5
click at [776, 517] on div at bounding box center [752, 397] width 772 height 236
